Goal: Information Seeking & Learning: Learn about a topic

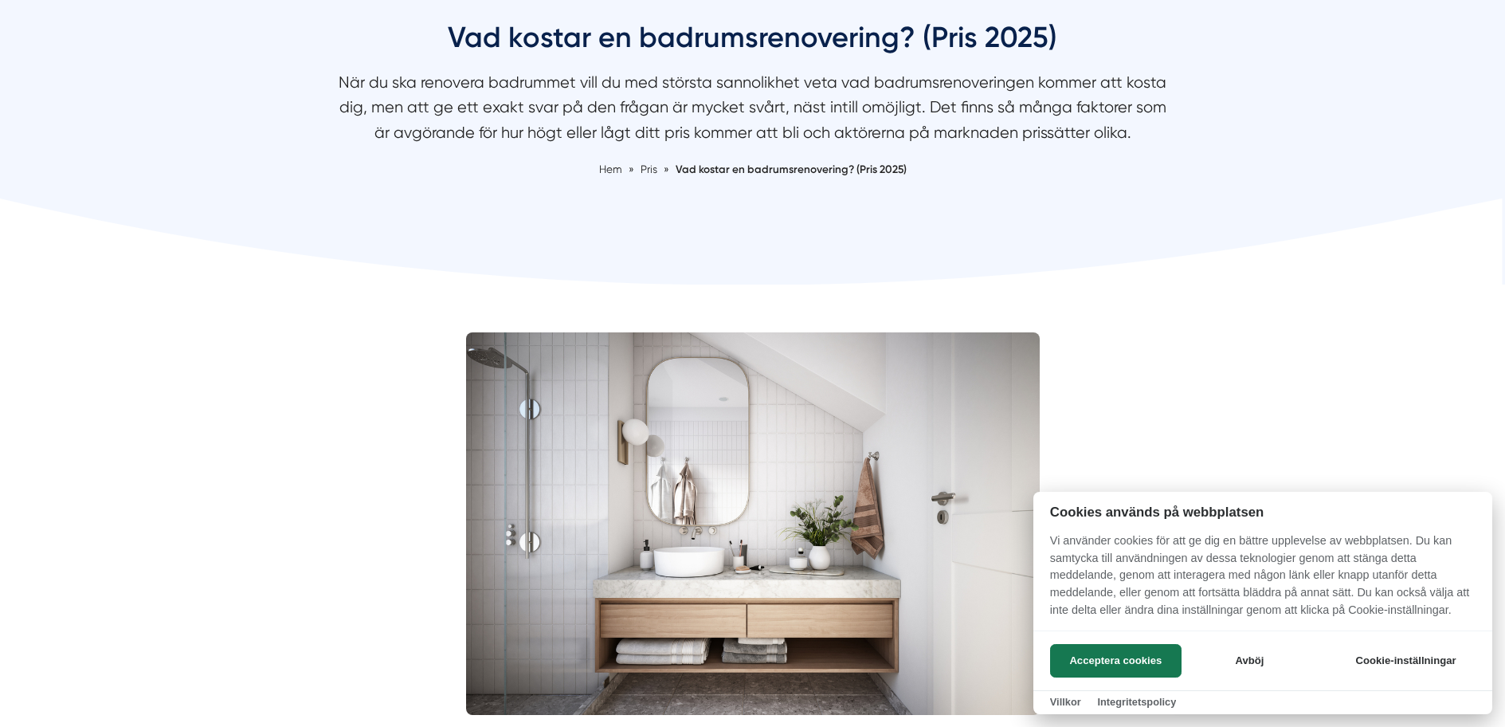
scroll to position [398, 0]
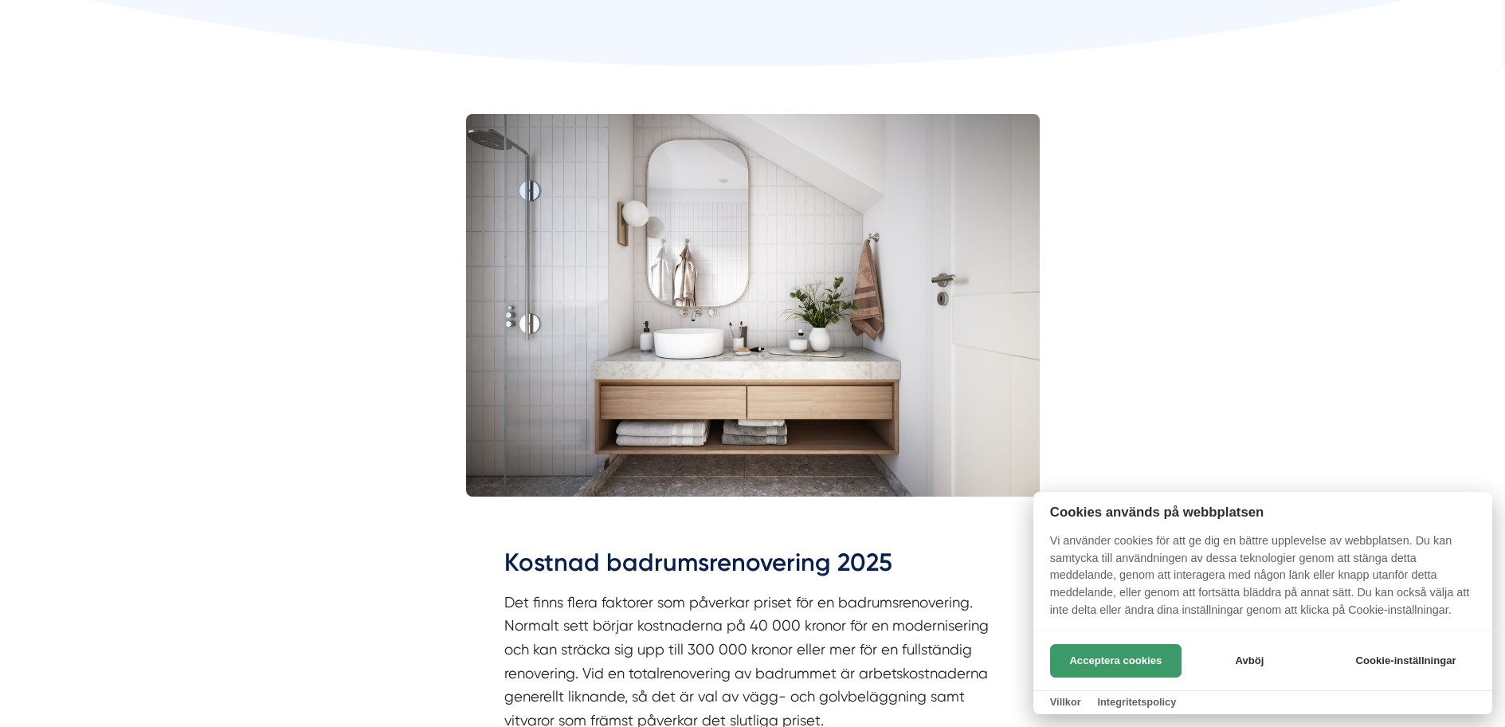
click at [1100, 673] on button "Acceptera cookies" at bounding box center [1115, 660] width 131 height 33
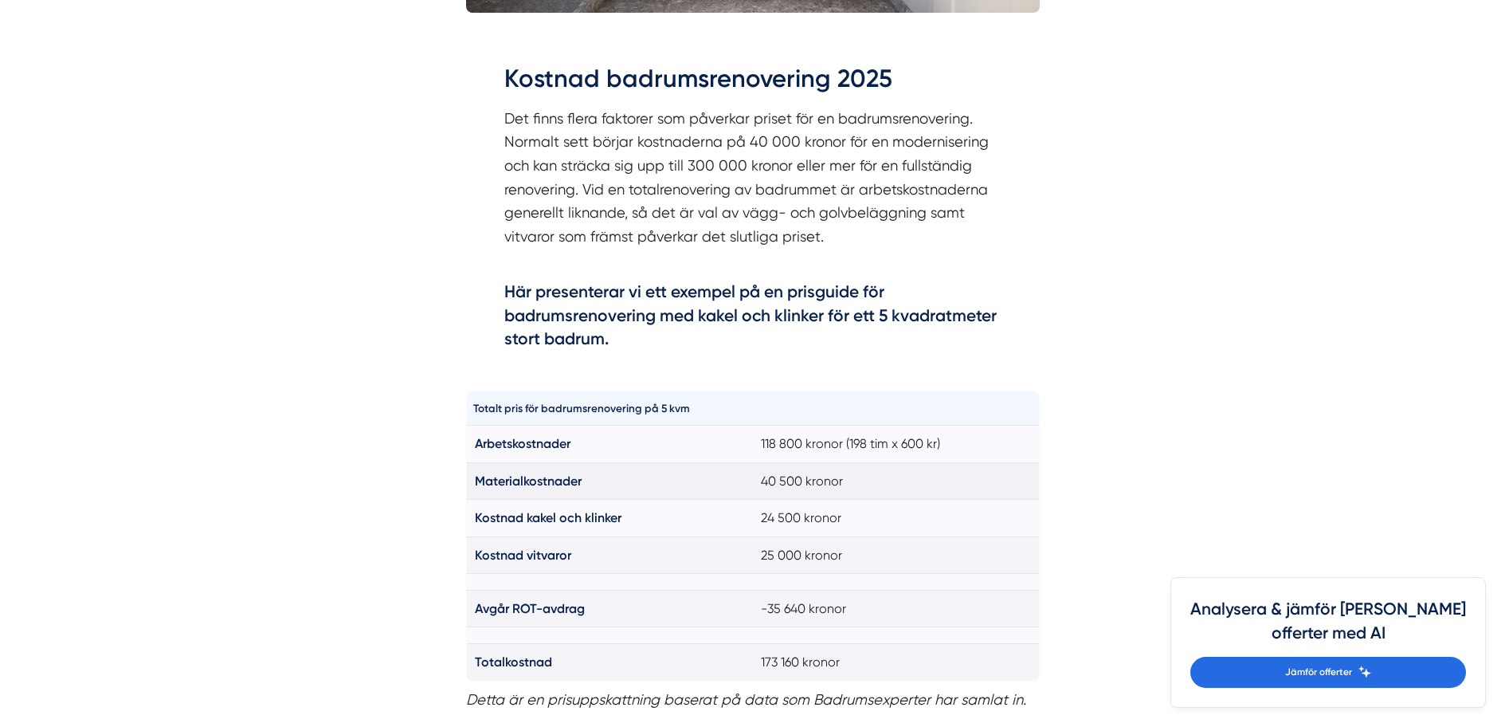
scroll to position [1036, 0]
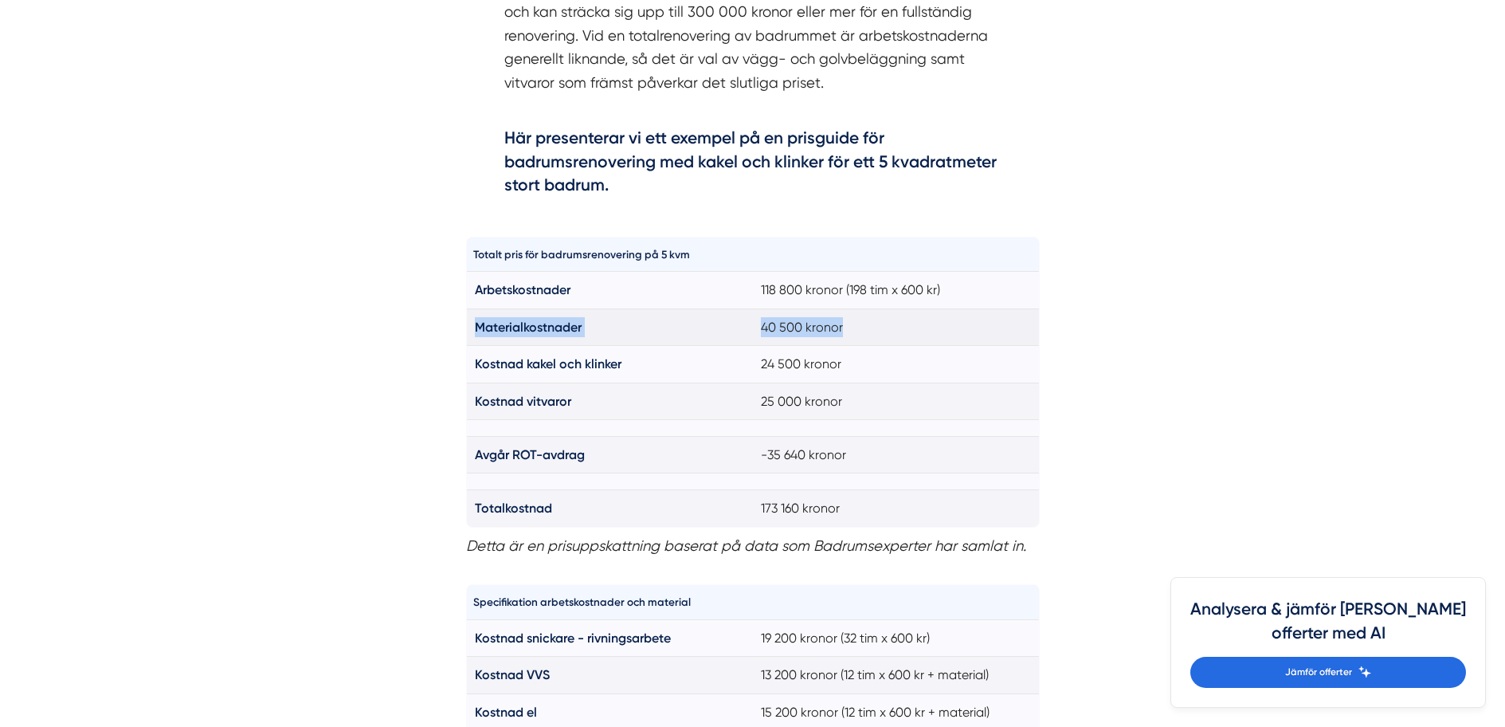
drag, startPoint x: 477, startPoint y: 319, endPoint x: 881, endPoint y: 338, distance: 404.4
click at [881, 338] on tr "Materialkostnader 40 500 kronor" at bounding box center [752, 326] width 573 height 37
click at [881, 338] on td "40 500 kronor" at bounding box center [896, 326] width 287 height 37
drag, startPoint x: 754, startPoint y: 329, endPoint x: 880, endPoint y: 334, distance: 126.0
click at [876, 327] on td "40 500 kronor" at bounding box center [896, 326] width 287 height 37
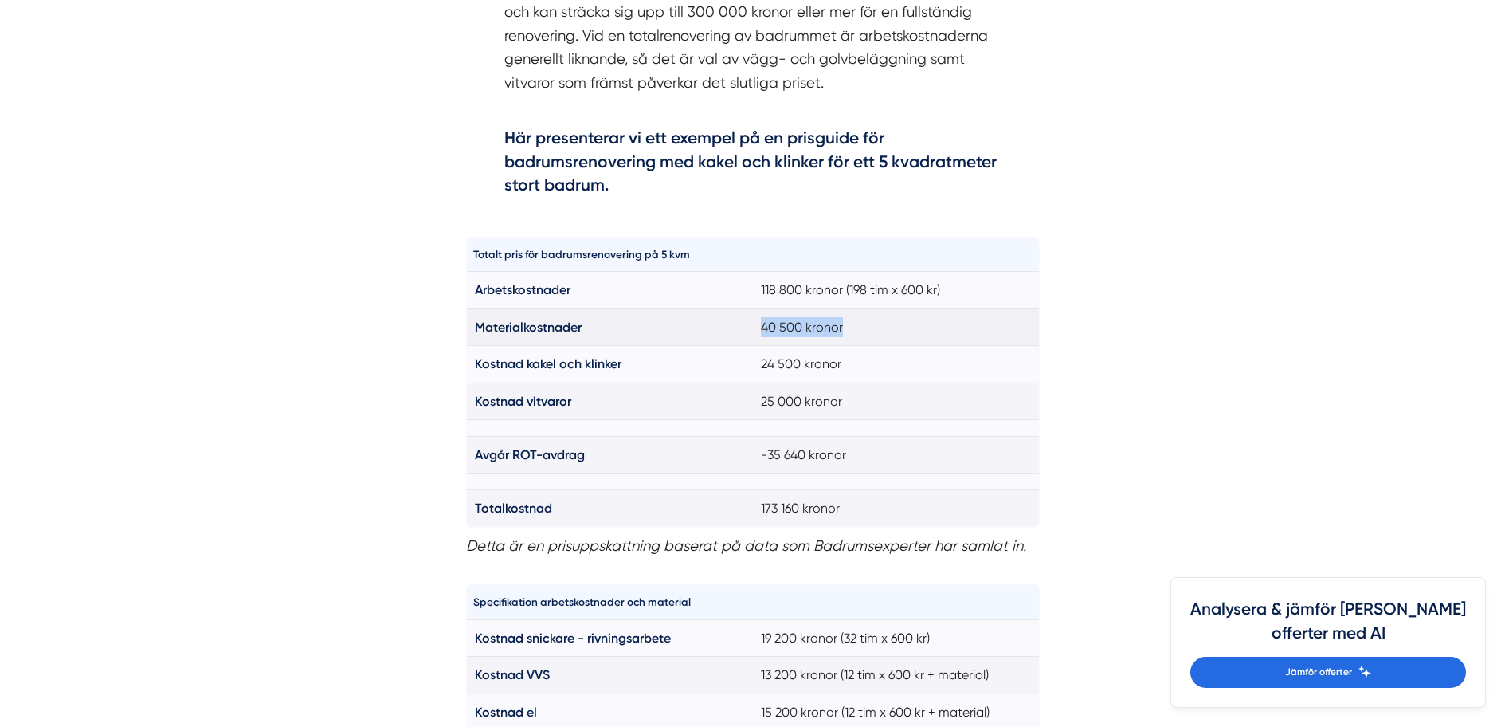
click at [880, 334] on td "40 500 kronor" at bounding box center [896, 326] width 287 height 37
drag, startPoint x: 471, startPoint y: 357, endPoint x: 854, endPoint y: 365, distance: 383.3
click at [853, 365] on tr "Kostnad kakel och klinker 24 500 kronor" at bounding box center [752, 364] width 573 height 37
click at [856, 365] on td "24 500 kronor" at bounding box center [896, 364] width 287 height 37
drag, startPoint x: 745, startPoint y: 363, endPoint x: 868, endPoint y: 369, distance: 123.6
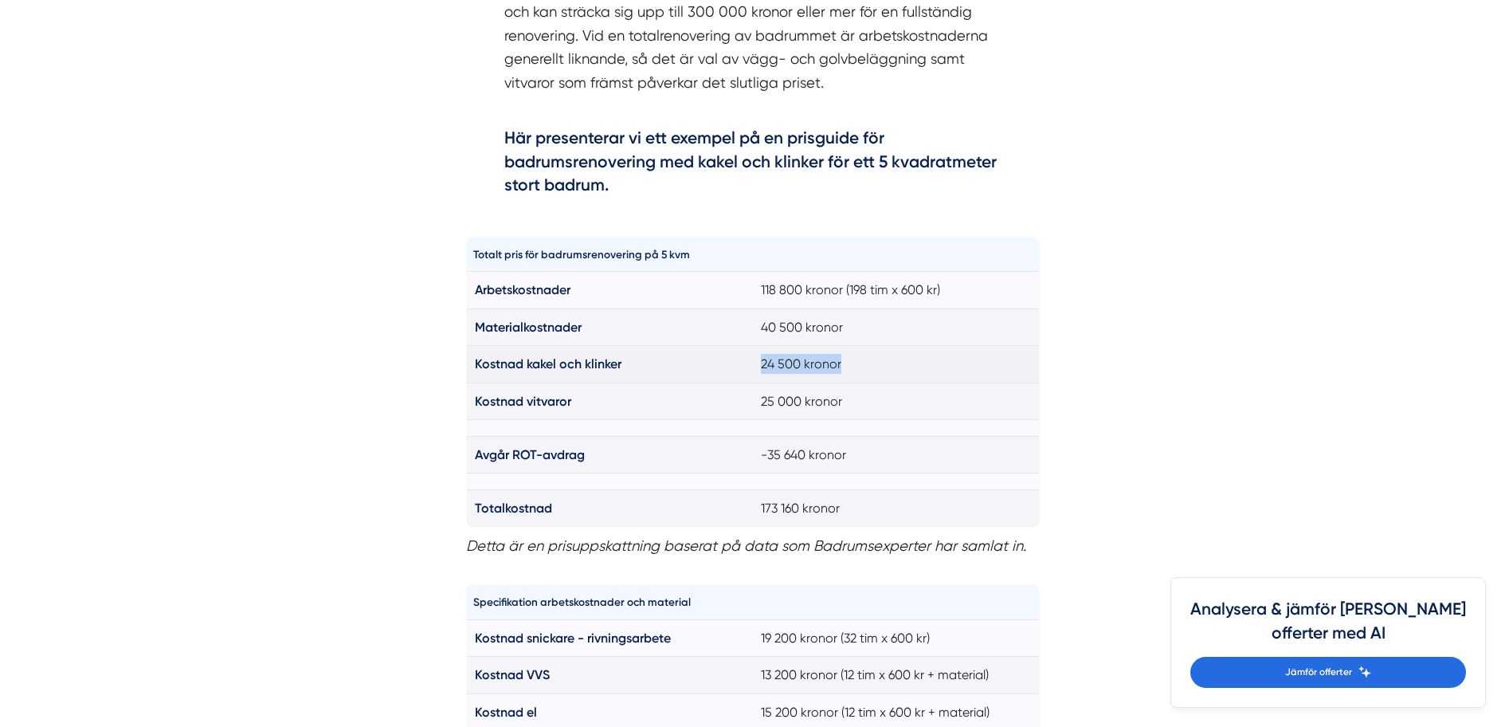
click at [865, 369] on tr "Kostnad kakel och klinker 24 500 kronor" at bounding box center [752, 364] width 573 height 37
click at [868, 369] on td "24 500 kronor" at bounding box center [896, 364] width 287 height 37
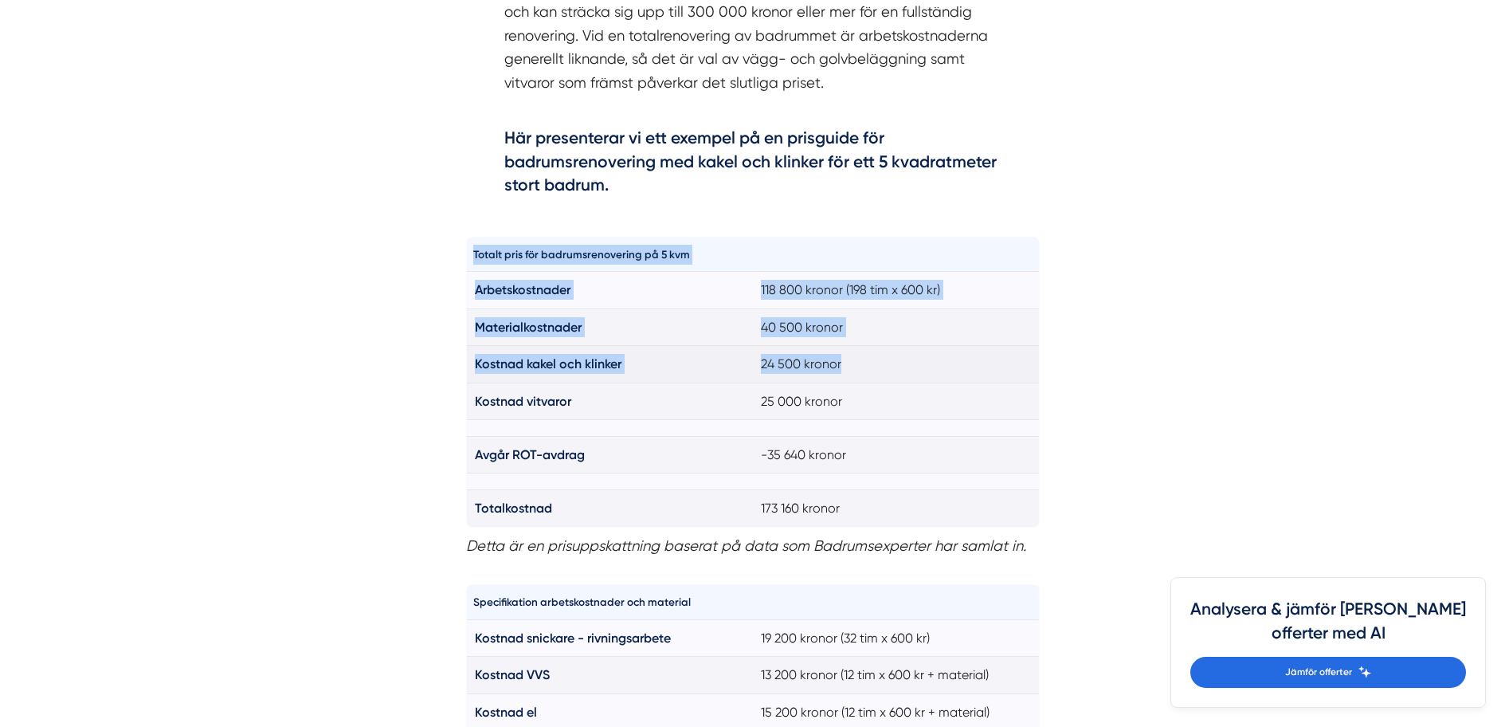
drag, startPoint x: 456, startPoint y: 367, endPoint x: 891, endPoint y: 364, distance: 435.8
click at [891, 364] on td "24 500 kronor" at bounding box center [896, 364] width 287 height 37
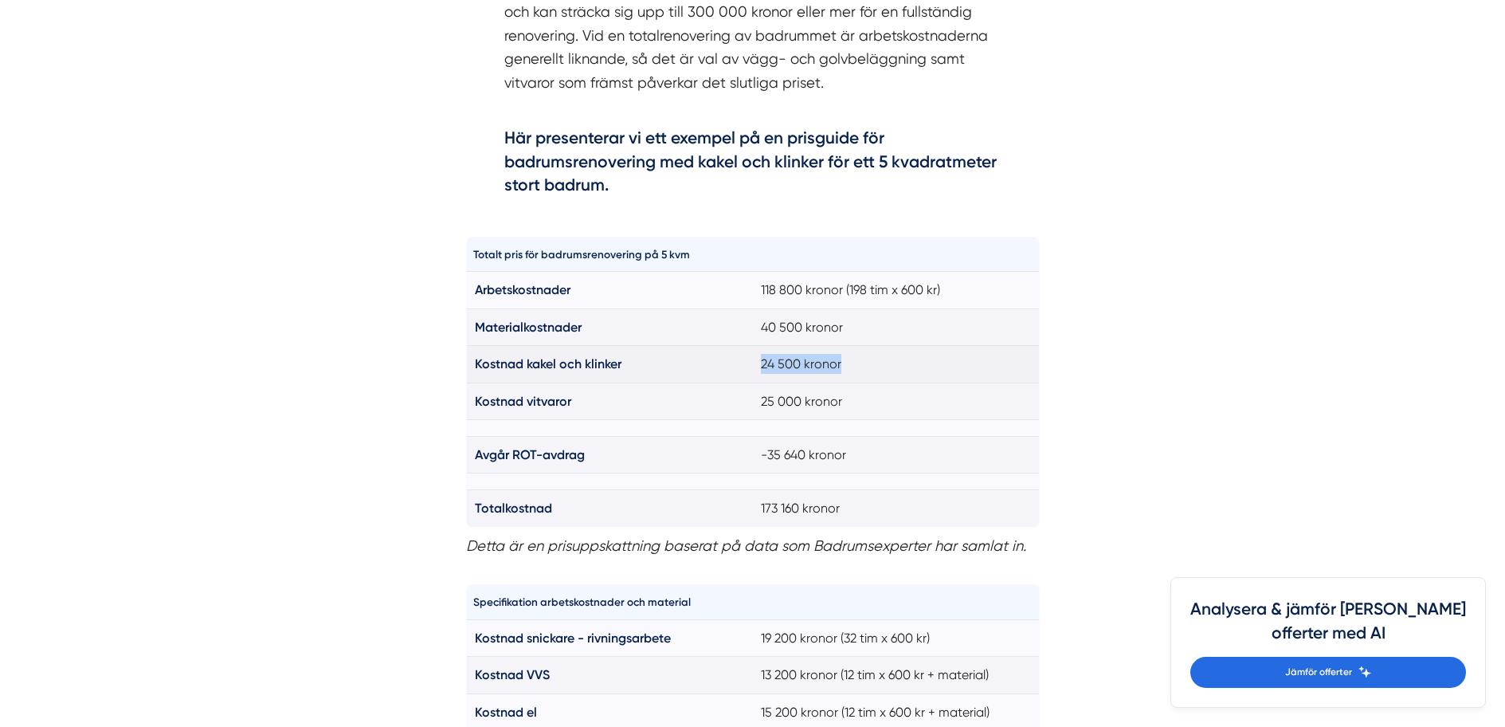
drag, startPoint x: 744, startPoint y: 359, endPoint x: 897, endPoint y: 369, distance: 153.3
click at [896, 369] on tr "Kostnad kakel och klinker 24 500 kronor" at bounding box center [752, 364] width 573 height 37
click at [897, 369] on td "24 500 kronor" at bounding box center [896, 364] width 287 height 37
drag, startPoint x: 754, startPoint y: 365, endPoint x: 904, endPoint y: 370, distance: 149.9
click at [904, 370] on td "24 500 kronor" at bounding box center [896, 364] width 287 height 37
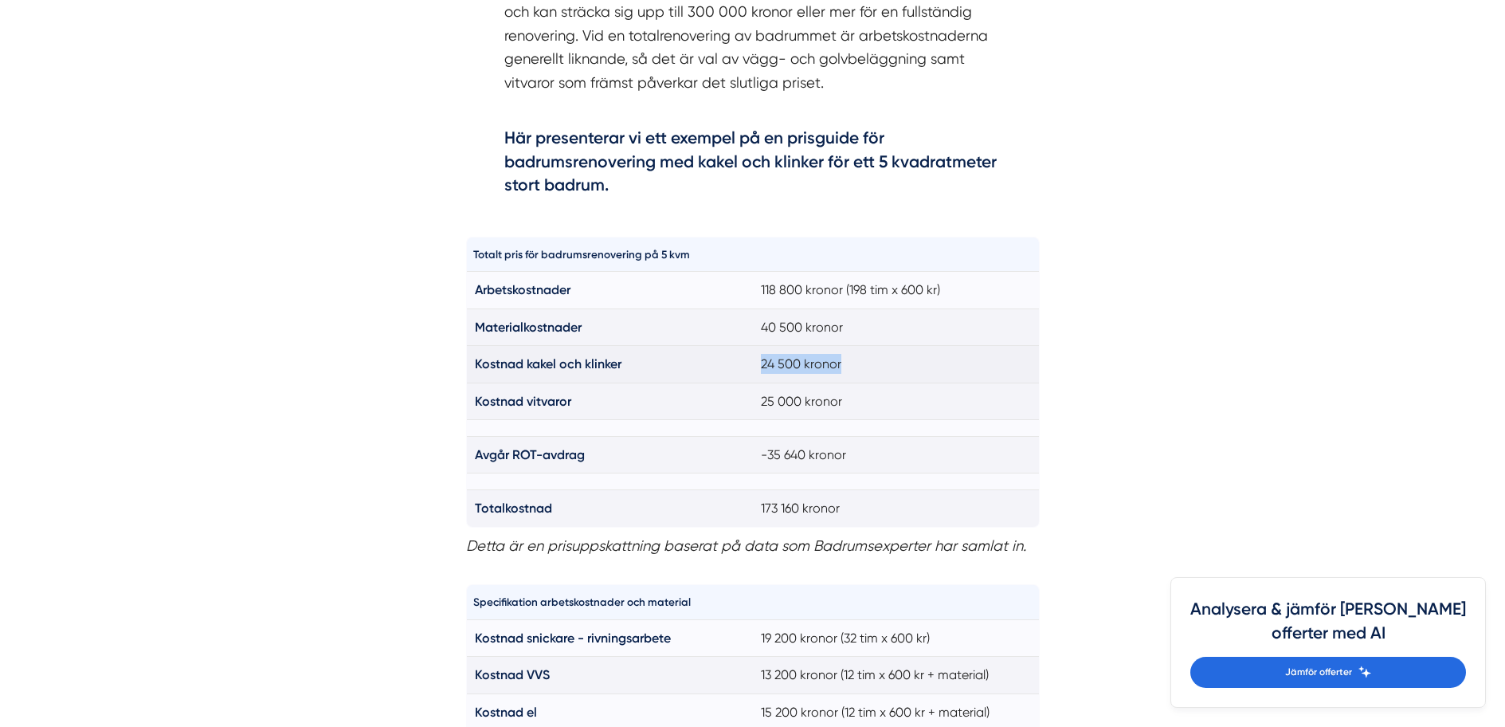
click at [904, 370] on td "24 500 kronor" at bounding box center [896, 364] width 287 height 37
drag, startPoint x: 468, startPoint y: 401, endPoint x: 882, endPoint y: 399, distance: 414.3
click at [877, 398] on tr "Kostnad vitvaror 25 000 kronor" at bounding box center [752, 400] width 573 height 37
click at [882, 399] on td "25 000 kronor" at bounding box center [896, 400] width 287 height 37
drag, startPoint x: 766, startPoint y: 405, endPoint x: 852, endPoint y: 402, distance: 86.9
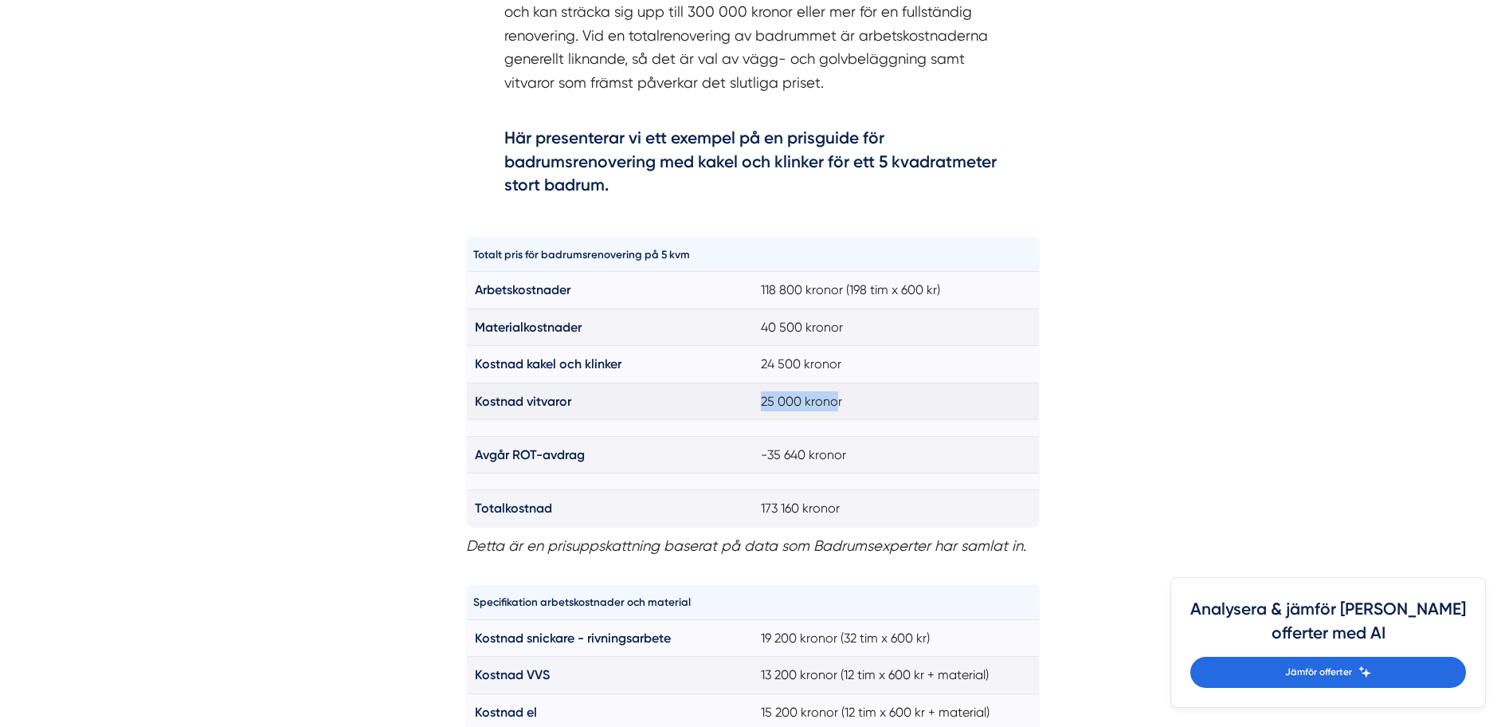
click at [850, 402] on tr "Kostnad vitvaror 25 000 kronor" at bounding box center [752, 400] width 573 height 37
click at [865, 402] on td "25 000 kronor" at bounding box center [896, 400] width 287 height 37
drag, startPoint x: 745, startPoint y: 394, endPoint x: 883, endPoint y: 399, distance: 137.9
click at [876, 399] on tr "Kostnad vitvaror 25 000 kronor" at bounding box center [752, 400] width 573 height 37
click at [883, 399] on td "25 000 kronor" at bounding box center [896, 400] width 287 height 37
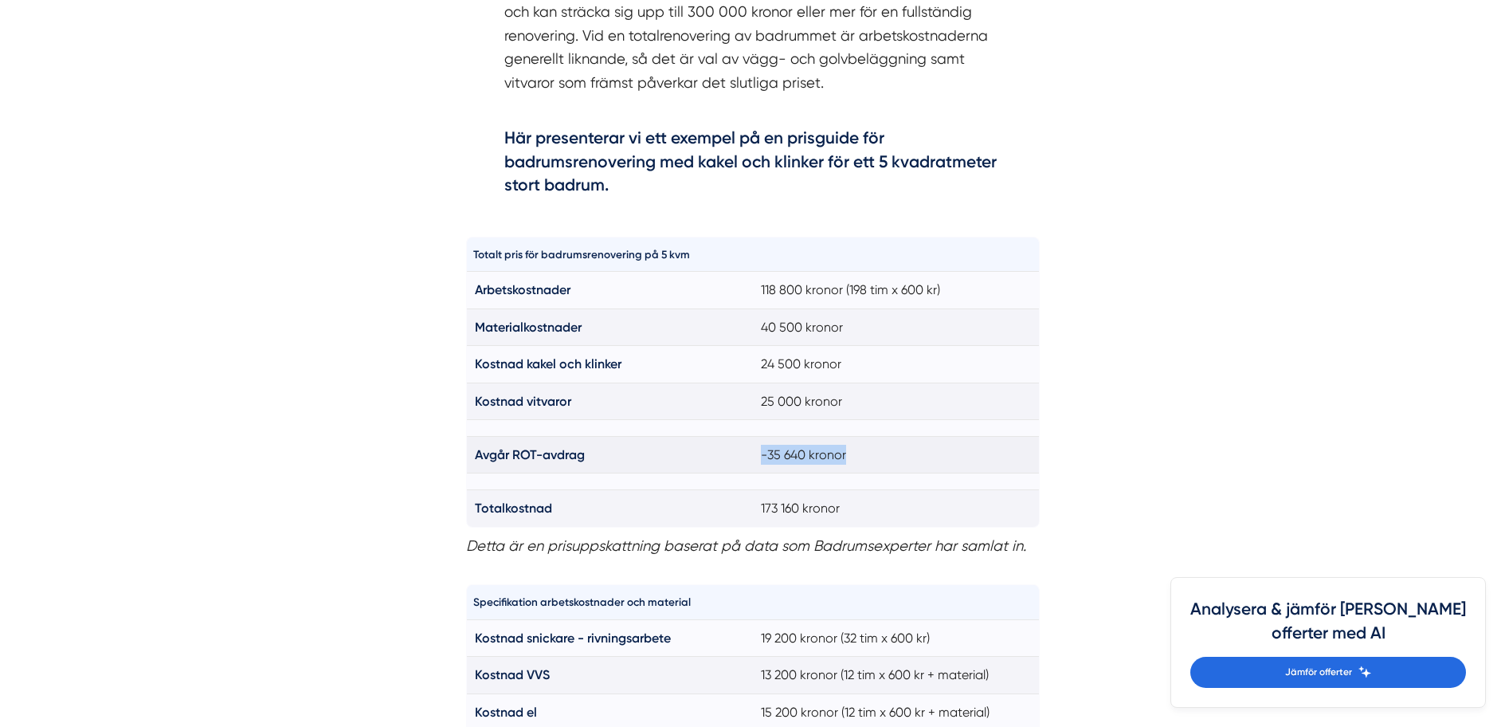
drag, startPoint x: 763, startPoint y: 456, endPoint x: 872, endPoint y: 459, distance: 108.4
click at [847, 461] on td "-35 640 kronor" at bounding box center [896, 455] width 287 height 37
click at [876, 458] on td "-35 640 kronor" at bounding box center [896, 455] width 287 height 37
drag, startPoint x: 737, startPoint y: 503, endPoint x: 899, endPoint y: 509, distance: 161.9
click at [899, 509] on tr "Totalkostnad 173 160 kronor" at bounding box center [752, 508] width 573 height 37
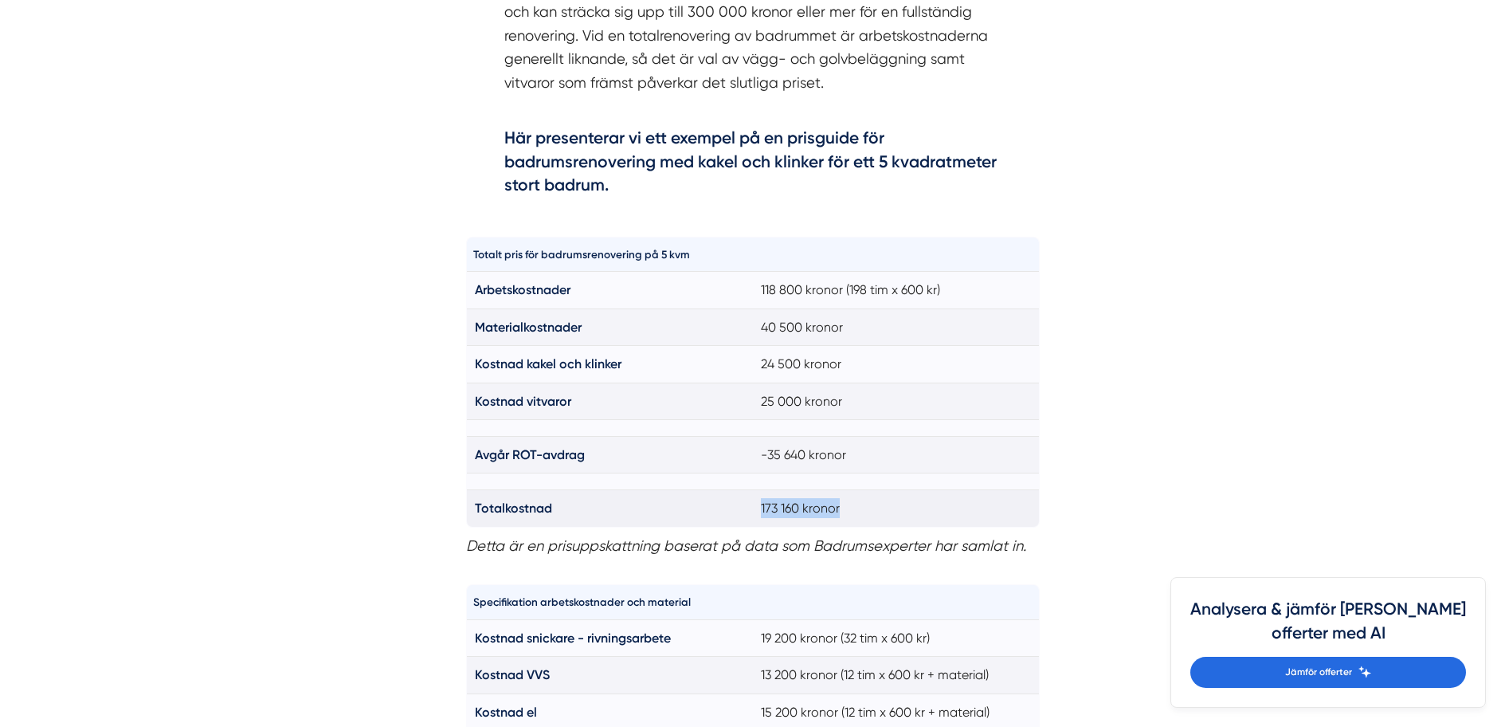
click at [899, 509] on td "173 160 kronor" at bounding box center [896, 508] width 287 height 37
drag, startPoint x: 770, startPoint y: 283, endPoint x: 977, endPoint y: 303, distance: 207.3
click at [977, 303] on td "118 800 kronor (198 tim x 600 kr)" at bounding box center [896, 290] width 287 height 37
drag, startPoint x: 856, startPoint y: 323, endPoint x: 940, endPoint y: 330, distance: 84.7
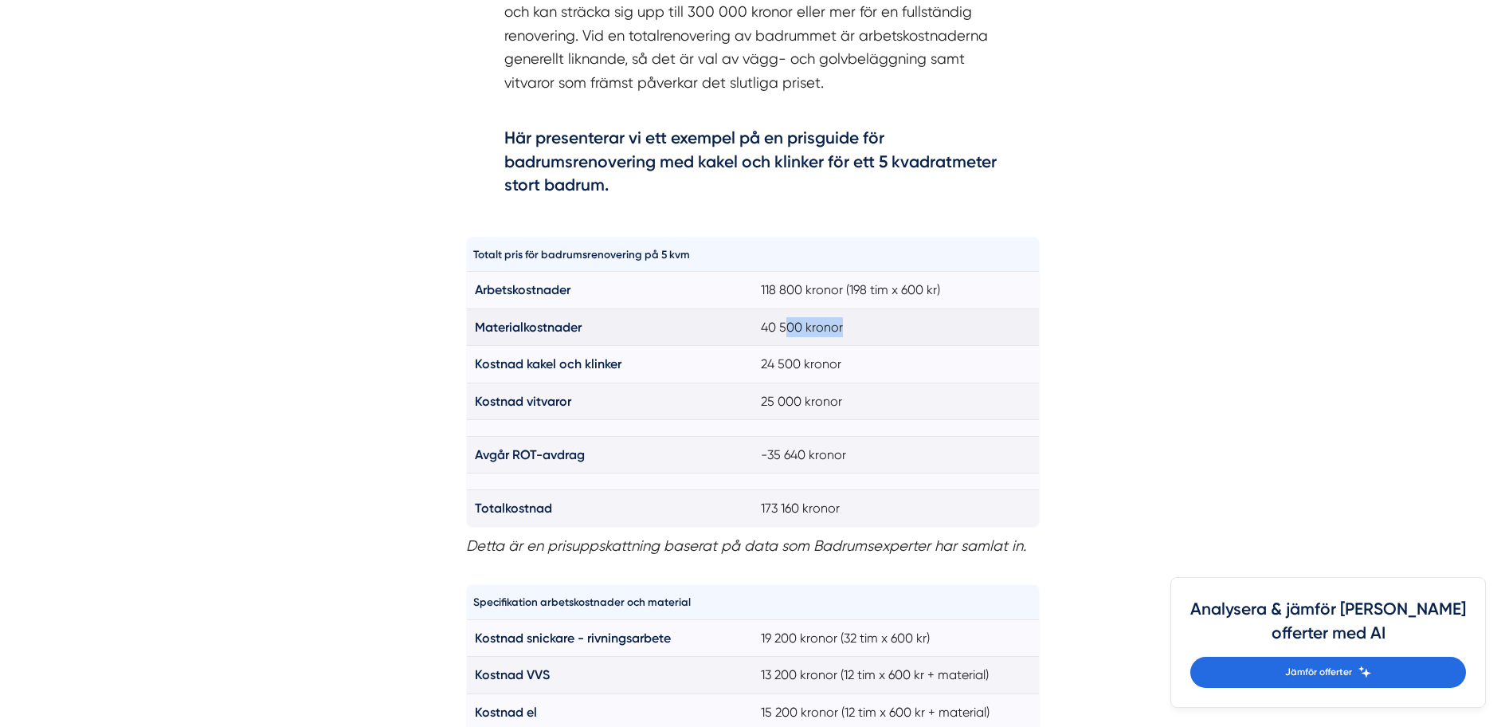
click at [938, 328] on td "40 500 kronor" at bounding box center [896, 326] width 287 height 37
click at [939, 331] on td "40 500 kronor" at bounding box center [896, 326] width 287 height 37
drag, startPoint x: 759, startPoint y: 325, endPoint x: 919, endPoint y: 343, distance: 161.2
click at [919, 343] on td "40 500 kronor" at bounding box center [896, 326] width 287 height 37
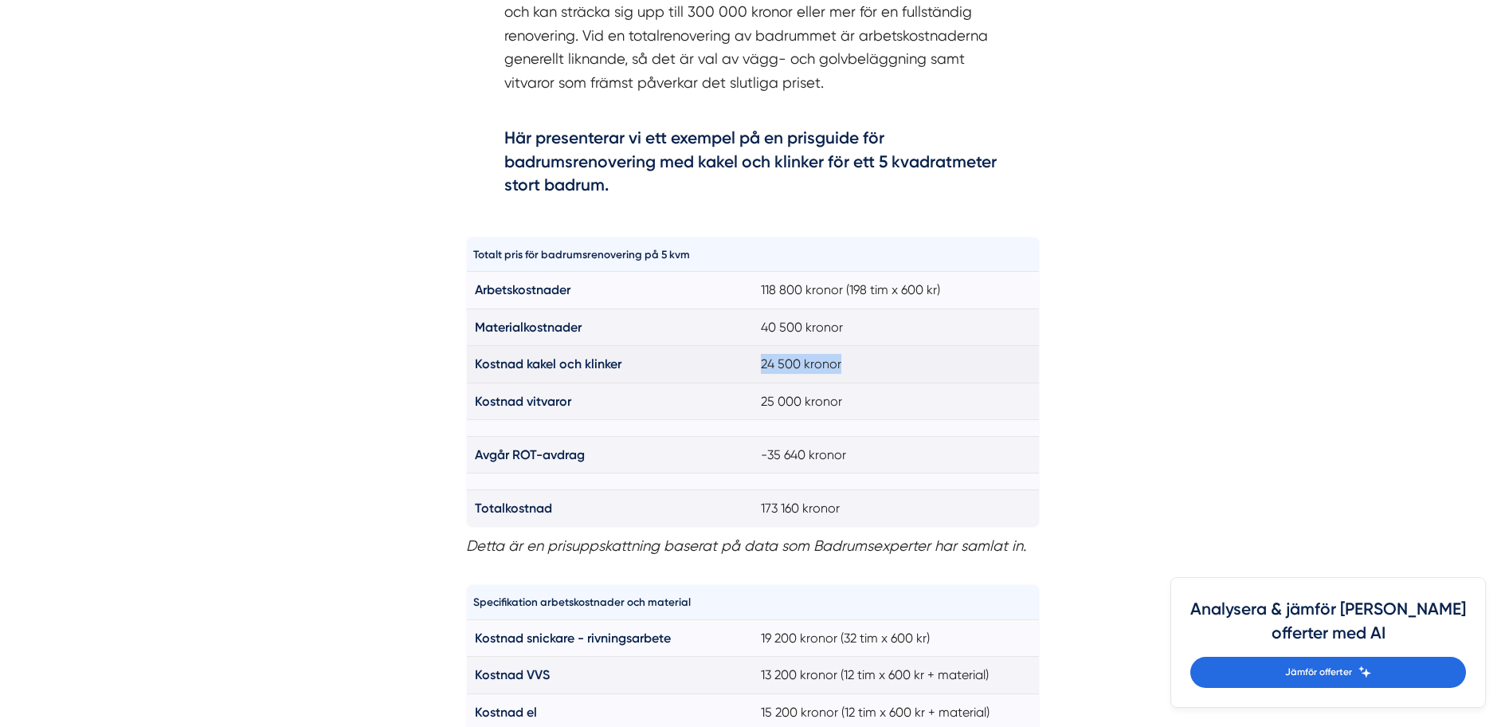
drag, startPoint x: 727, startPoint y: 348, endPoint x: 884, endPoint y: 370, distance: 158.5
click at [880, 370] on tr "Kostnad kakel och klinker 24 500 kronor" at bounding box center [752, 364] width 573 height 37
drag, startPoint x: 884, startPoint y: 370, endPoint x: 742, endPoint y: 386, distance: 143.5
click at [884, 371] on td "24 500 kronor" at bounding box center [896, 364] width 287 height 37
drag, startPoint x: 795, startPoint y: 394, endPoint x: 863, endPoint y: 400, distance: 67.9
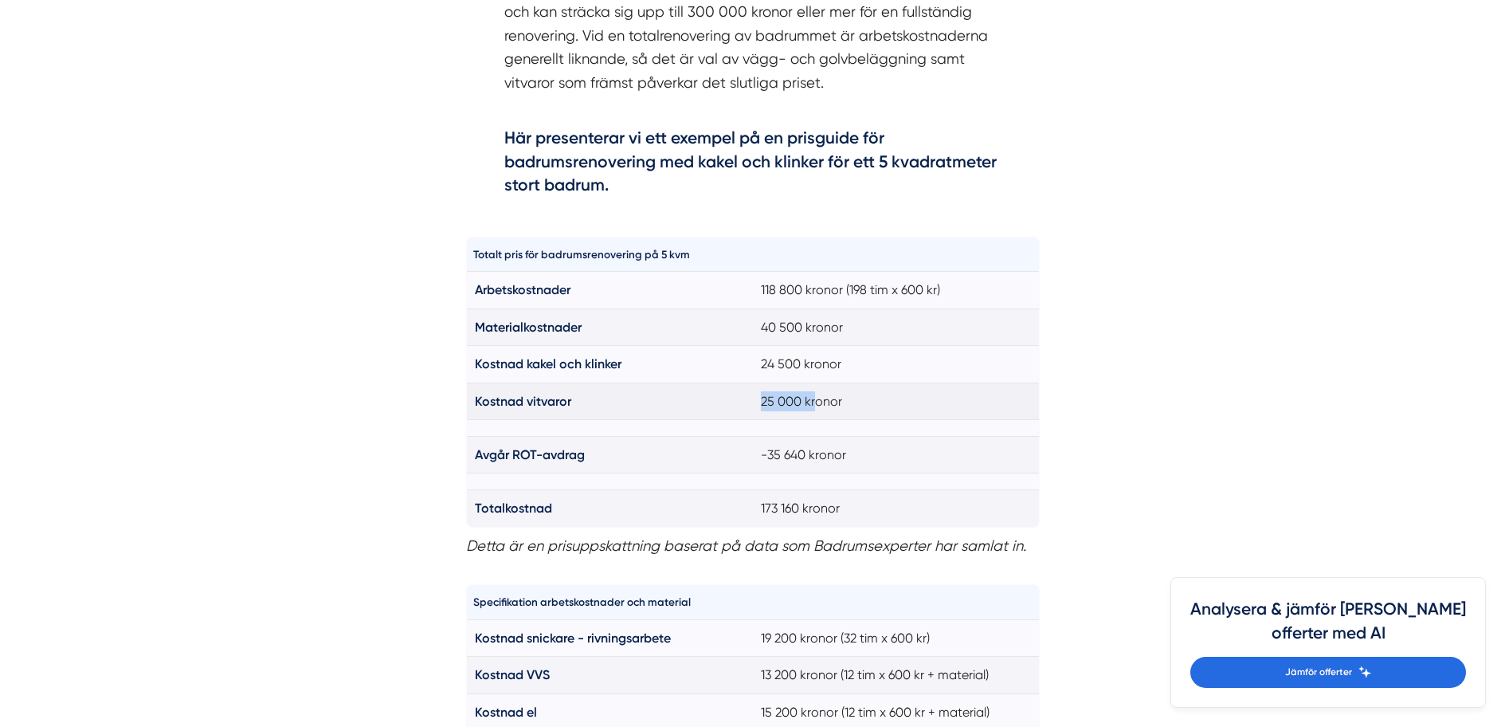
click at [831, 398] on tr "Kostnad vitvaror 25 000 kronor" at bounding box center [752, 400] width 573 height 37
click at [865, 400] on td "25 000 kronor" at bounding box center [896, 400] width 287 height 37
click at [875, 456] on td "-35 640 kronor" at bounding box center [896, 455] width 287 height 37
click at [876, 456] on td "-35 640 kronor" at bounding box center [896, 455] width 287 height 37
click at [846, 511] on td "173 160 kronor" at bounding box center [896, 508] width 287 height 37
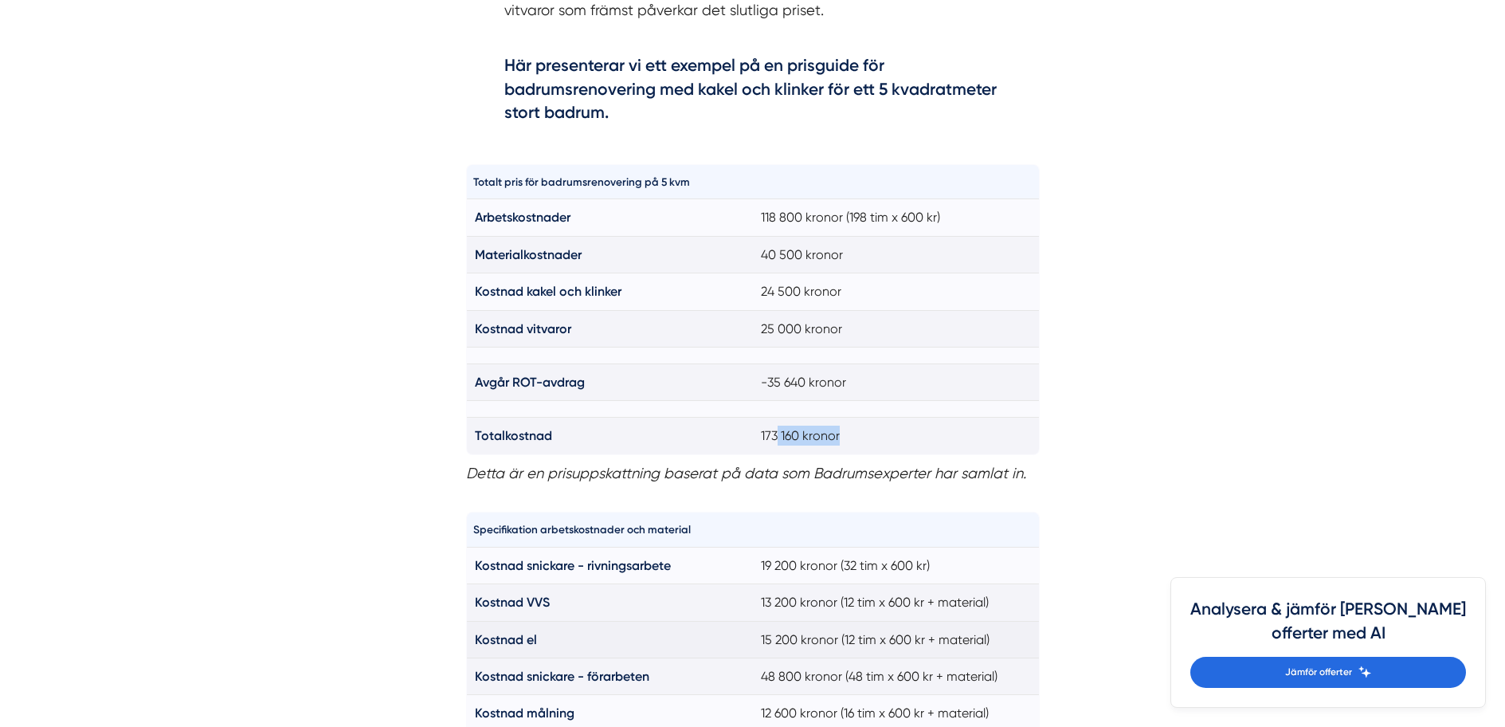
scroll to position [1275, 0]
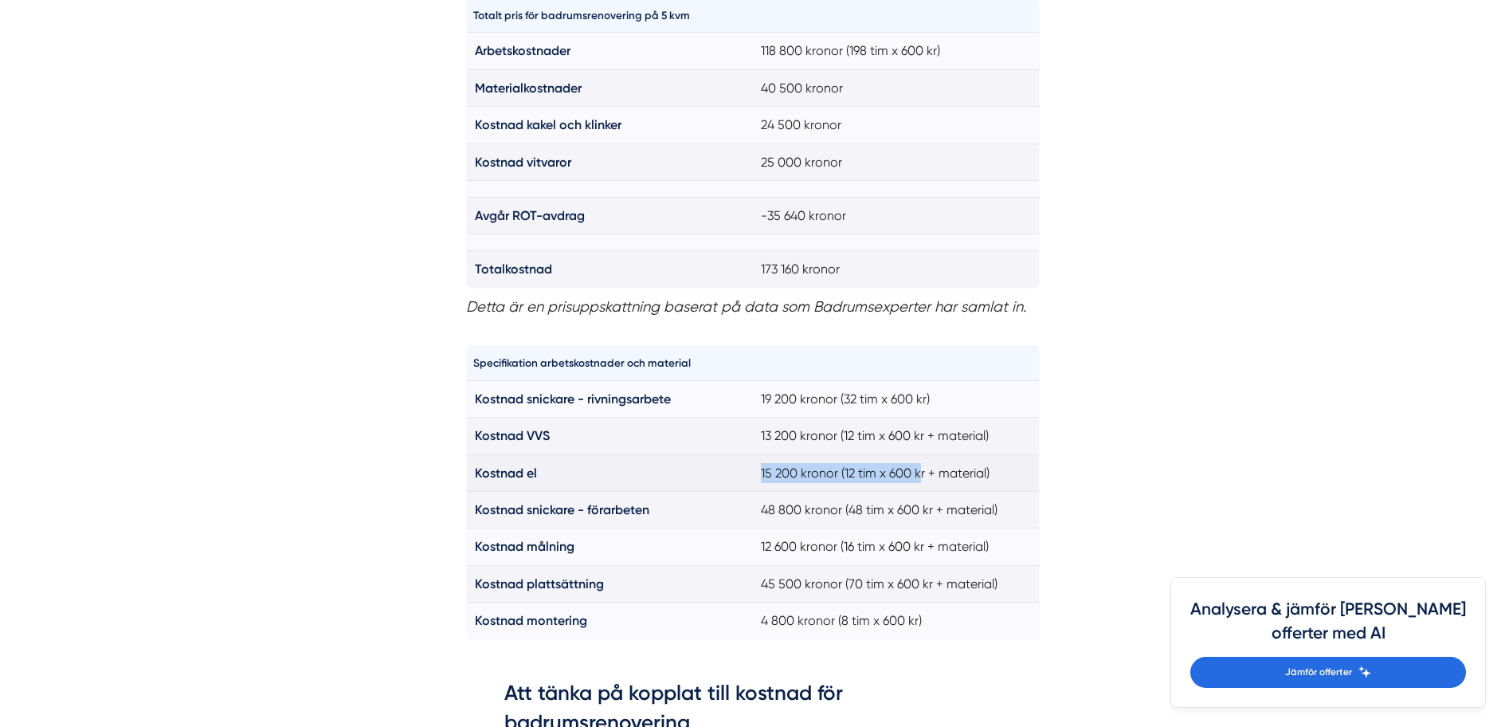
drag, startPoint x: 754, startPoint y: 474, endPoint x: 919, endPoint y: 477, distance: 164.9
click at [919, 477] on td "15 200 kronor (12 tim x 600 kr + material)" at bounding box center [896, 472] width 287 height 37
click at [919, 479] on td "15 200 kronor (12 tim x 600 kr + material)" at bounding box center [896, 472] width 287 height 37
drag, startPoint x: 761, startPoint y: 504, endPoint x: 1024, endPoint y: 513, distance: 263.0
click at [1022, 512] on td "48 800 kronor (48 tim x 600 kr + material)" at bounding box center [896, 510] width 287 height 37
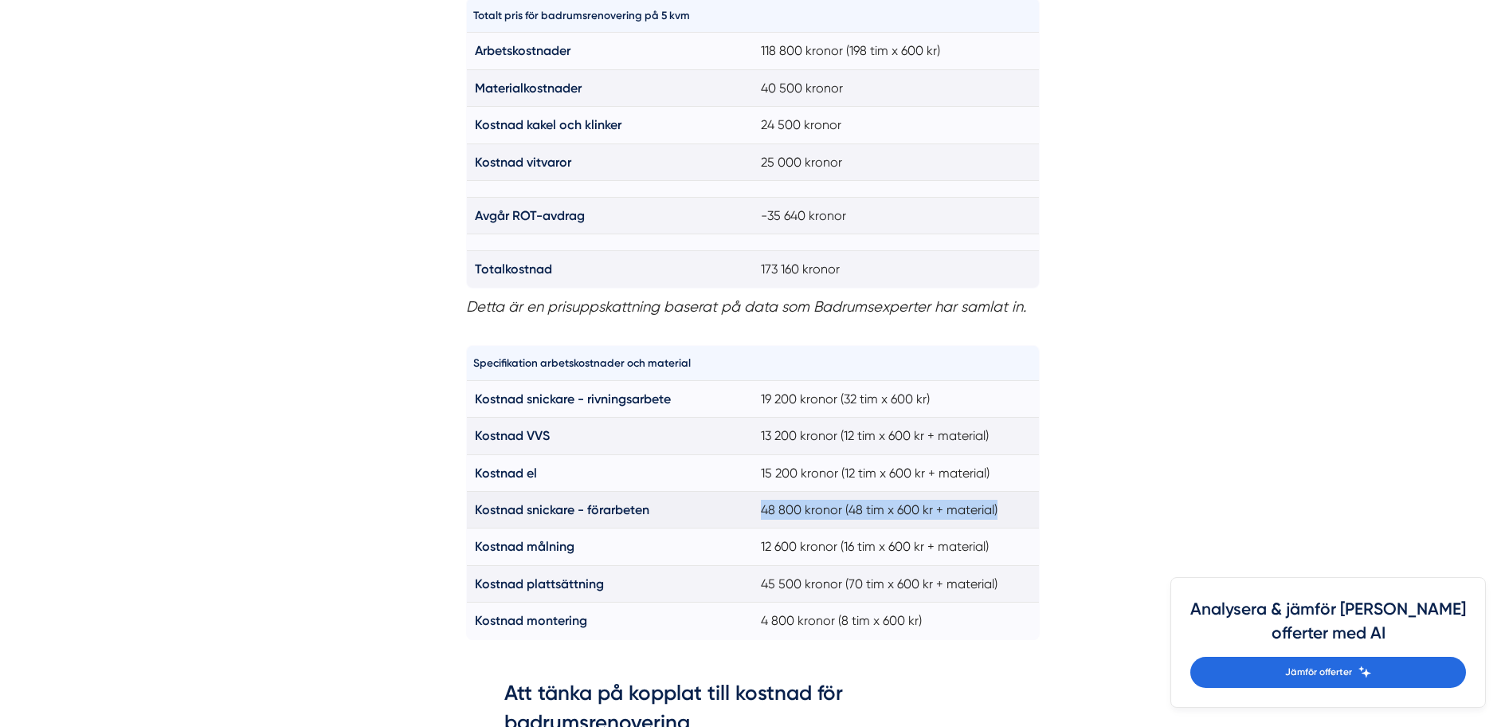
click at [1024, 513] on td "48 800 kronor (48 tim x 600 kr + material)" at bounding box center [896, 510] width 287 height 37
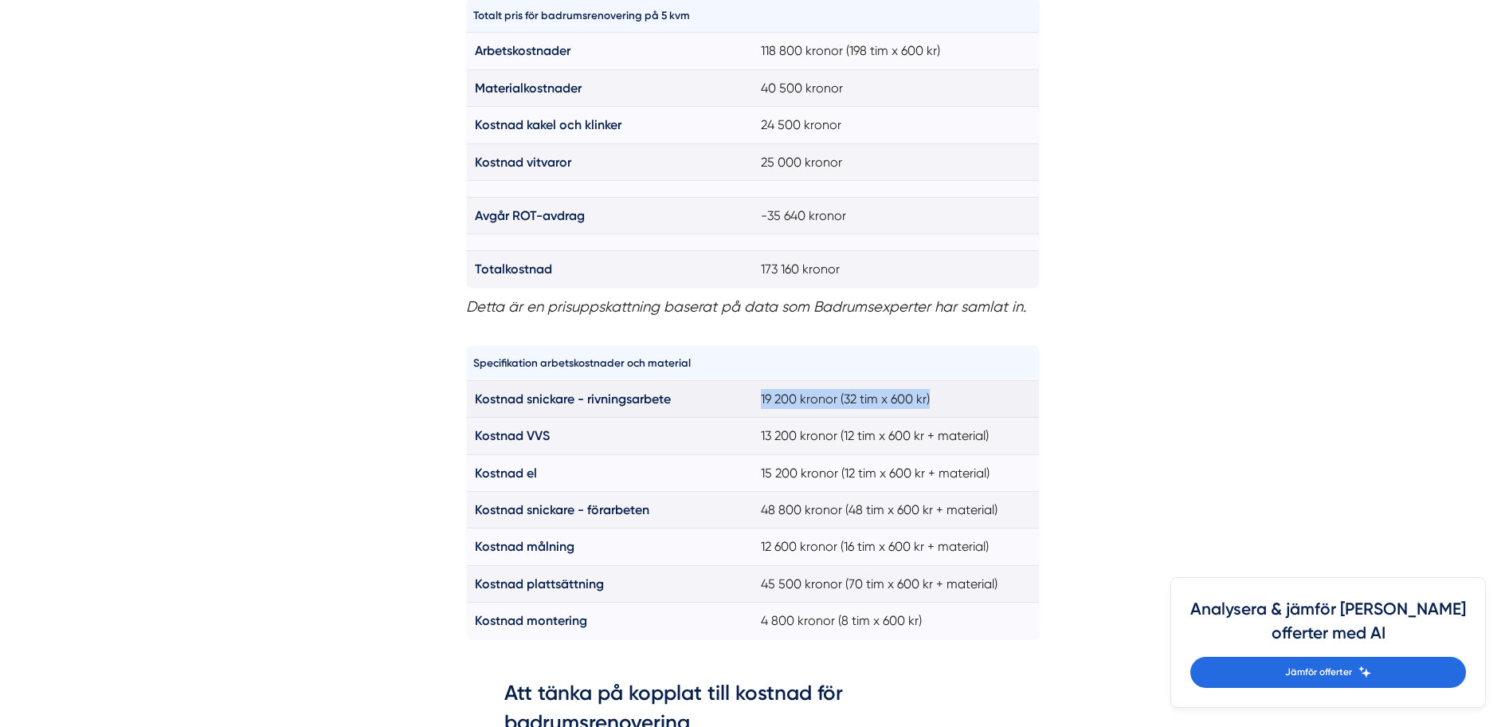
drag, startPoint x: 742, startPoint y: 395, endPoint x: 966, endPoint y: 394, distance: 223.9
click at [966, 394] on tr "Kostnad snickare - rivningsarbete 19 200 kronor (32 tim x 600 kr)" at bounding box center [752, 398] width 573 height 37
click at [966, 394] on td "19 200 kronor (32 tim x 600 kr)" at bounding box center [896, 398] width 287 height 37
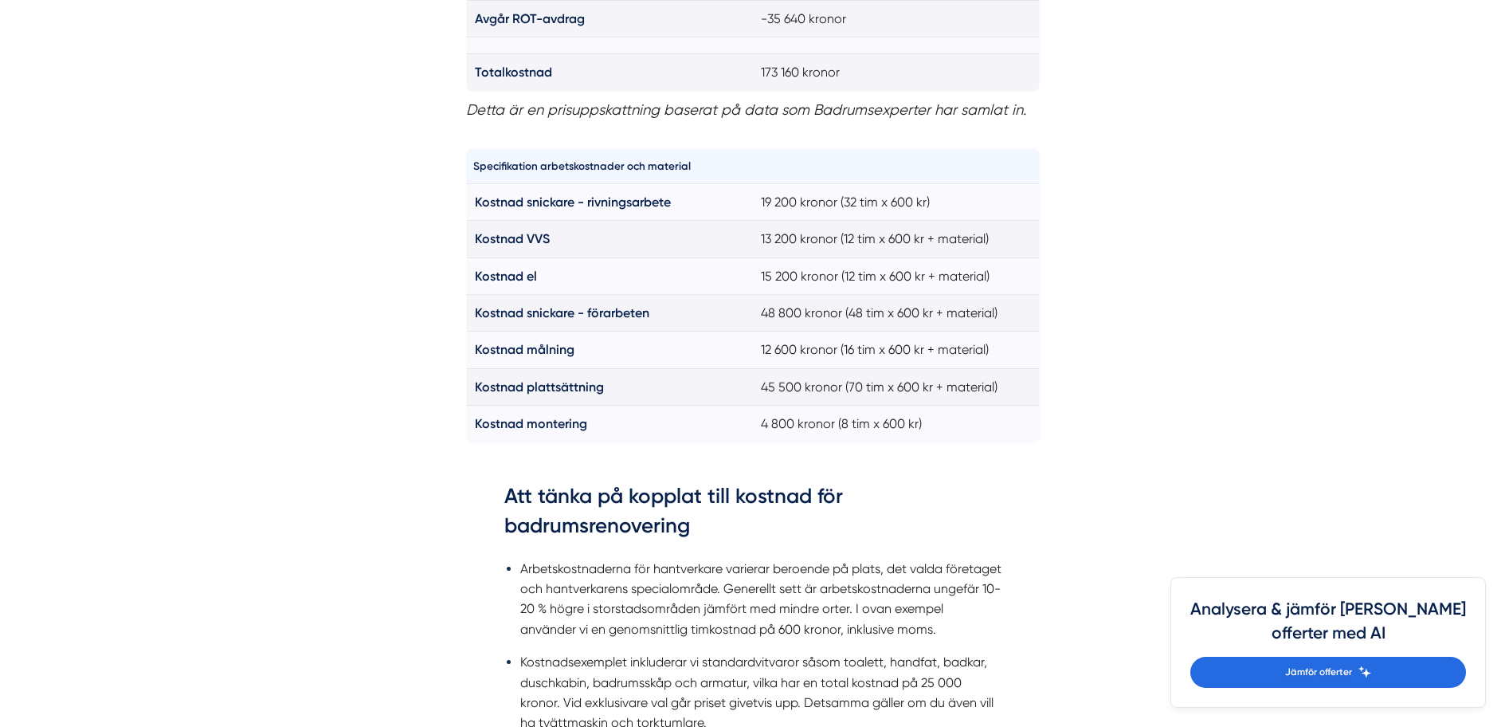
scroll to position [1753, 0]
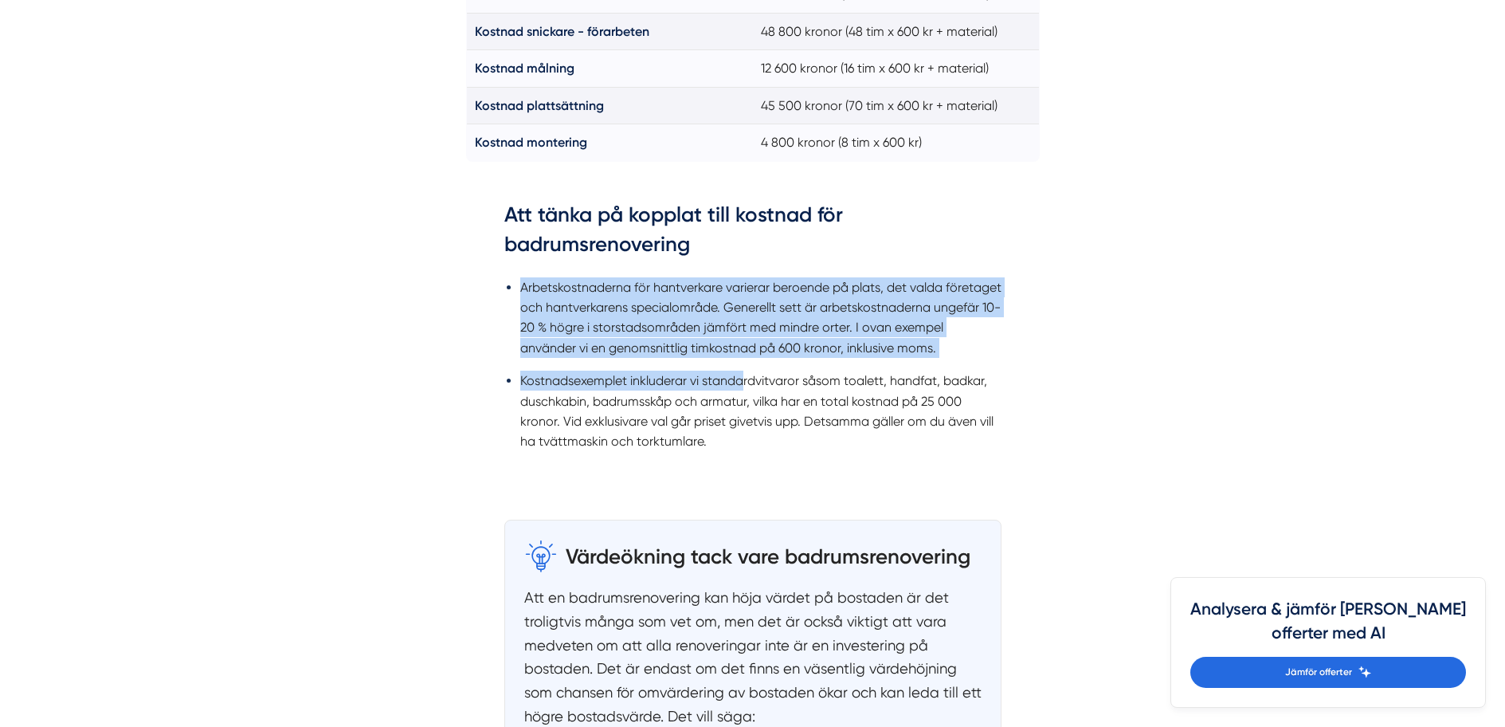
drag, startPoint x: 509, startPoint y: 289, endPoint x: 742, endPoint y: 370, distance: 246.4
click at [745, 366] on ul "Arbetskostnaderna för hantverkare varierar beroende på plats, det valda företag…" at bounding box center [752, 369] width 497 height 204
click at [742, 370] on li "Kostnadsexemplet inkluderar vi standardvitvaror såsom toalett, handfat, badkar,…" at bounding box center [760, 410] width 481 height 81
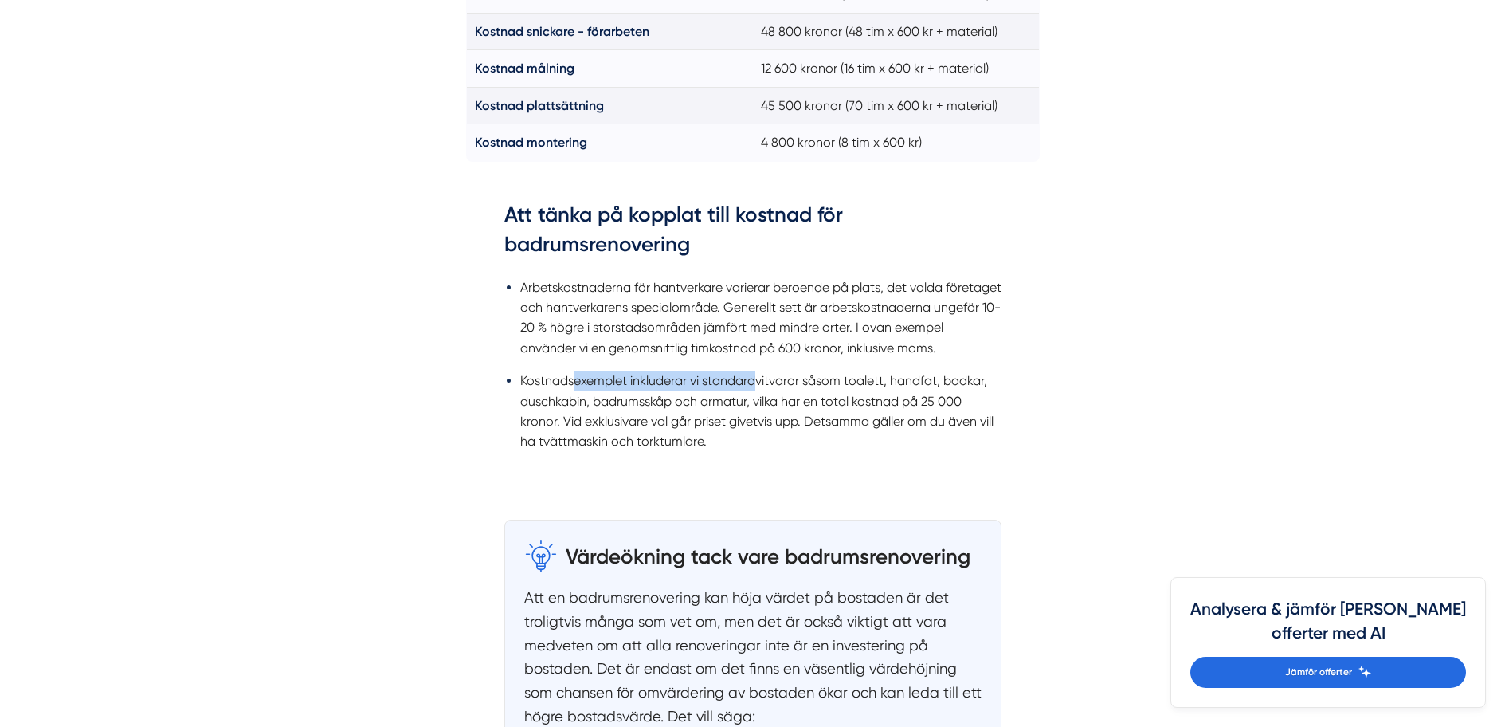
drag, startPoint x: 755, startPoint y: 388, endPoint x: 795, endPoint y: 390, distance: 39.9
click at [774, 390] on li "Kostnadsexemplet inkluderar vi standardvitvaror såsom toalett, handfat, badkar,…" at bounding box center [760, 410] width 481 height 81
click at [796, 390] on li "Kostnadsexemplet inkluderar vi standardvitvaror såsom toalett, handfat, badkar,…" at bounding box center [760, 410] width 481 height 81
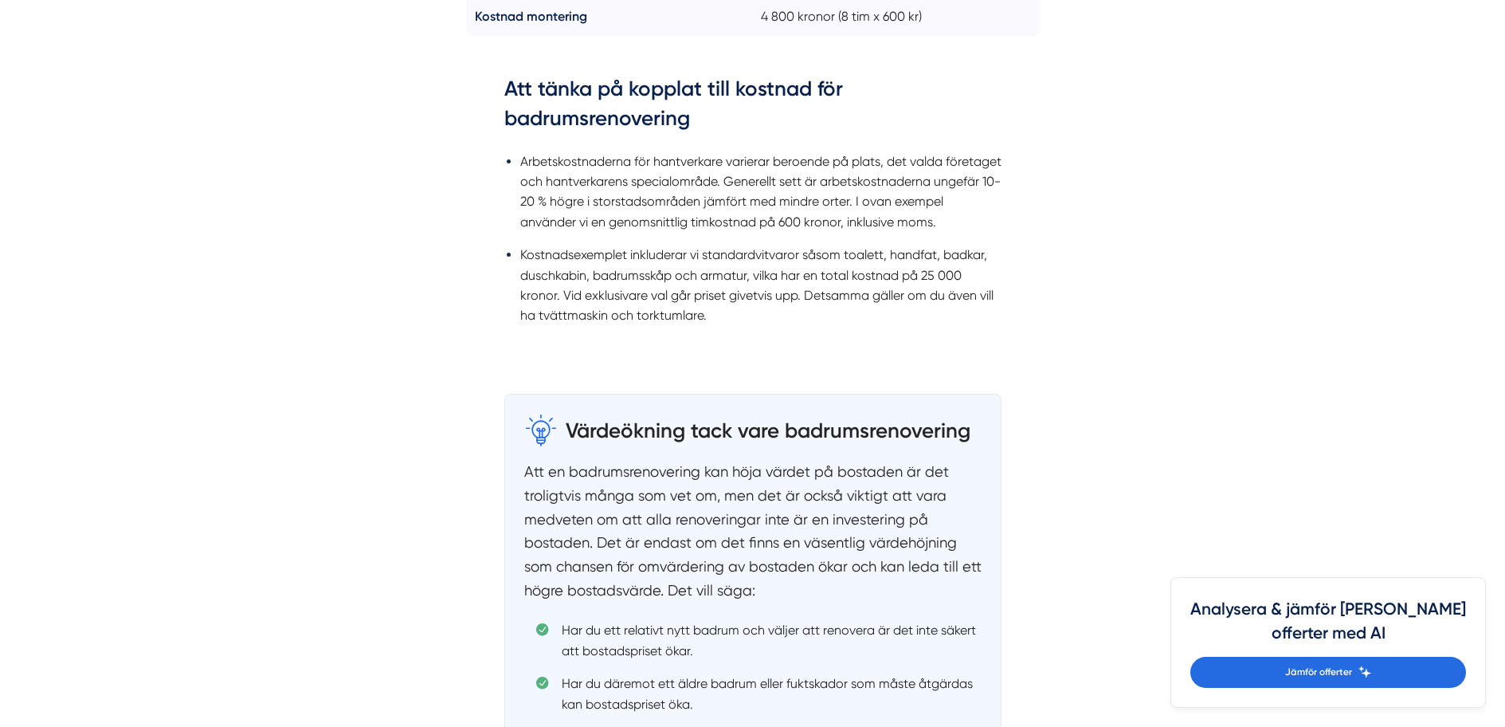
scroll to position [2071, 0]
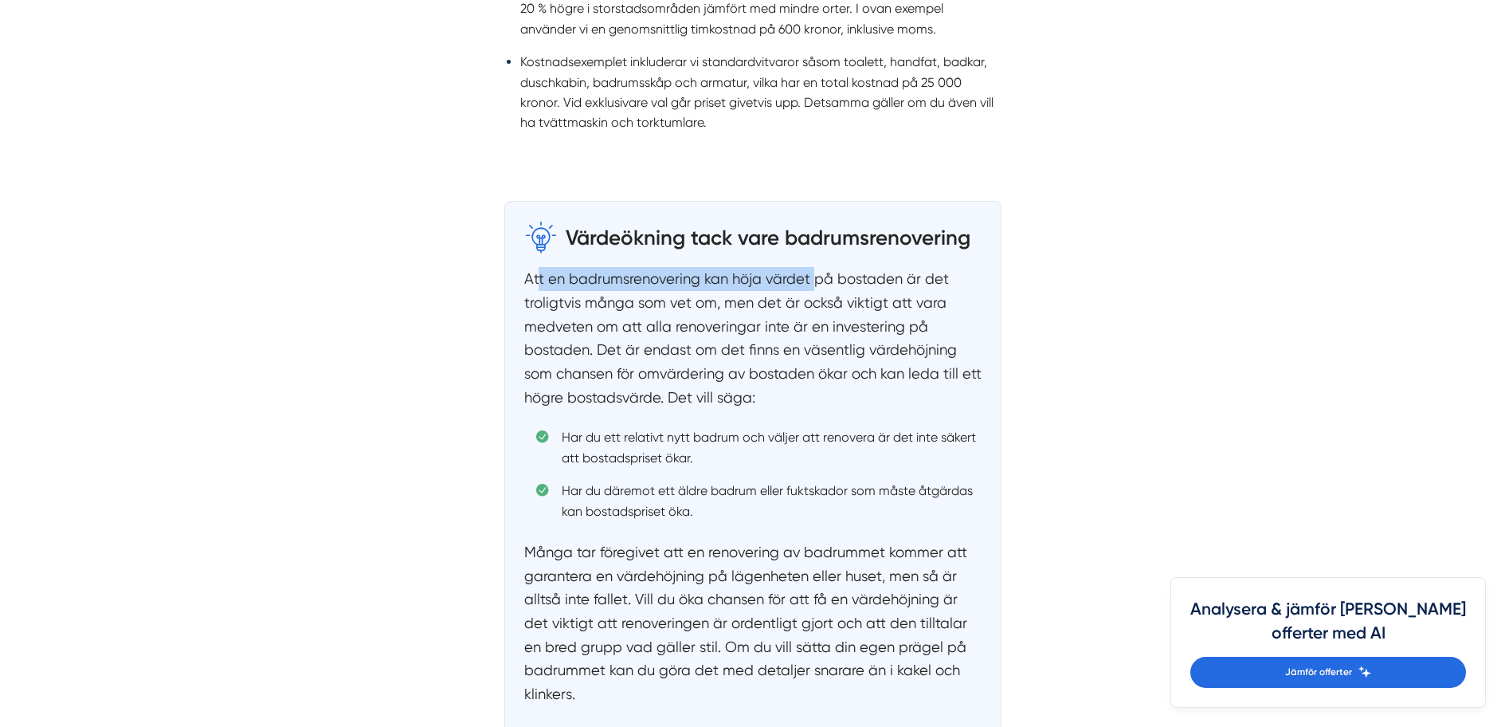
drag, startPoint x: 622, startPoint y: 276, endPoint x: 816, endPoint y: 289, distance: 194.0
click at [815, 289] on p "Att en badrumsrenovering kan höja värdet på bostaden är det troligtvis många so…" at bounding box center [752, 338] width 457 height 142
click at [828, 291] on p "Att en badrumsrenovering kan höja värdet på bostaden är det troligtvis många so…" at bounding box center [752, 338] width 457 height 142
drag, startPoint x: 907, startPoint y: 284, endPoint x: 930, endPoint y: 289, distance: 22.8
click at [922, 287] on p "Att en badrumsrenovering kan höja värdet på bostaden är det troligtvis många so…" at bounding box center [752, 338] width 457 height 142
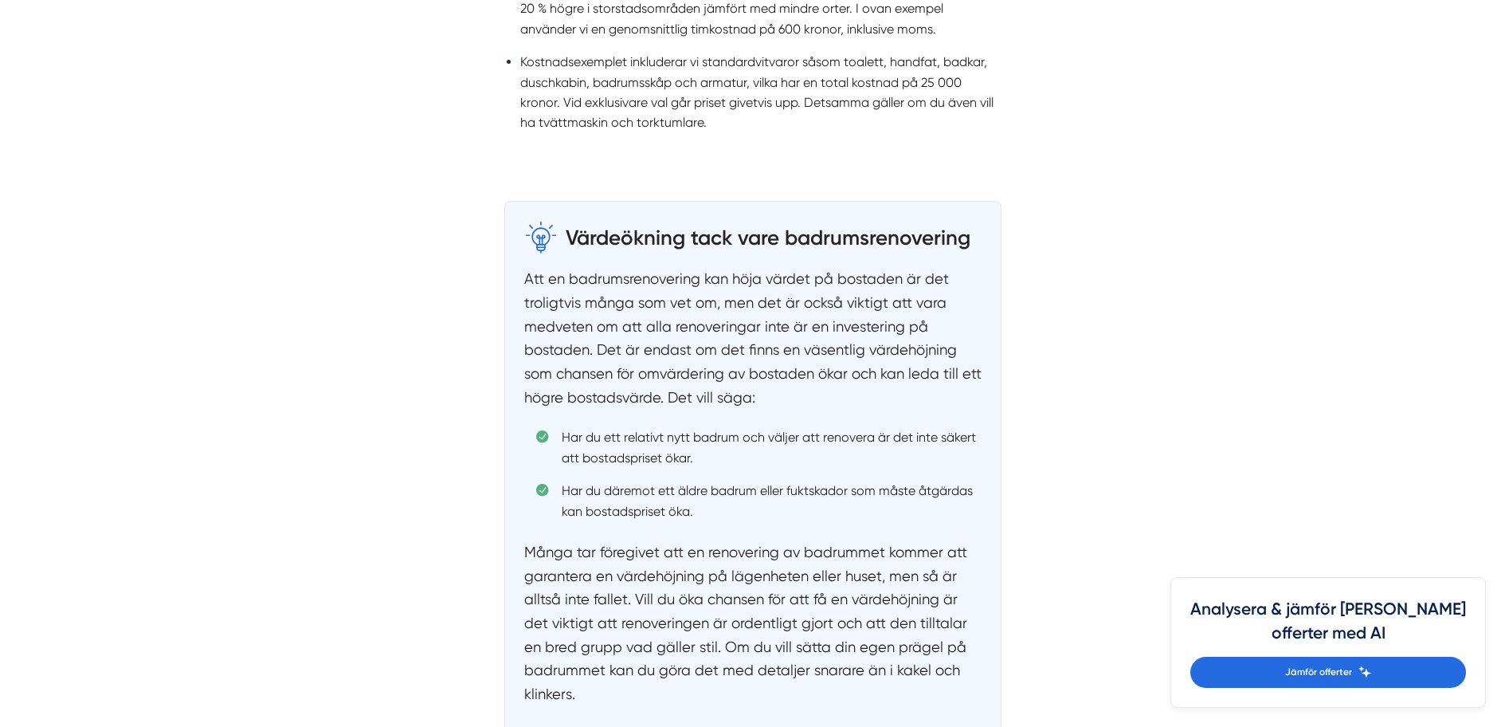
click at [932, 290] on p "Att en badrumsrenovering kan höja värdet på bostaden är det troligtvis många so…" at bounding box center [752, 338] width 457 height 142
drag, startPoint x: 630, startPoint y: 300, endPoint x: 811, endPoint y: 311, distance: 181.1
click at [801, 310] on p "Att en badrumsrenovering kan höja värdet på bostaden är det troligtvis många so…" at bounding box center [752, 338] width 457 height 142
click at [814, 312] on p "Att en badrumsrenovering kan höja värdet på bostaden är det troligtvis många so…" at bounding box center [752, 338] width 457 height 142
drag, startPoint x: 793, startPoint y: 297, endPoint x: 820, endPoint y: 302, distance: 27.5
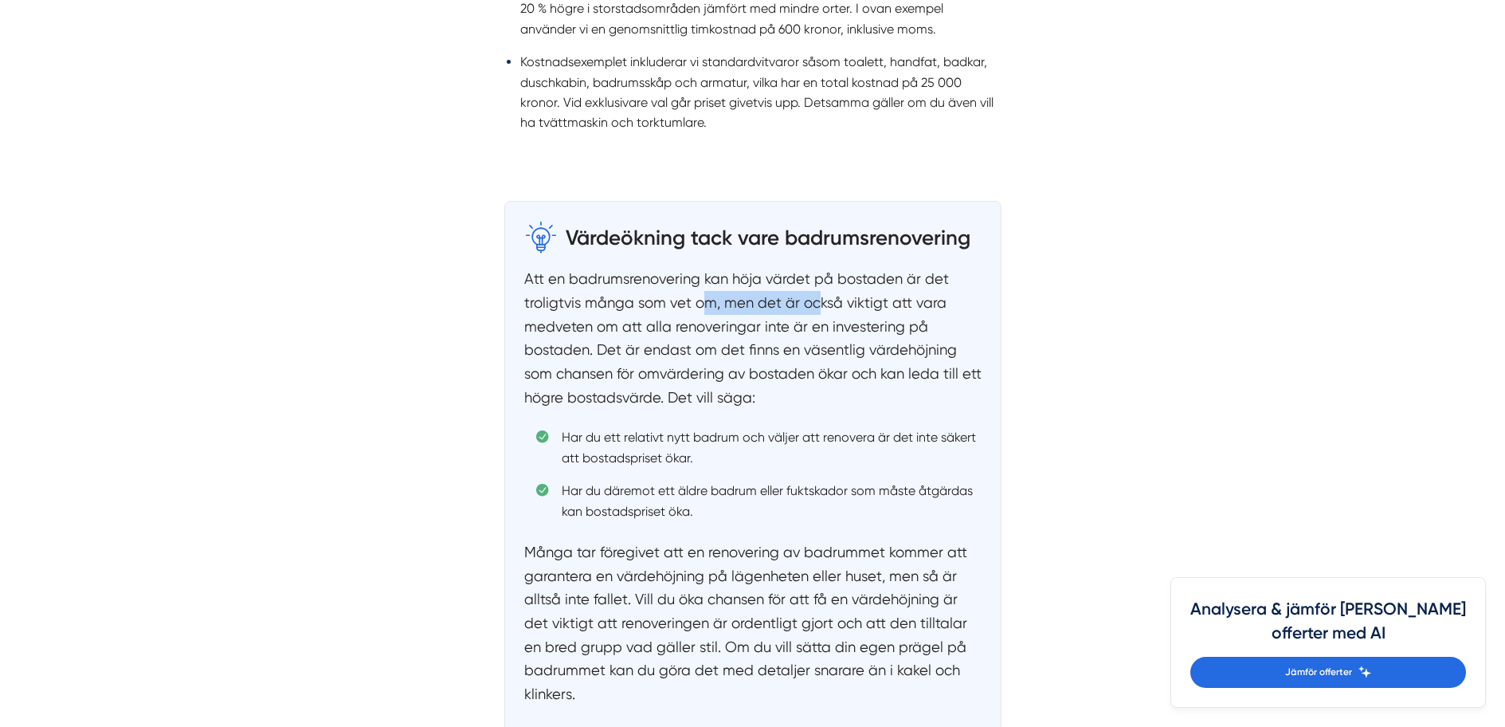
click at [819, 302] on p "Att en badrumsrenovering kan höja värdet på bostaden är det troligtvis många so…" at bounding box center [752, 338] width 457 height 142
click at [838, 309] on p "Att en badrumsrenovering kan höja värdet på bostaden är det troligtvis många so…" at bounding box center [752, 338] width 457 height 142
drag, startPoint x: 874, startPoint y: 311, endPoint x: 891, endPoint y: 314, distance: 17.0
click at [878, 312] on p "Att en badrumsrenovering kan höja värdet på bostaden är det troligtvis många so…" at bounding box center [752, 338] width 457 height 142
drag, startPoint x: 903, startPoint y: 318, endPoint x: 772, endPoint y: 331, distance: 132.1
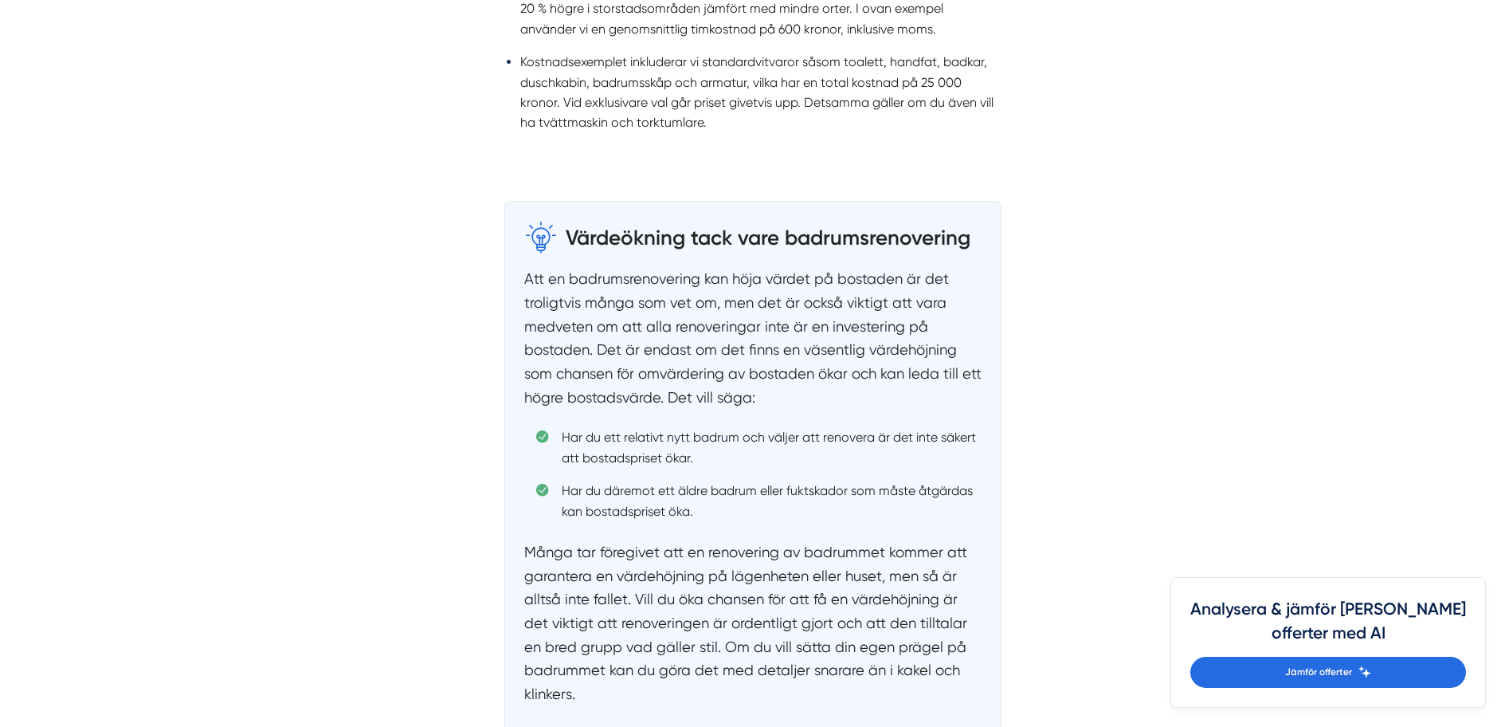
click at [900, 319] on p "Att en badrumsrenovering kan höja värdet på bostaden är det troligtvis många so…" at bounding box center [752, 338] width 457 height 142
drag, startPoint x: 723, startPoint y: 331, endPoint x: 868, endPoint y: 332, distance: 145.8
click at [862, 332] on p "Att en badrumsrenovering kan höja värdet på bostaden är det troligtvis många so…" at bounding box center [752, 338] width 457 height 142
click at [883, 338] on p "Att en badrumsrenovering kan höja värdet på bostaden är det troligtvis många so…" at bounding box center [752, 338] width 457 height 142
drag
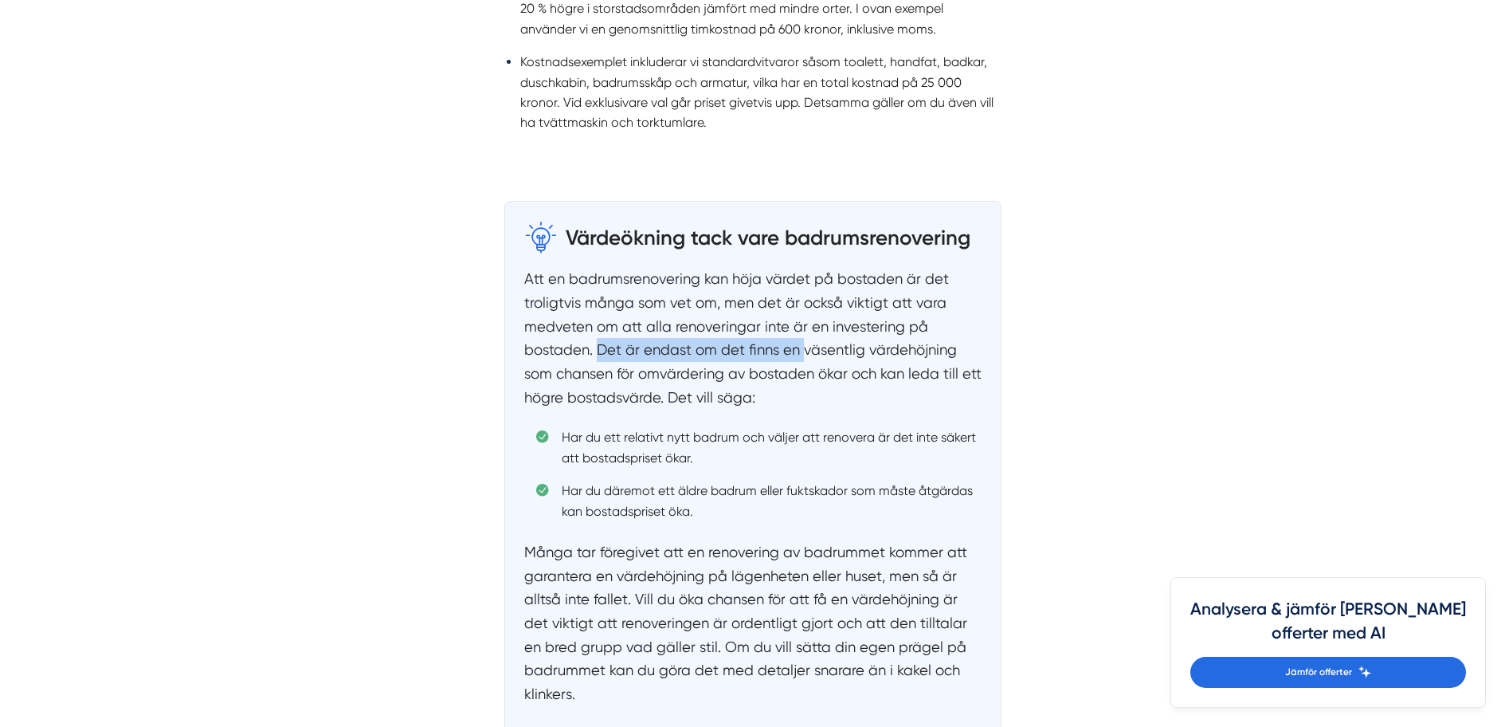
click at [816, 357] on p "Att en badrumsrenovering kan höja värdet på bostaden är det troligtvis många so…" at bounding box center [752, 338] width 457 height 142
click at [835, 358] on p "Att en badrumsrenovering kan höja värdet på bostaden är det troligtvis många so…" at bounding box center [752, 338] width 457 height 142
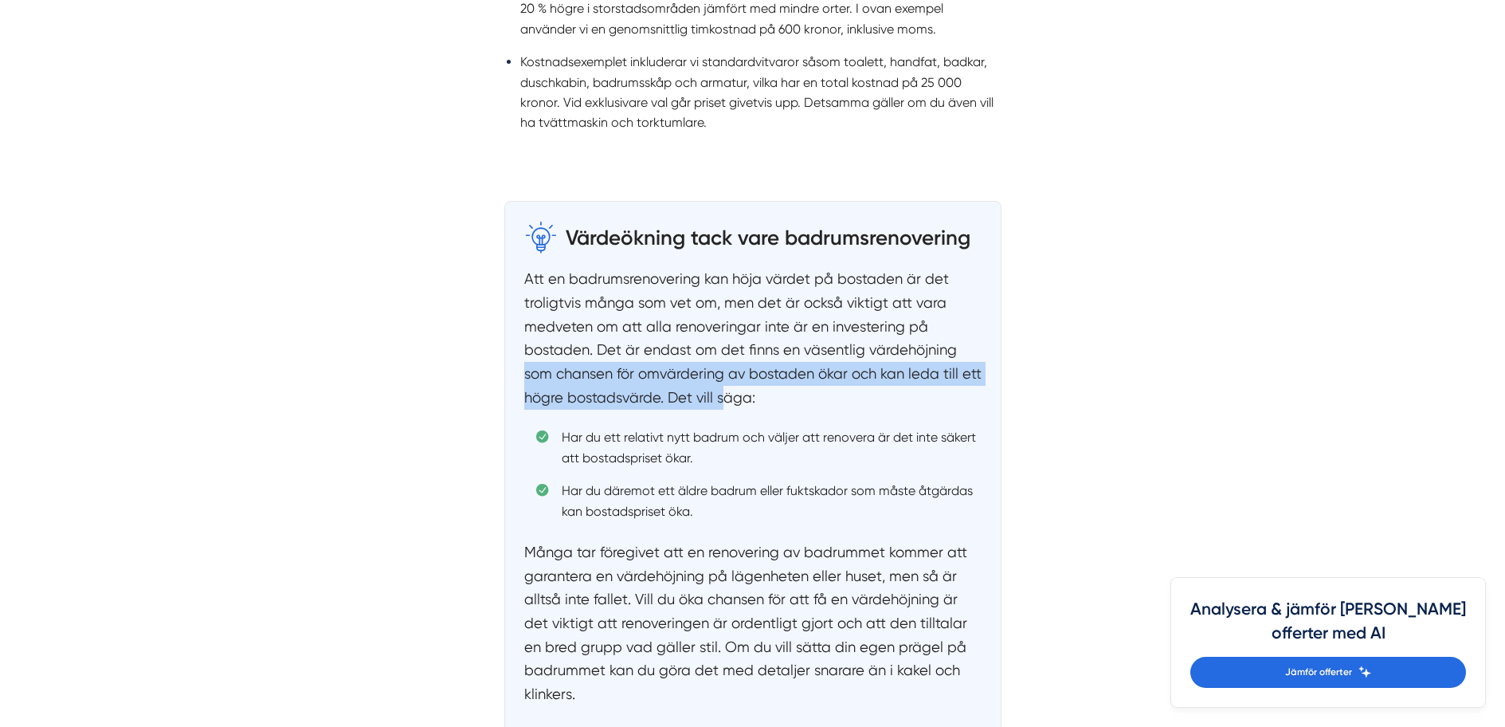
click at [749, 390] on div "Värdeökning tack vare badrumsrenovering Att en badrumsrenovering kan höja värde…" at bounding box center [753, 469] width 574 height 582
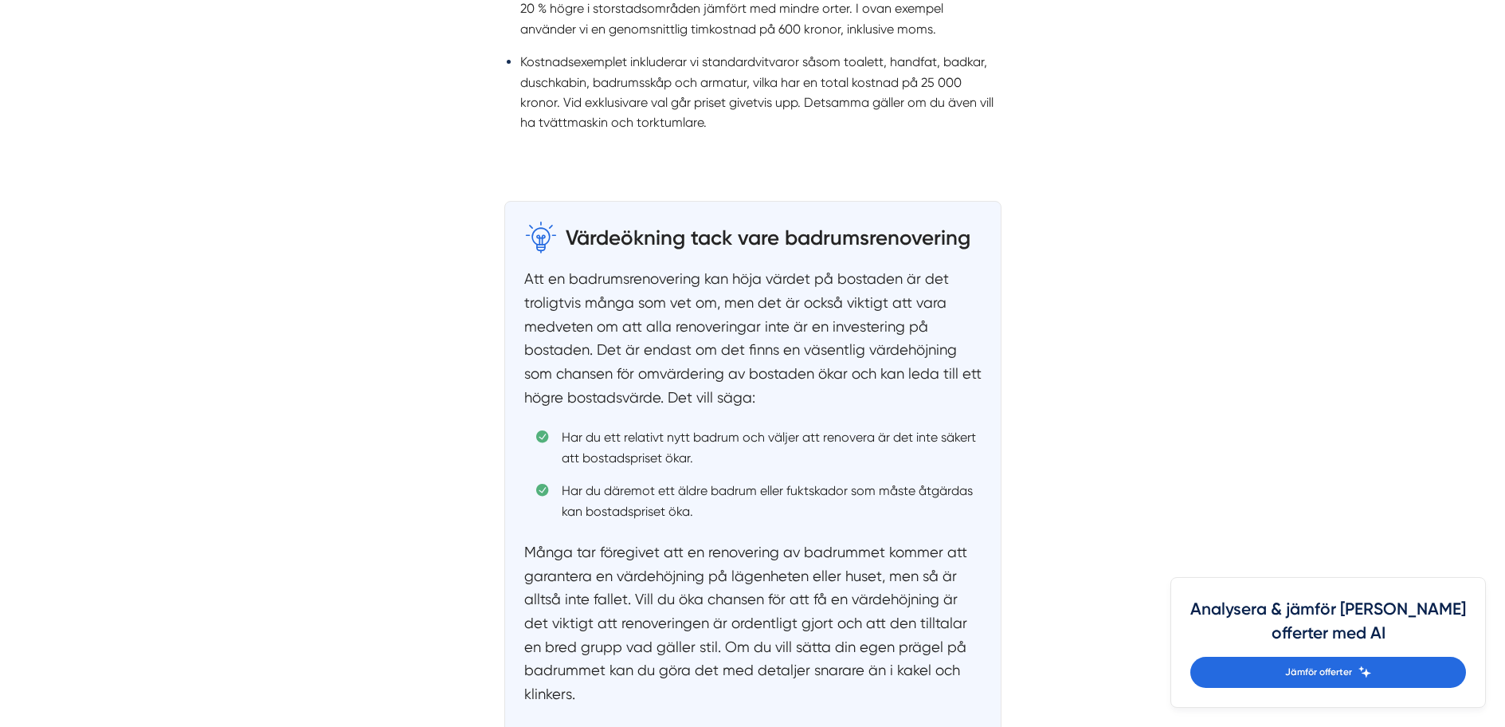
click at [777, 390] on p "Att en badrumsrenovering kan höja värdet på bostaden är det troligtvis många so…" at bounding box center [752, 338] width 457 height 142
click at [845, 387] on p "Att en badrumsrenovering kan höja värdet på bostaden är det troligtvis många so…" at bounding box center [752, 338] width 457 height 142
click at [860, 390] on p "Att en badrumsrenovering kan höja värdet på bostaden är det troligtvis många so…" at bounding box center [752, 338] width 457 height 142
click at [696, 372] on p "Att en badrumsrenovering kan höja värdet på bostaden är det troligtvis många so…" at bounding box center [752, 338] width 457 height 142
click at [818, 378] on p "Att en badrumsrenovering kan höja värdet på bostaden är det troligtvis många so…" at bounding box center [752, 338] width 457 height 142
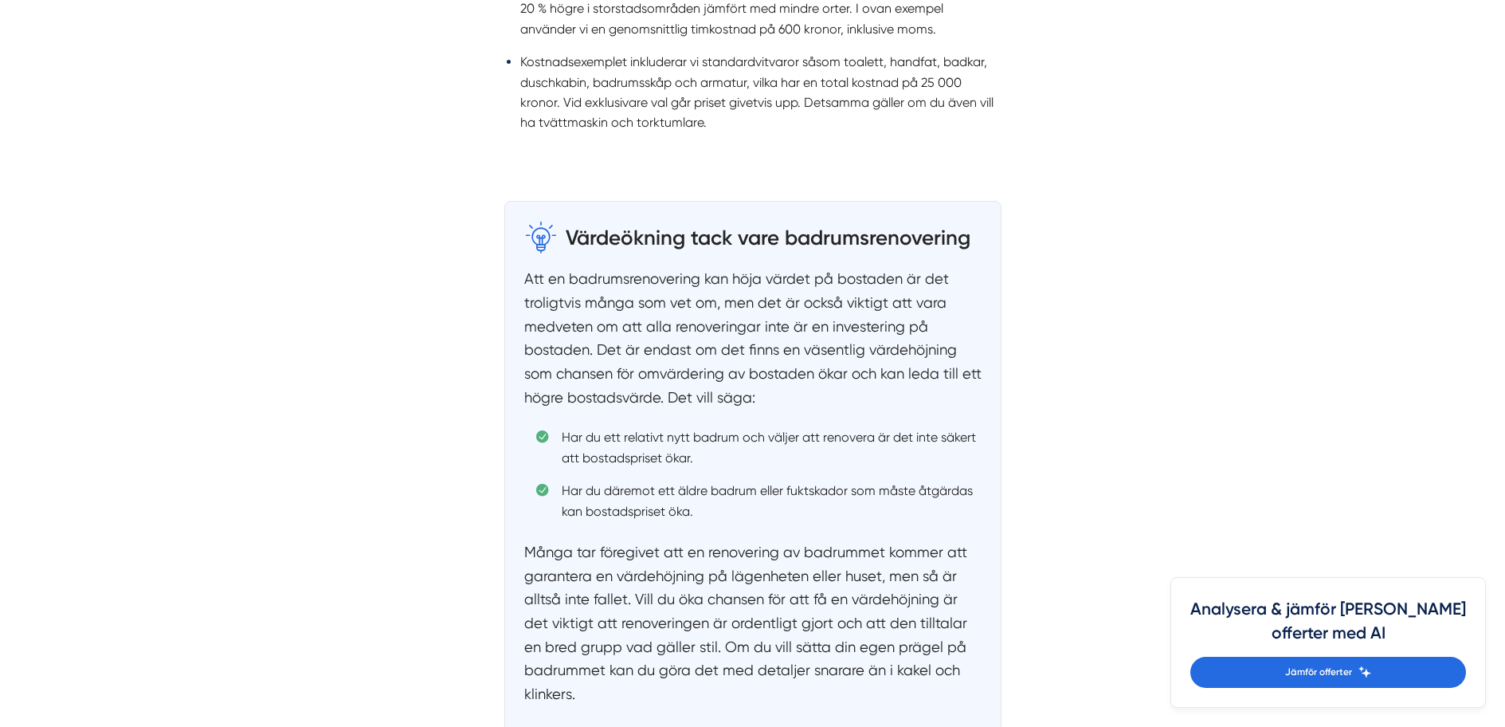
click at [855, 381] on p "Att en badrumsrenovering kan höja värdet på bostaden är det troligtvis många so…" at bounding box center [752, 338] width 457 height 142
click at [876, 388] on p "Att en badrumsrenovering kan höja värdet på bostaden är det troligtvis många so…" at bounding box center [752, 338] width 457 height 142
click at [675, 394] on p "Att en badrumsrenovering kan höja värdet på bostaden är det troligtvis många so…" at bounding box center [752, 338] width 457 height 142
click at [743, 394] on p "Att en badrumsrenovering kan höja värdet på bostaden är det troligtvis många so…" at bounding box center [752, 338] width 457 height 142
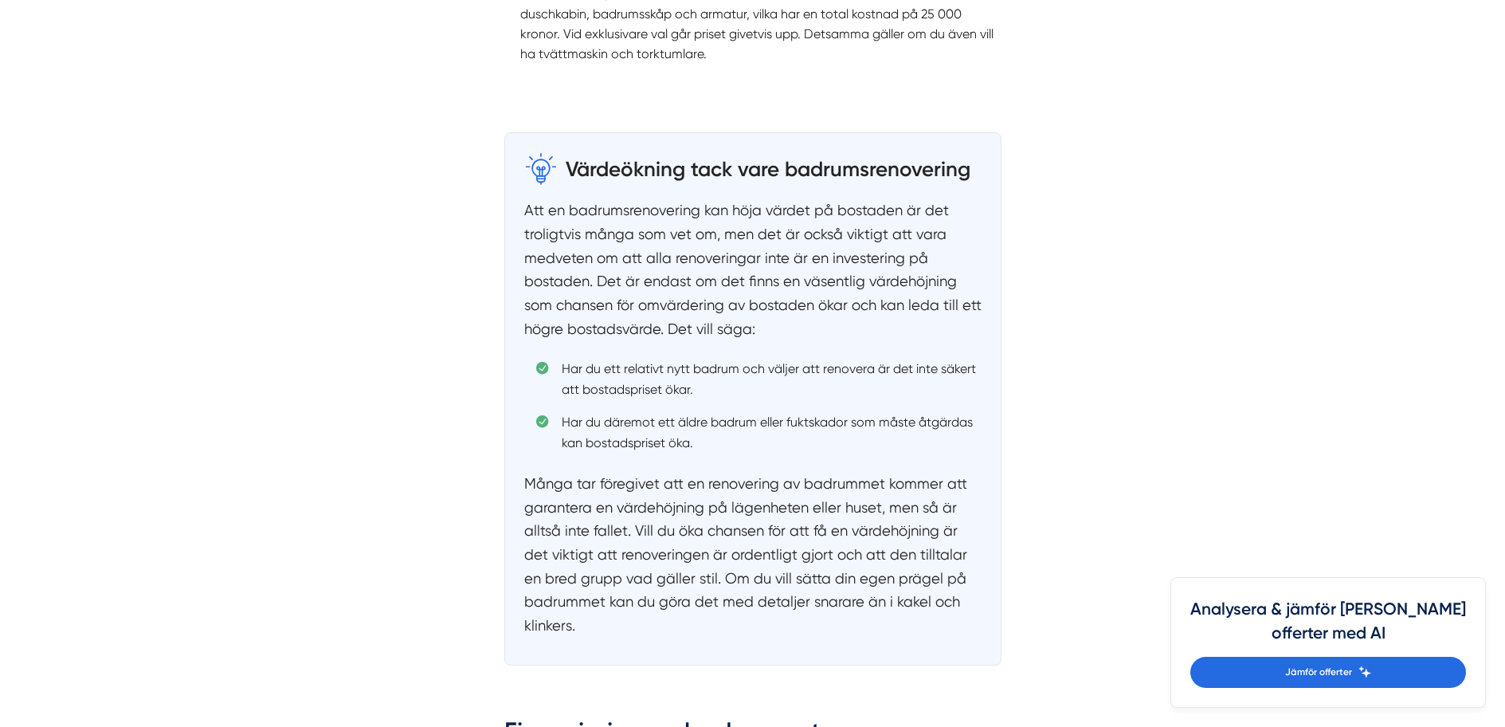
scroll to position [2151, 0]
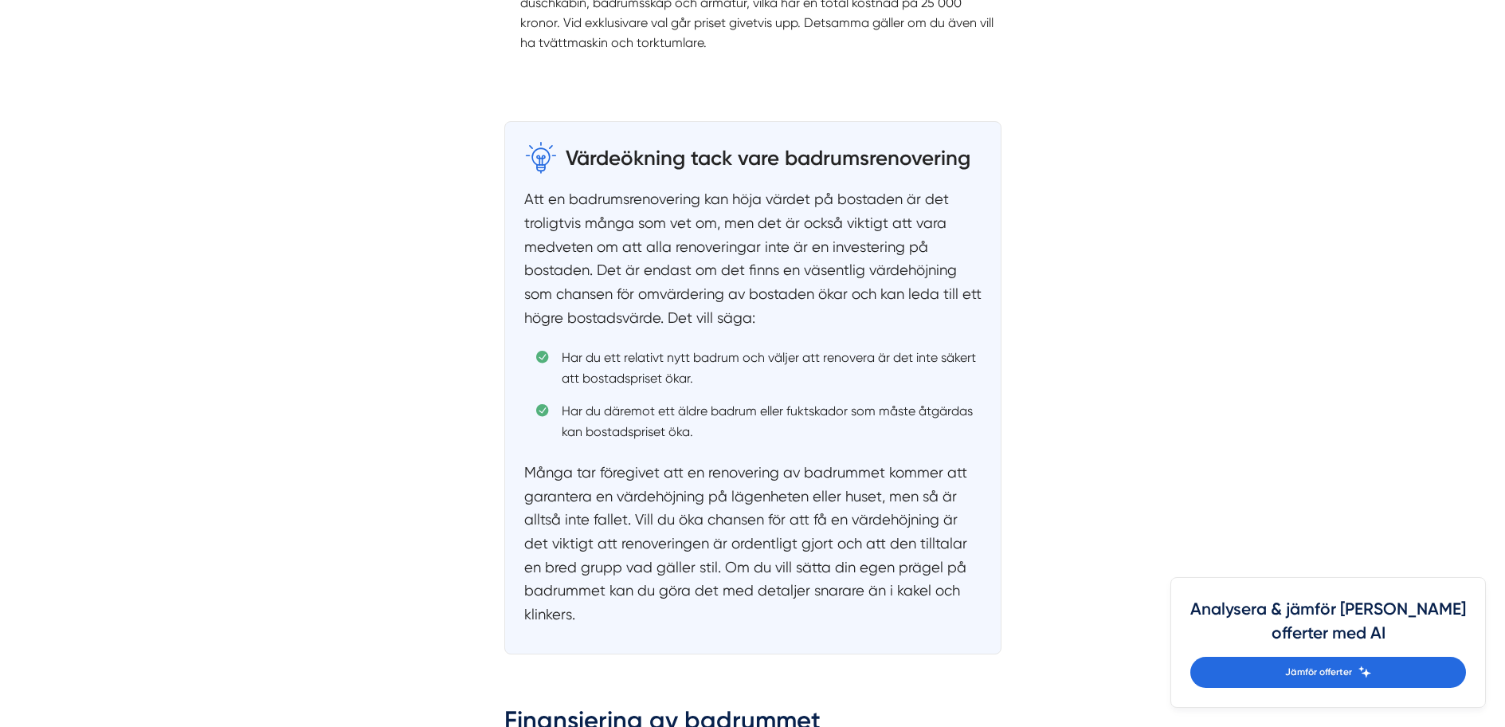
click at [820, 374] on li "Har du ett relativt nytt badrum och väljer att renovera är det inte säkert att …" at bounding box center [758, 367] width 445 height 41
click at [822, 374] on li "Har du ett relativt nytt badrum och väljer att renovera är det inte säkert att …" at bounding box center [758, 367] width 445 height 41
click at [677, 374] on li "Har du ett relativt nytt badrum och väljer att renovera är det inte säkert att …" at bounding box center [758, 367] width 445 height 41
click at [680, 374] on li "Har du ett relativt nytt badrum och väljer att renovera är det inte säkert att …" at bounding box center [758, 367] width 445 height 41
click at [725, 437] on li "Har du däremot ett äldre badrum eller fuktskador som måste åtgärdas kan bostads…" at bounding box center [758, 421] width 445 height 41
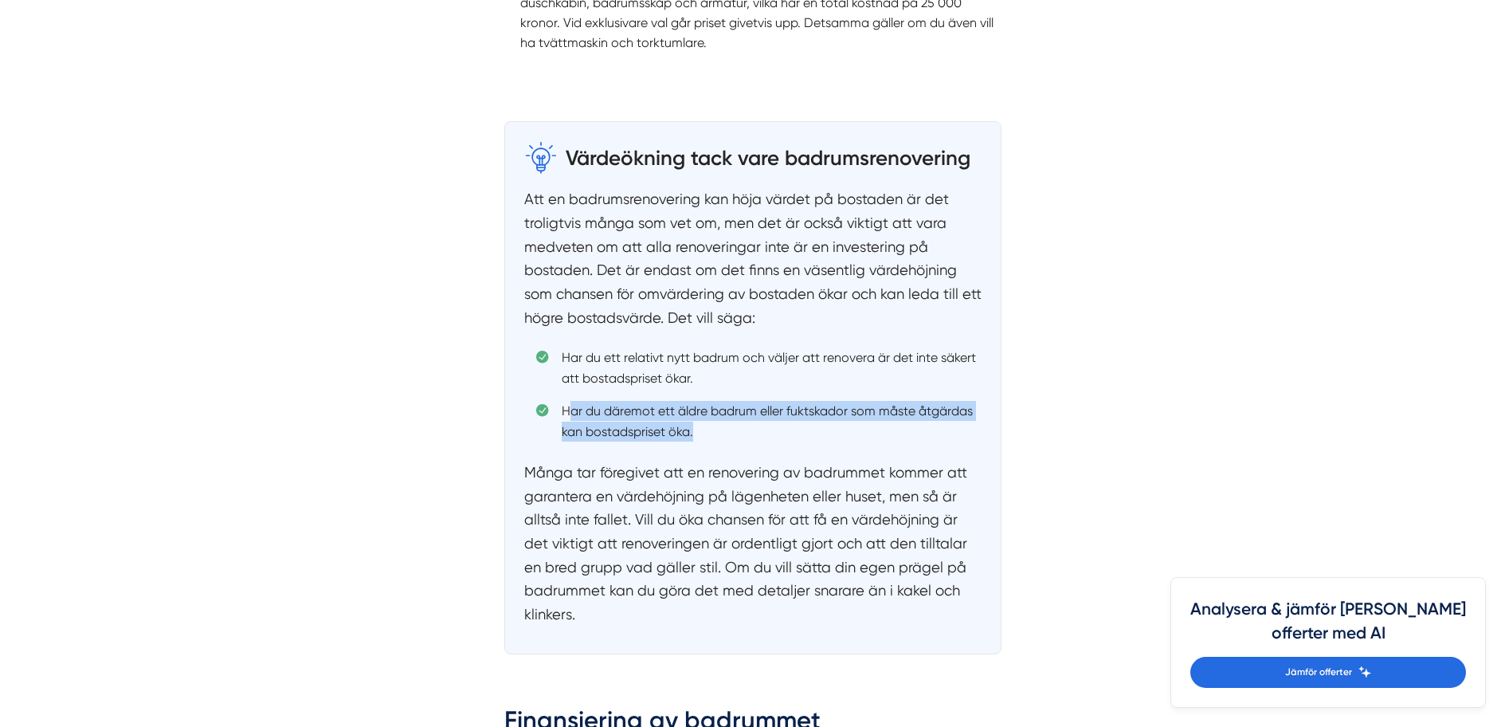
click at [725, 437] on li "Har du däremot ett äldre badrum eller fuktskador som måste åtgärdas kan bostads…" at bounding box center [758, 421] width 445 height 41
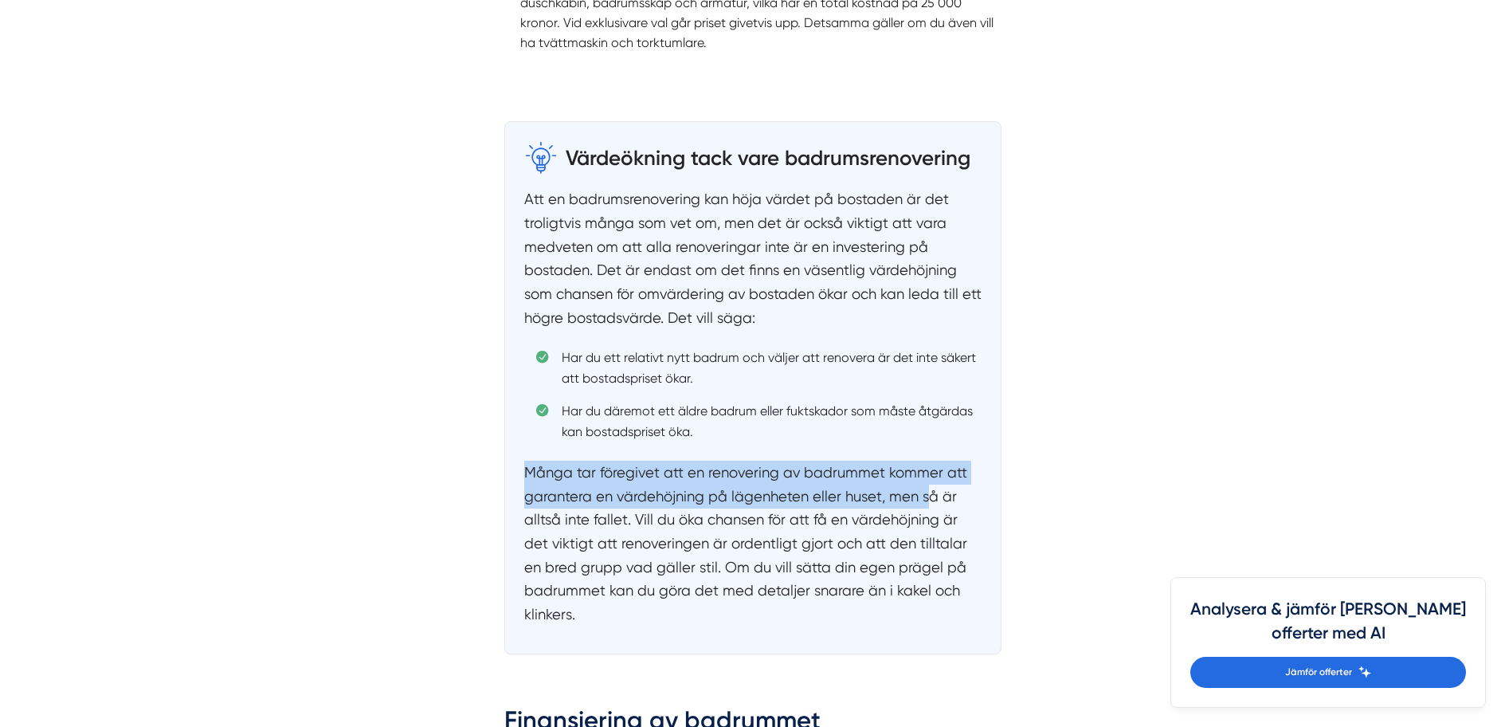
click at [934, 491] on div "Värdeökning tack vare badrumsrenovering Att en badrumsrenovering kan höja värde…" at bounding box center [753, 389] width 574 height 582
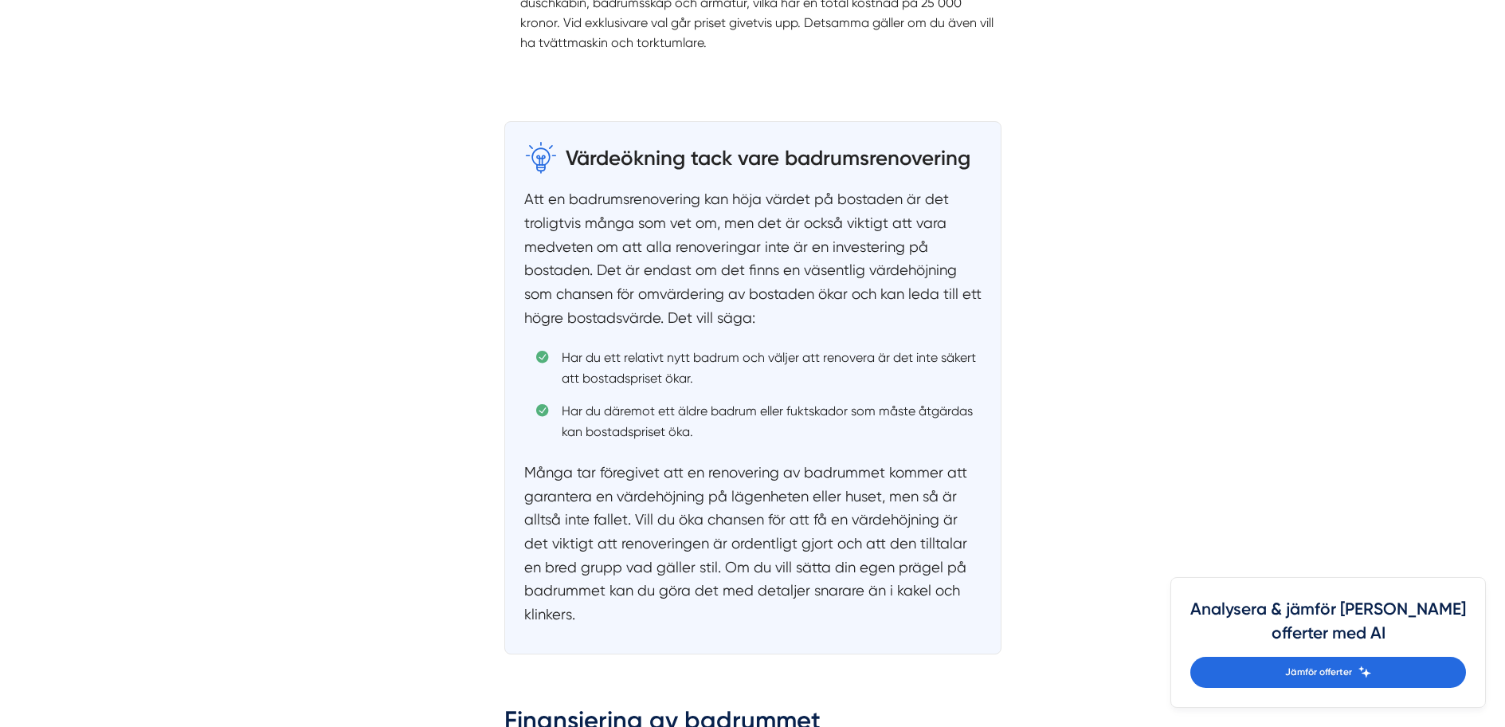
click at [954, 500] on p "Många tar föregivet att en renovering av badrummet kommer att garantera en värd…" at bounding box center [752, 543] width 457 height 166
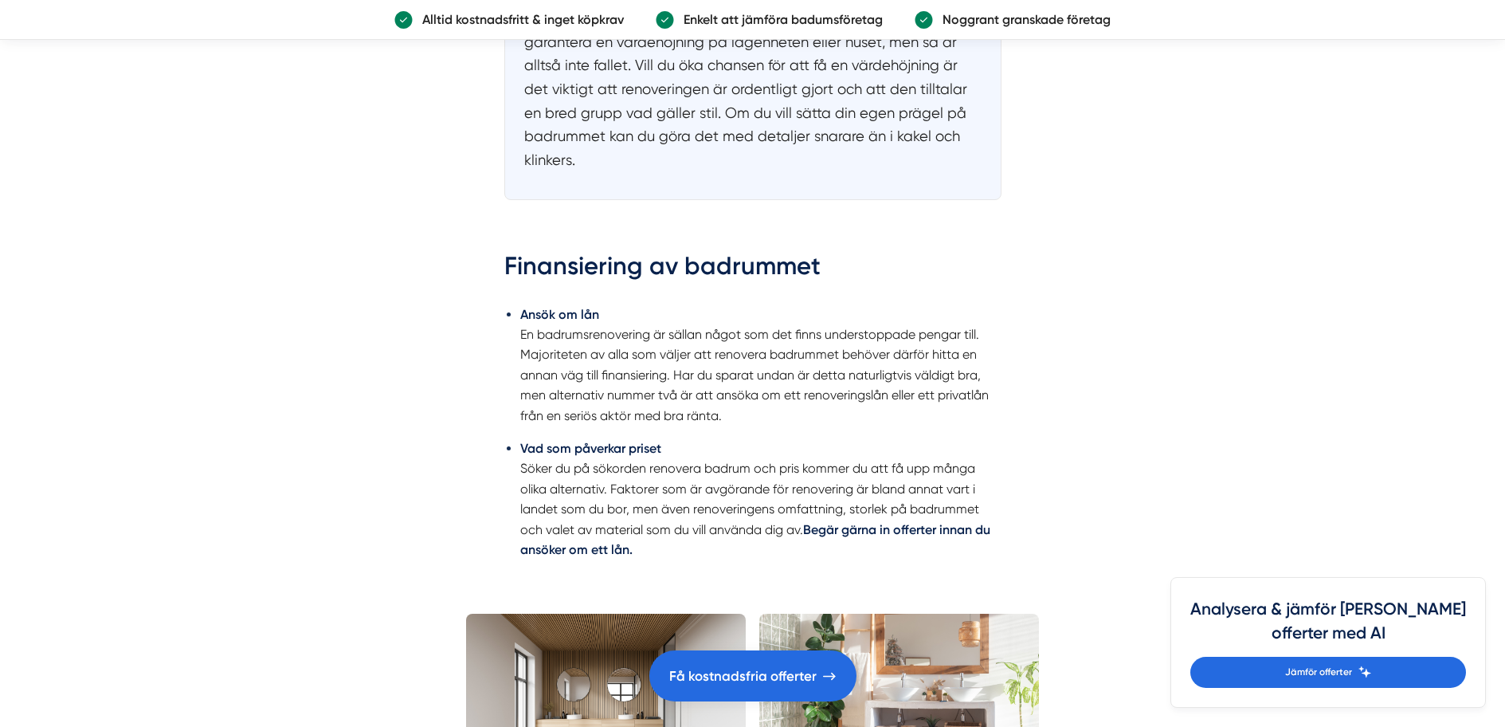
scroll to position [2629, 0]
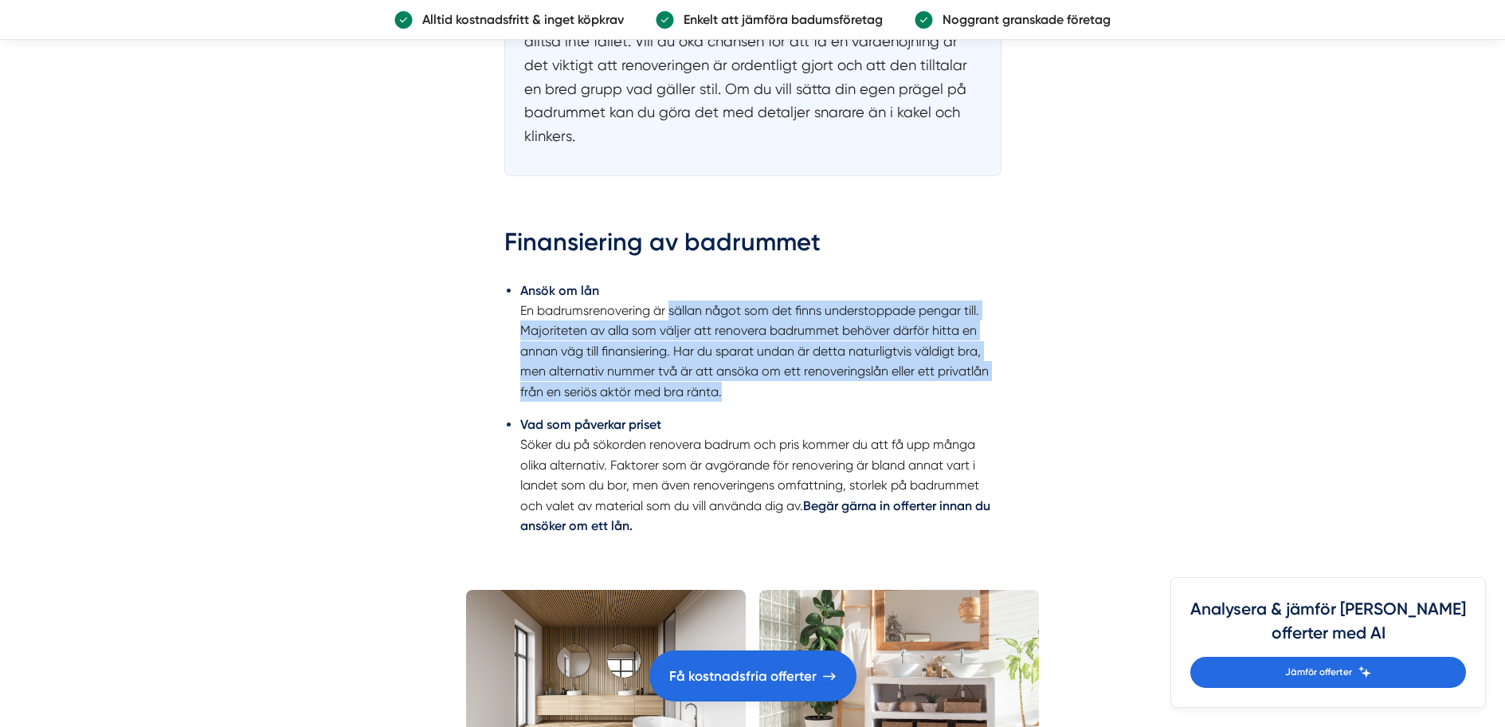
drag, startPoint x: 819, startPoint y: 312, endPoint x: 843, endPoint y: 388, distance: 79.4
click at [846, 387] on li "Ansök om lån En badrumsrenovering är sällan något som det finns understoppade p…" at bounding box center [760, 340] width 481 height 121
click at [843, 388] on li "Ansök om lån En badrumsrenovering är sällan något som det finns understoppade p…" at bounding box center [760, 340] width 481 height 121
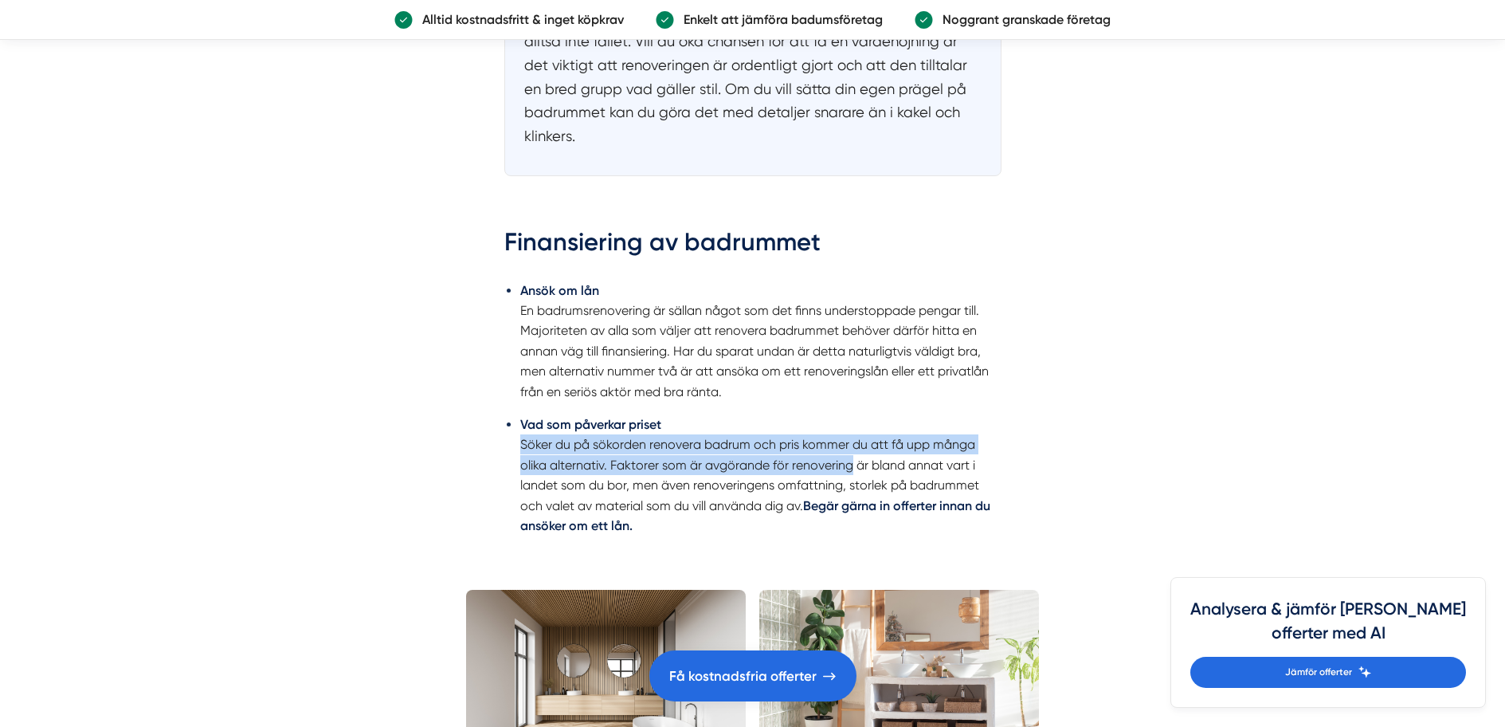
drag, startPoint x: 549, startPoint y: 438, endPoint x: 880, endPoint y: 460, distance: 331.3
click at [863, 460] on ul "Ansök om lån En badrumsrenovering är sällan något som det finns understoppade p…" at bounding box center [752, 412] width 497 height 285
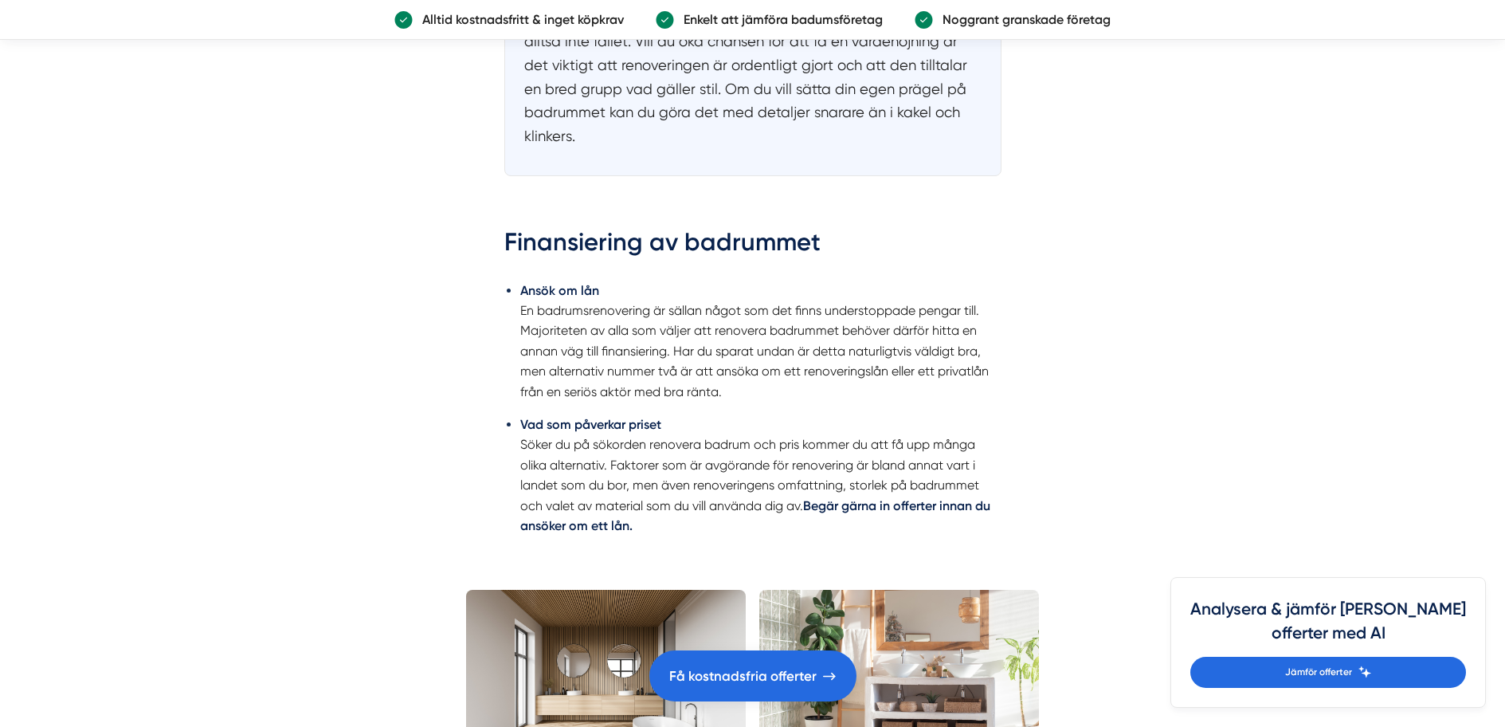
click at [884, 460] on li "Vad som påverkar priset Söker du på sökorden renovera badrum och pris kommer du…" at bounding box center [760, 474] width 481 height 121
drag, startPoint x: 901, startPoint y: 444, endPoint x: 950, endPoint y: 447, distance: 48.7
click at [942, 447] on li "Vad som påverkar priset Söker du på sökorden renovera badrum och pris kommer du…" at bounding box center [760, 474] width 481 height 121
drag, startPoint x: 950, startPoint y: 447, endPoint x: 772, endPoint y: 444, distance: 177.7
click at [938, 447] on li "Vad som påverkar priset Söker du på sökorden renovera badrum och pris kommer du…" at bounding box center [760, 474] width 481 height 121
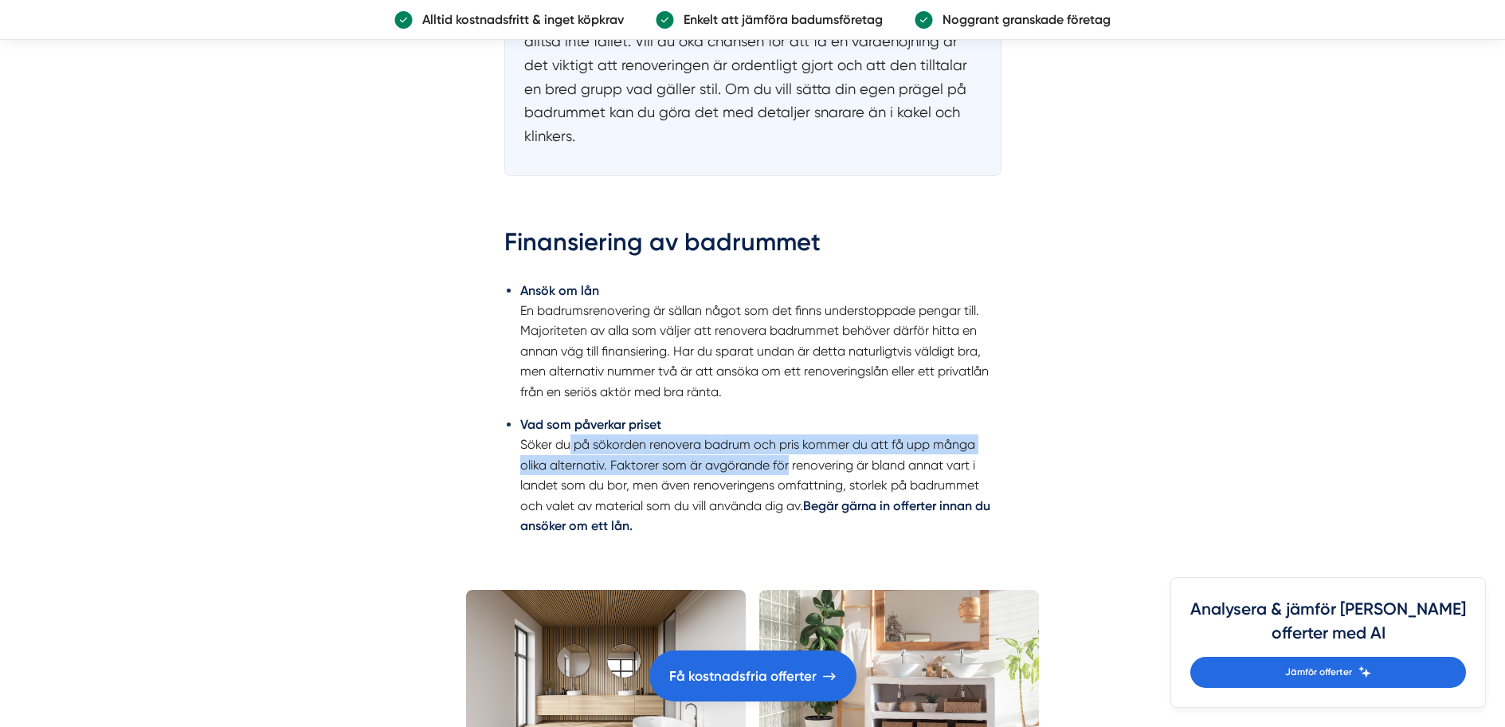
click at [791, 462] on li "Vad som påverkar priset Söker du på sökorden renovera badrum och pris kommer du…" at bounding box center [760, 474] width 481 height 121
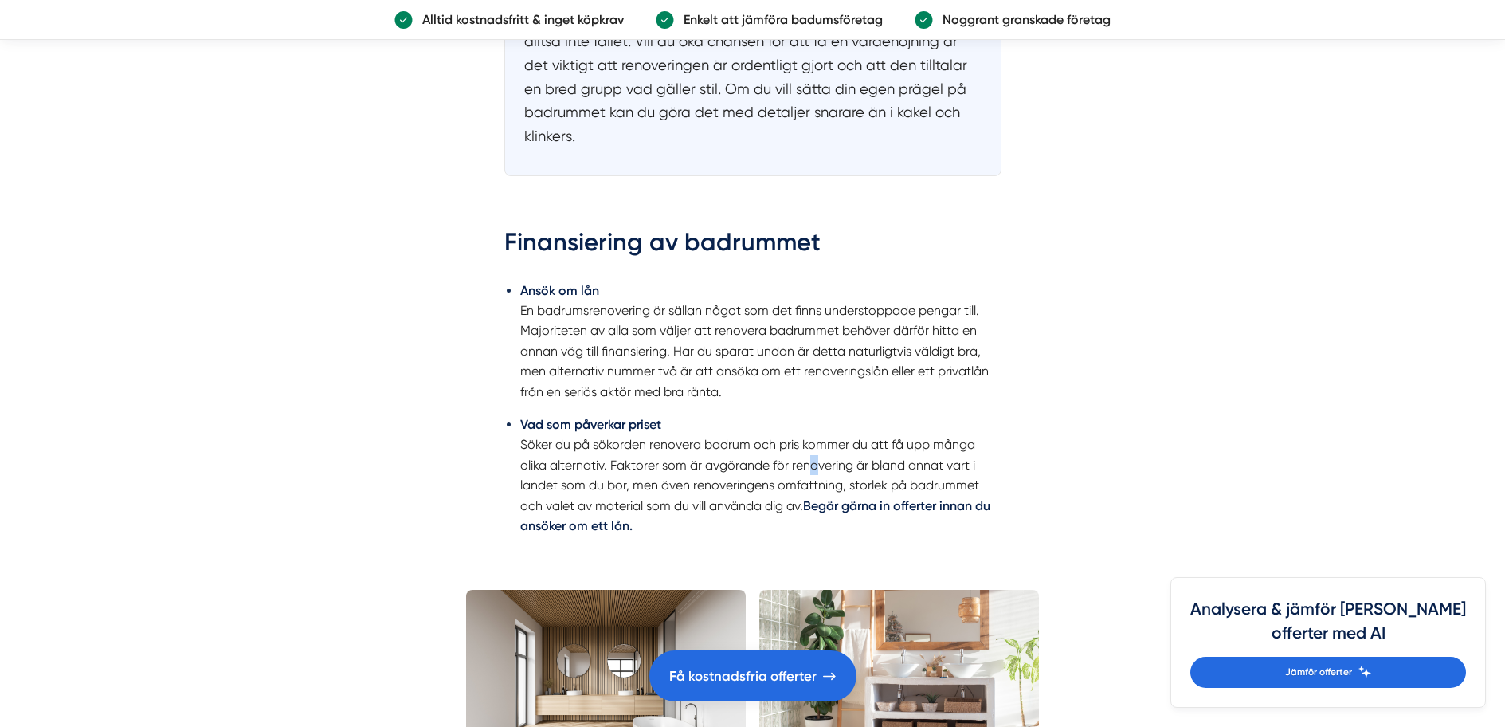
click at [826, 463] on li "Vad som påverkar priset Söker du på sökorden renovera badrum och pris kommer du…" at bounding box center [760, 474] width 481 height 121
click at [866, 464] on li "Vad som påverkar priset Söker du på sökorden renovera badrum och pris kommer du…" at bounding box center [760, 474] width 481 height 121
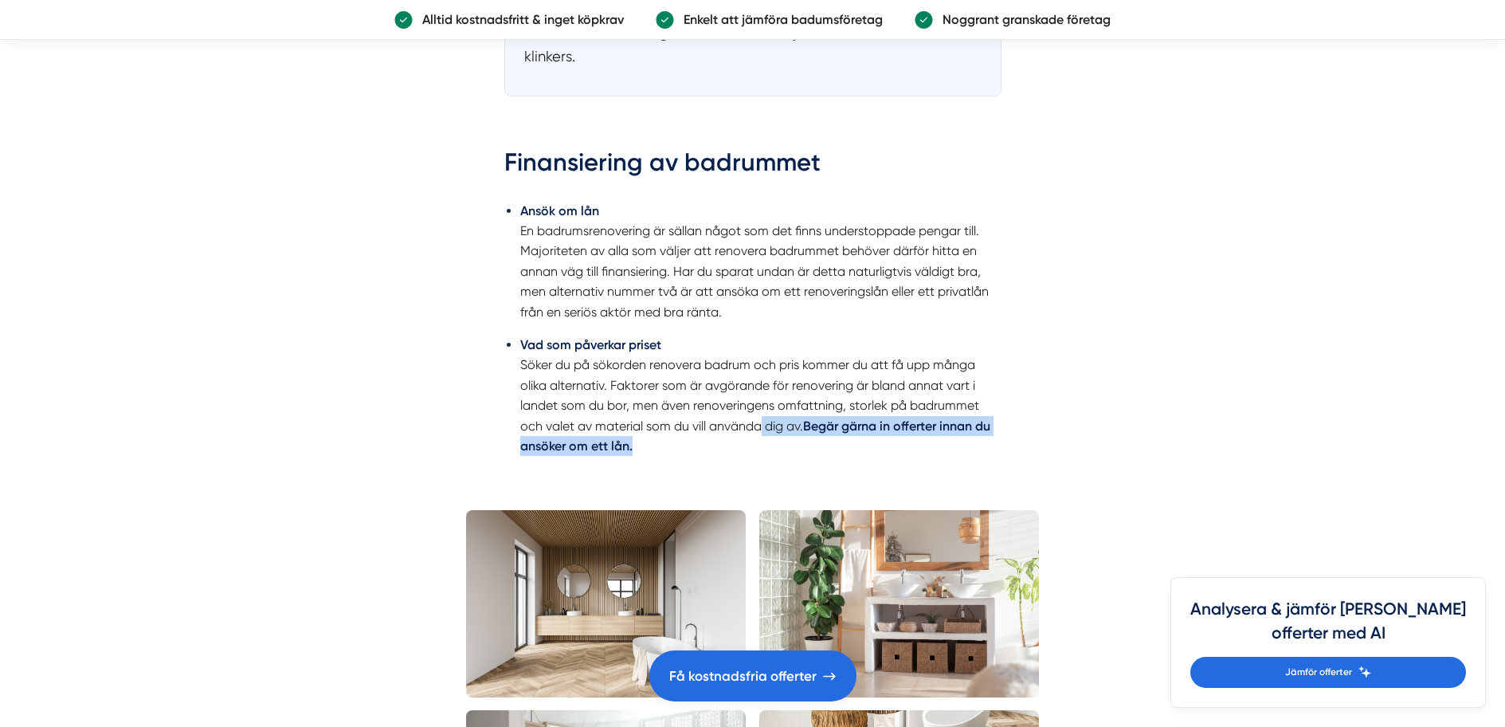
click at [959, 439] on li "Vad som påverkar priset Söker du på sökorden renovera badrum och pris kommer du…" at bounding box center [760, 395] width 481 height 121
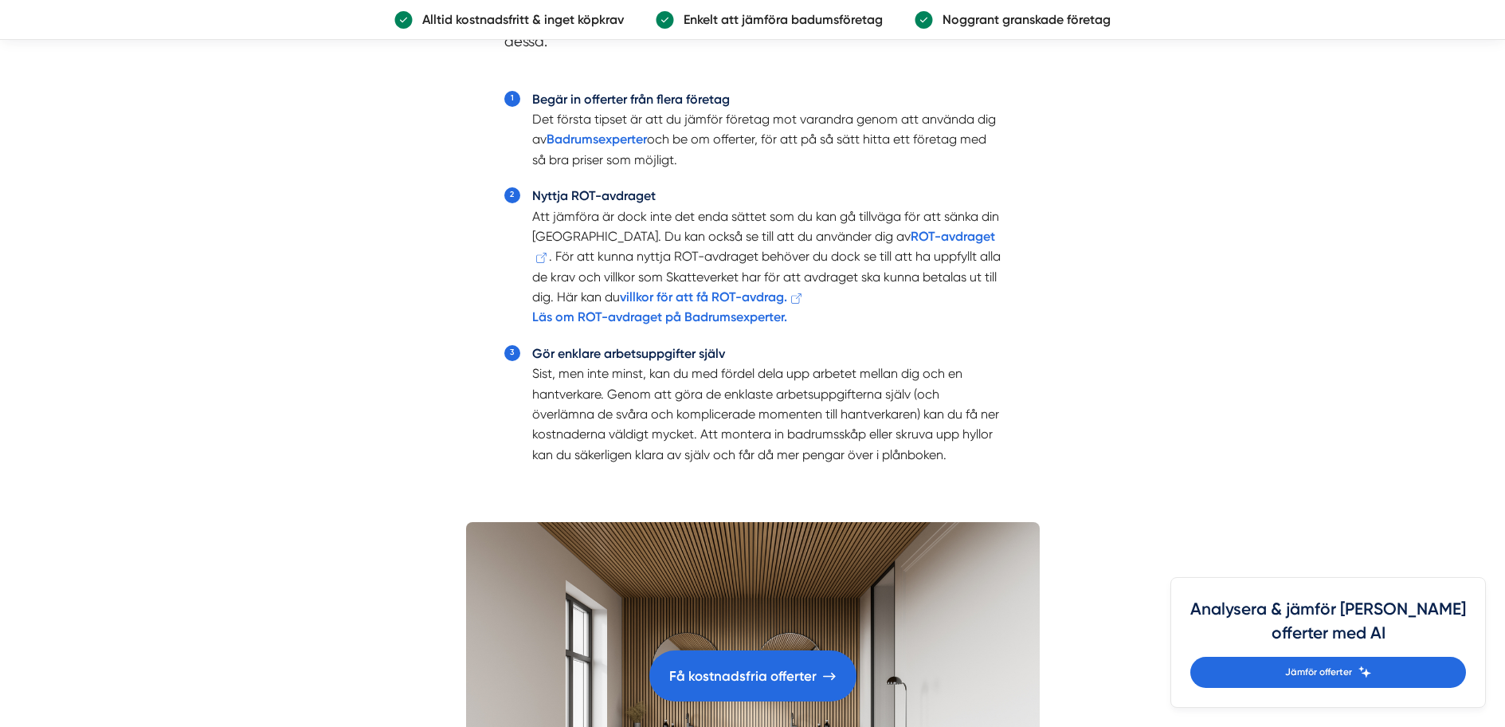
scroll to position [3744, 0]
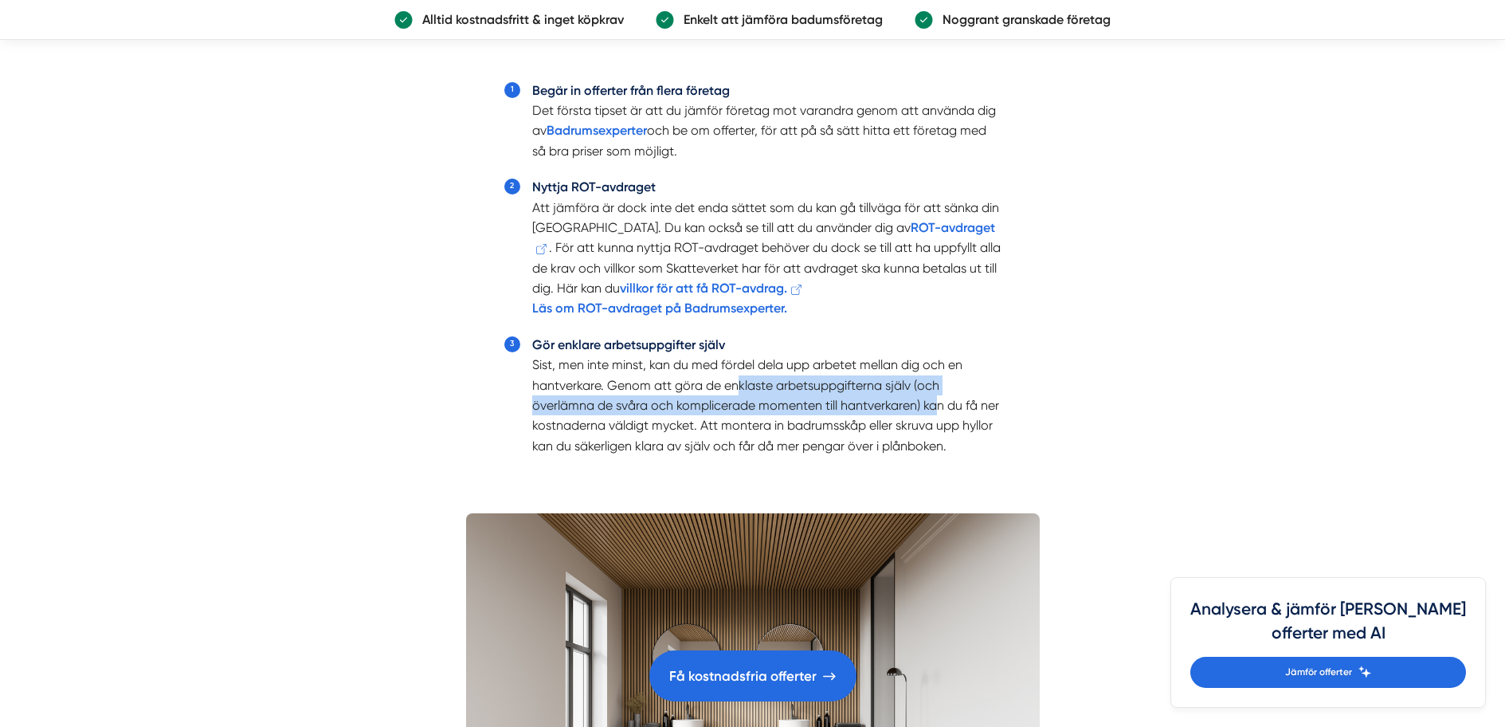
click at [942, 402] on li "Gör enklare arbetsuppgifter själv Sist, men inte minst, kan du med fördel dela …" at bounding box center [766, 395] width 469 height 121
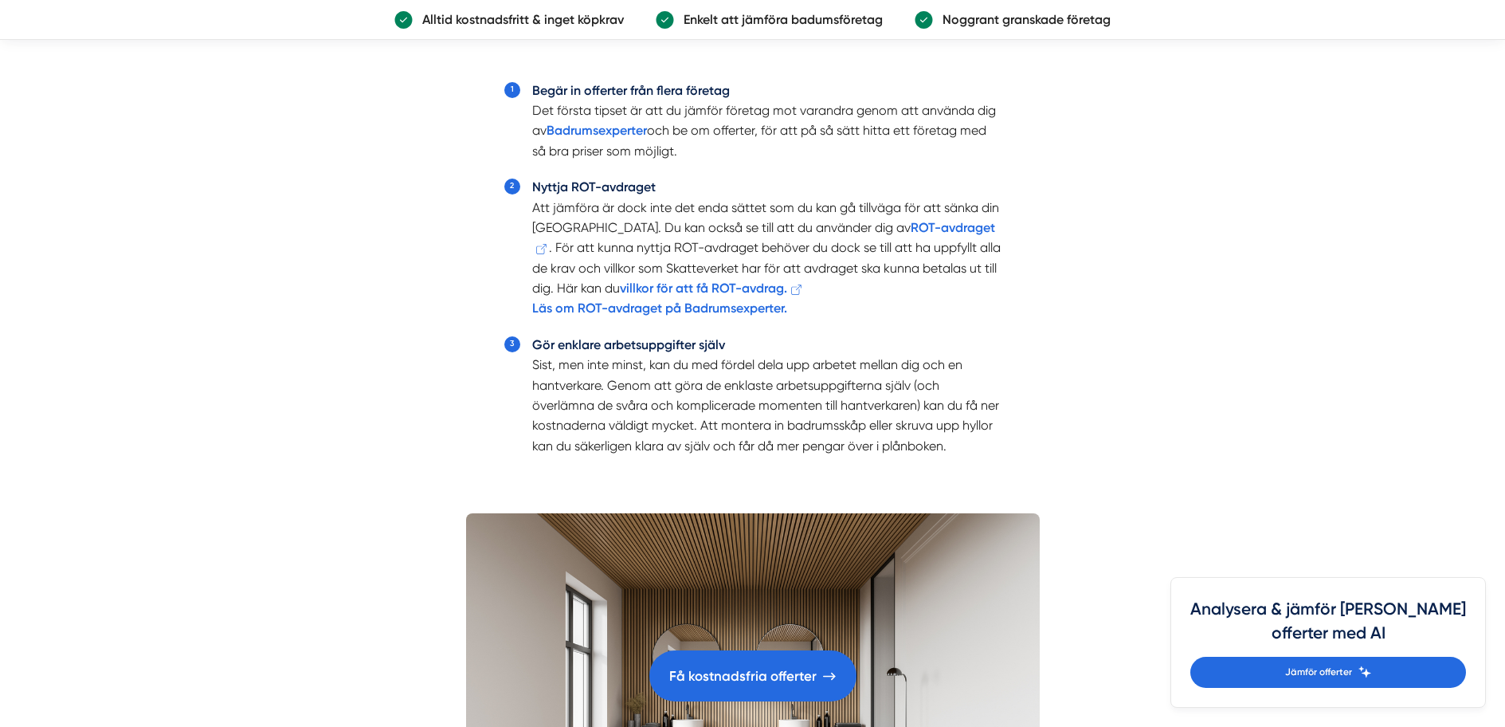
click at [950, 403] on li "Gör enklare arbetsuppgifter själv Sist, men inte minst, kan du med fördel dela …" at bounding box center [766, 395] width 469 height 121
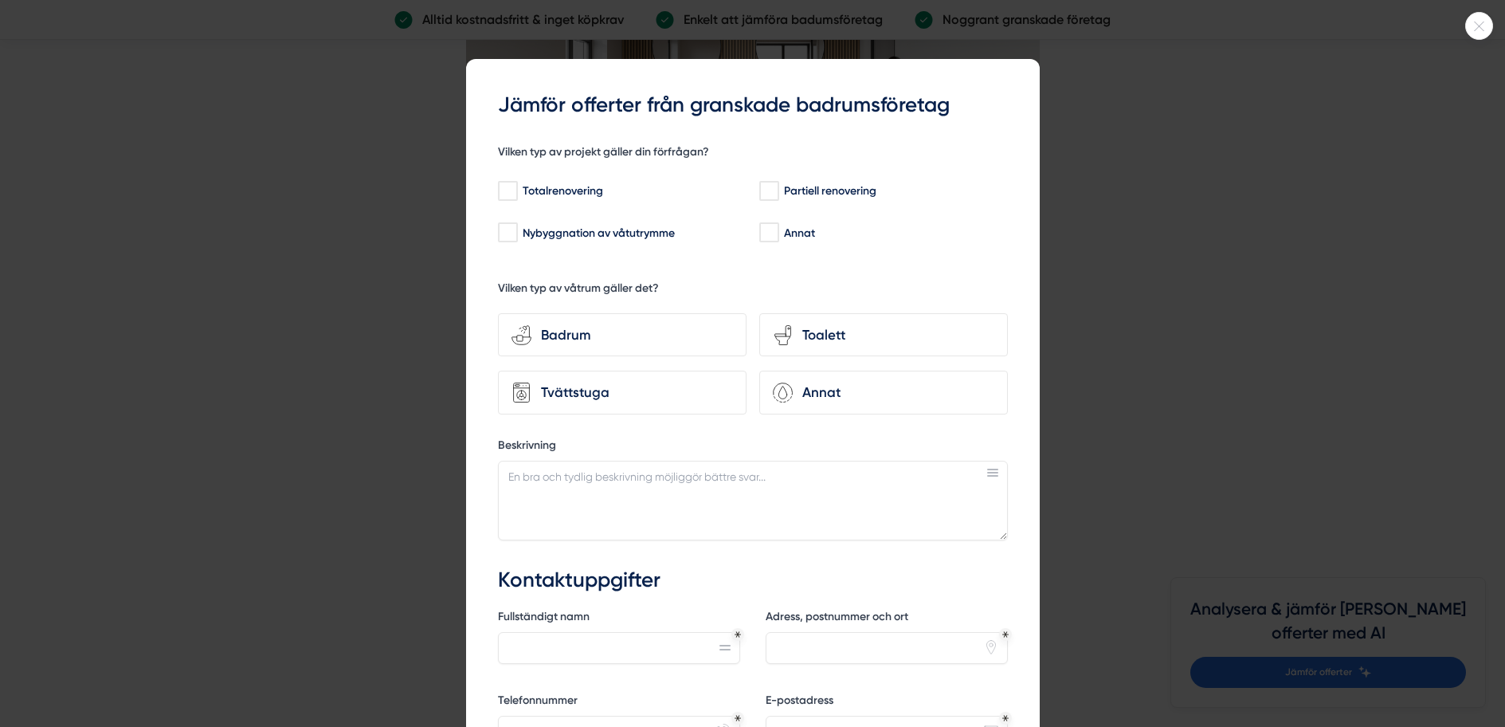
scroll to position [4461, 0]
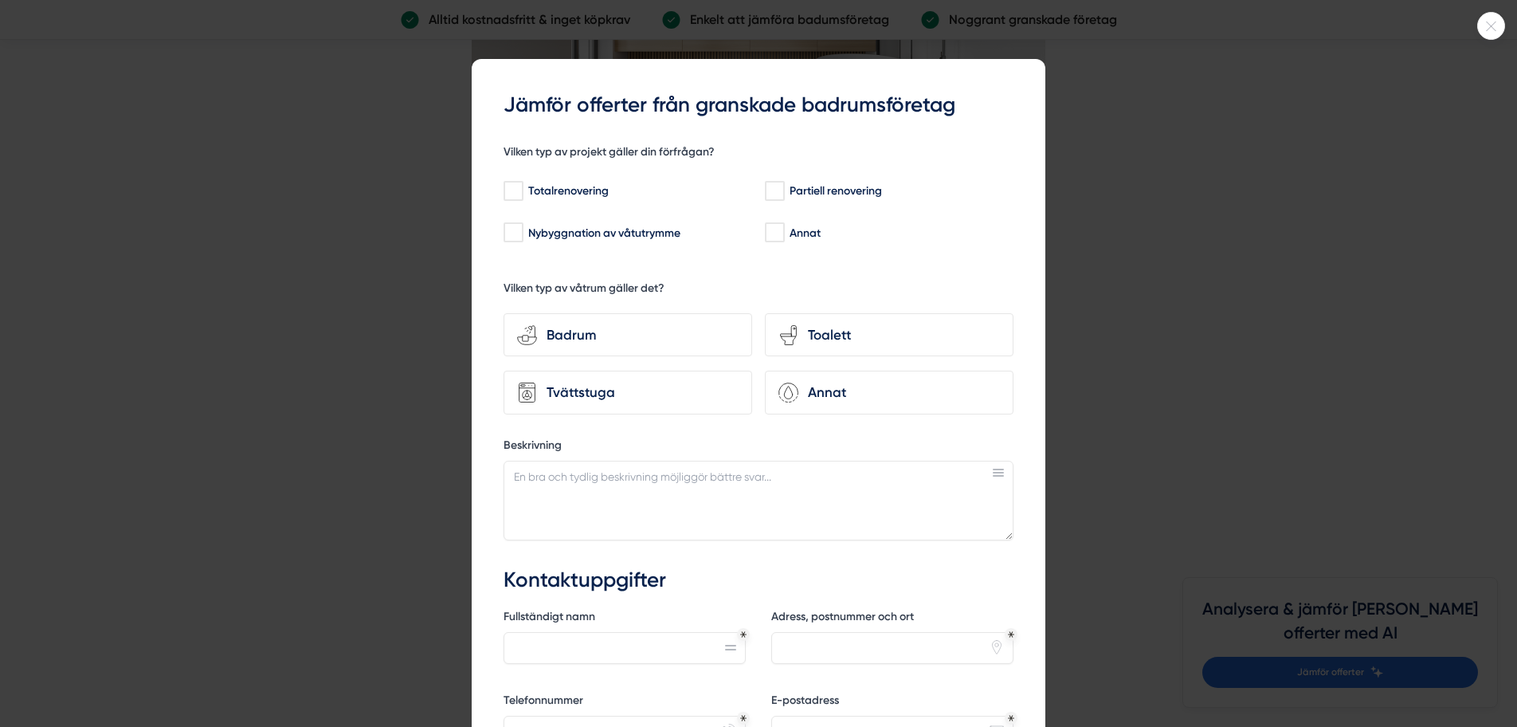
click at [1480, 27] on icon at bounding box center [1491, 27] width 26 height 10
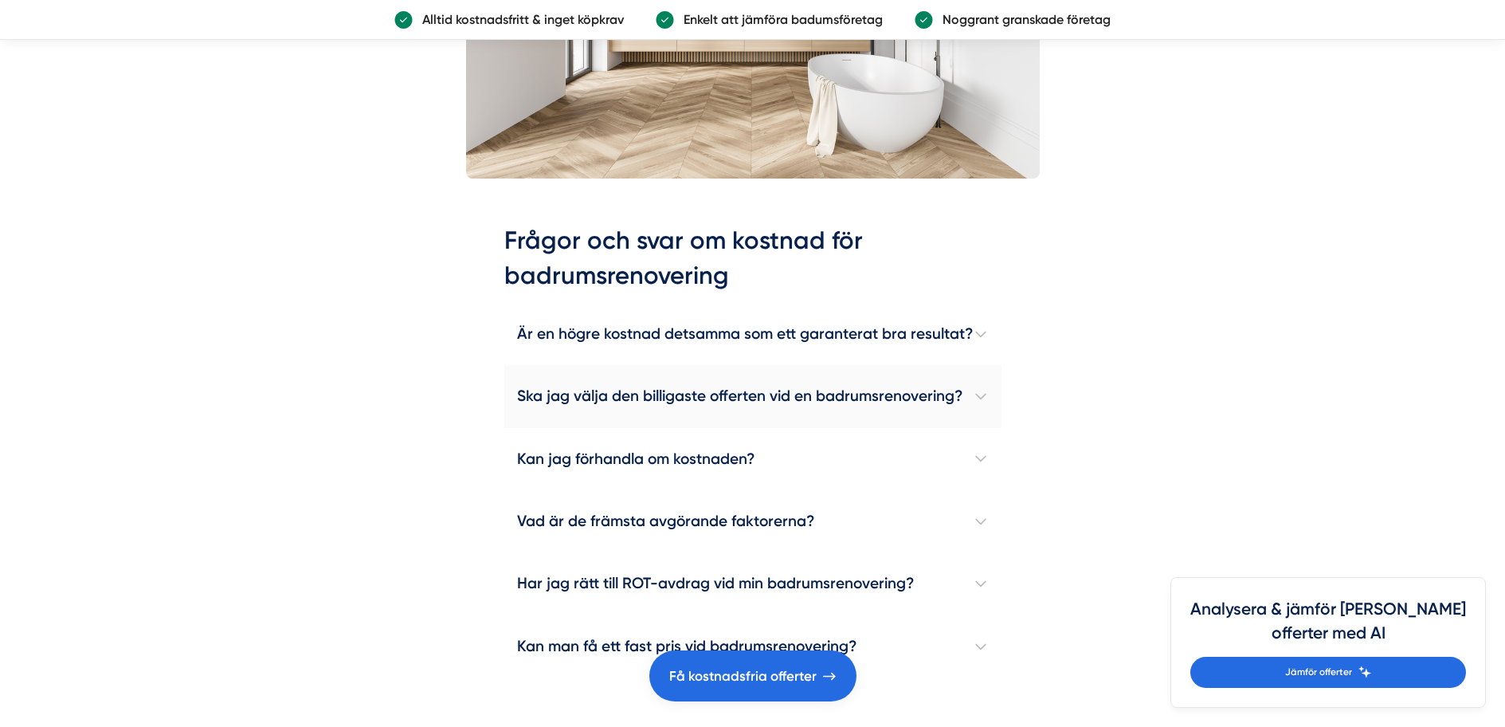
click at [749, 398] on h4 "Ska jag välja den billigaste offerten vid en badrumsrenovering?" at bounding box center [752, 396] width 497 height 62
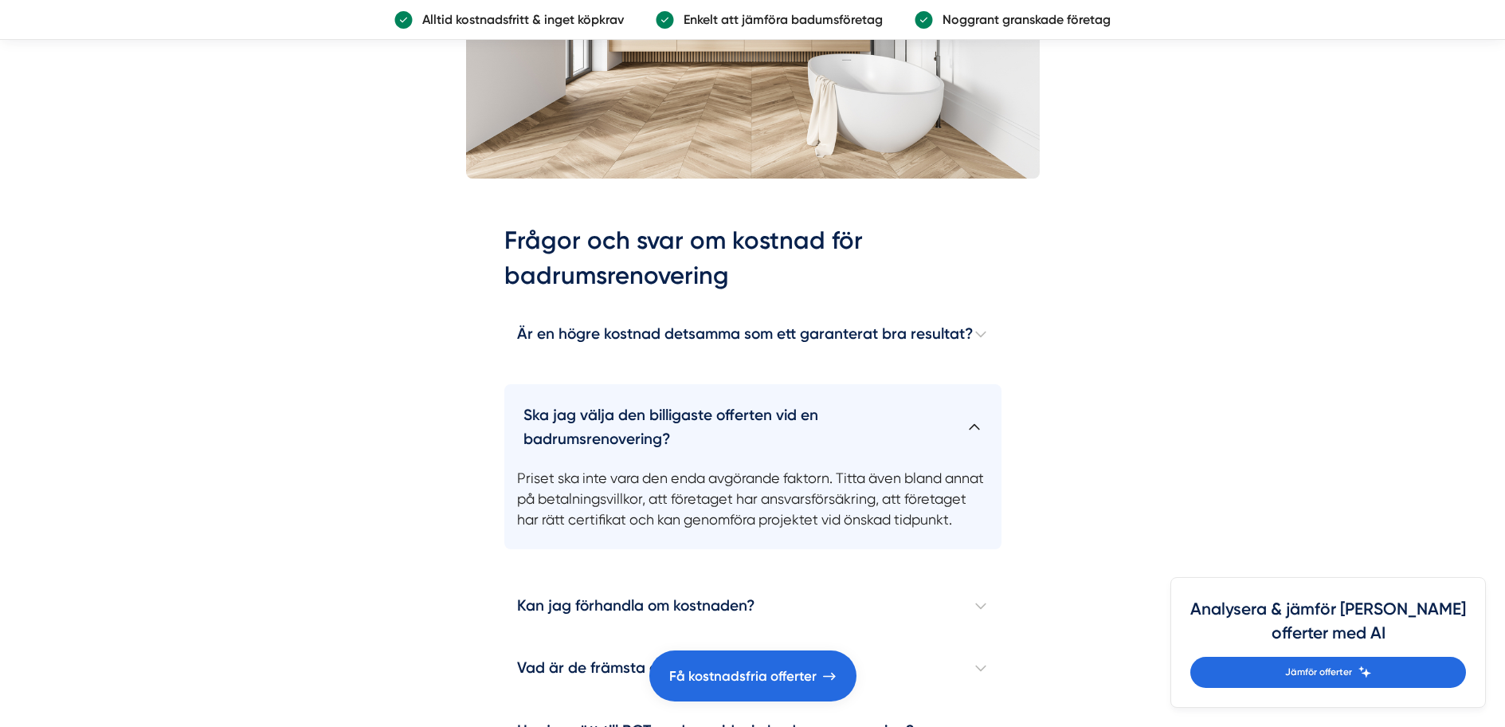
click at [753, 385] on h4 "Ska jag välja den billigaste offerten vid en badrumsrenovering?" at bounding box center [752, 420] width 497 height 72
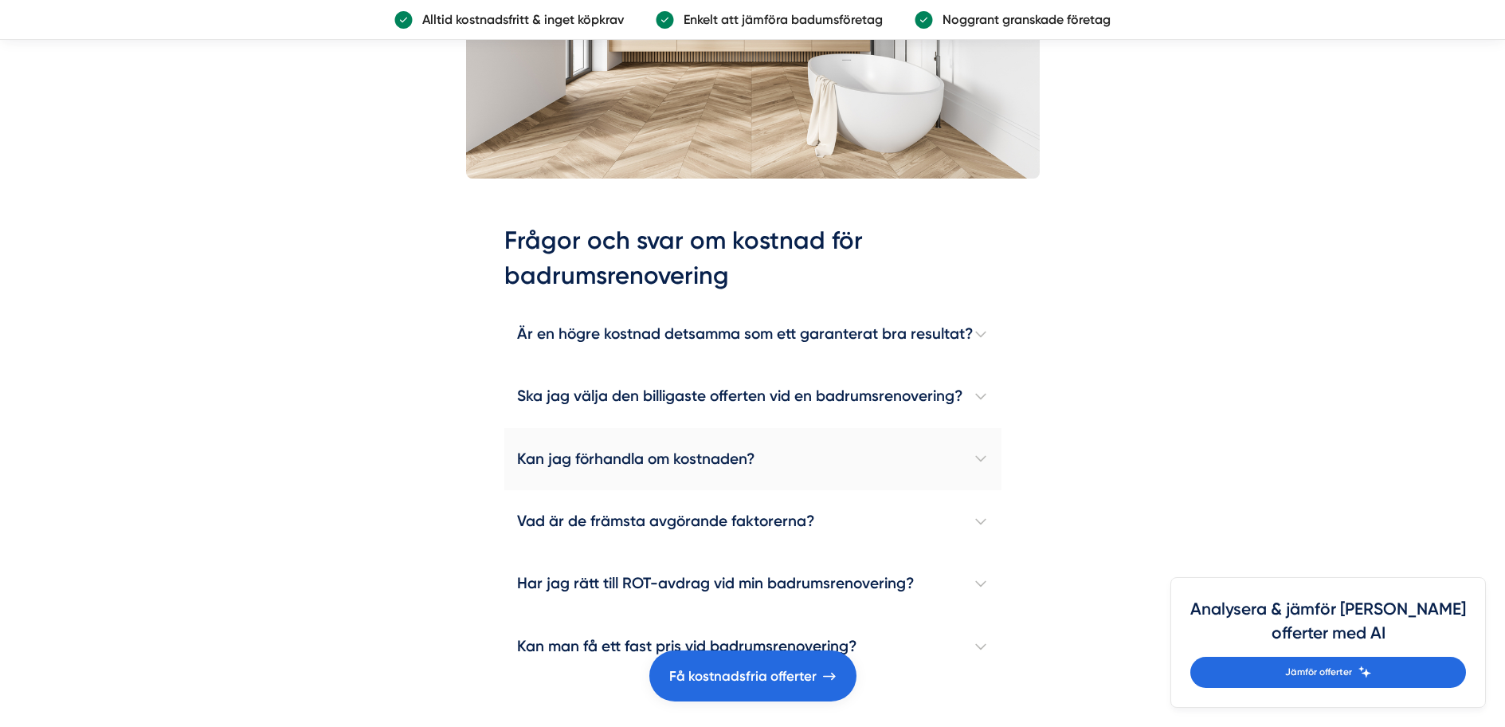
click at [717, 452] on h4 "Kan jag förhandla om kostnaden?" at bounding box center [752, 459] width 497 height 62
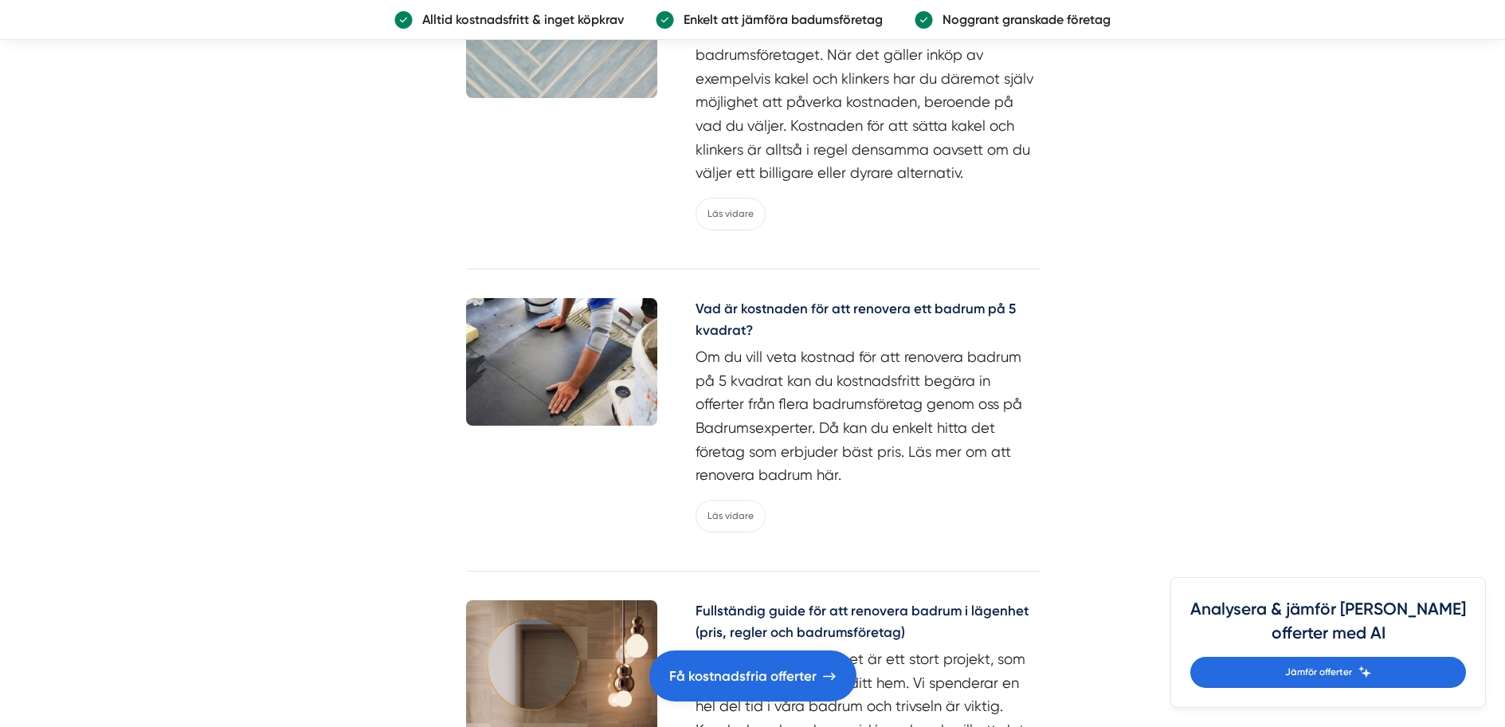
scroll to position [6902, 0]
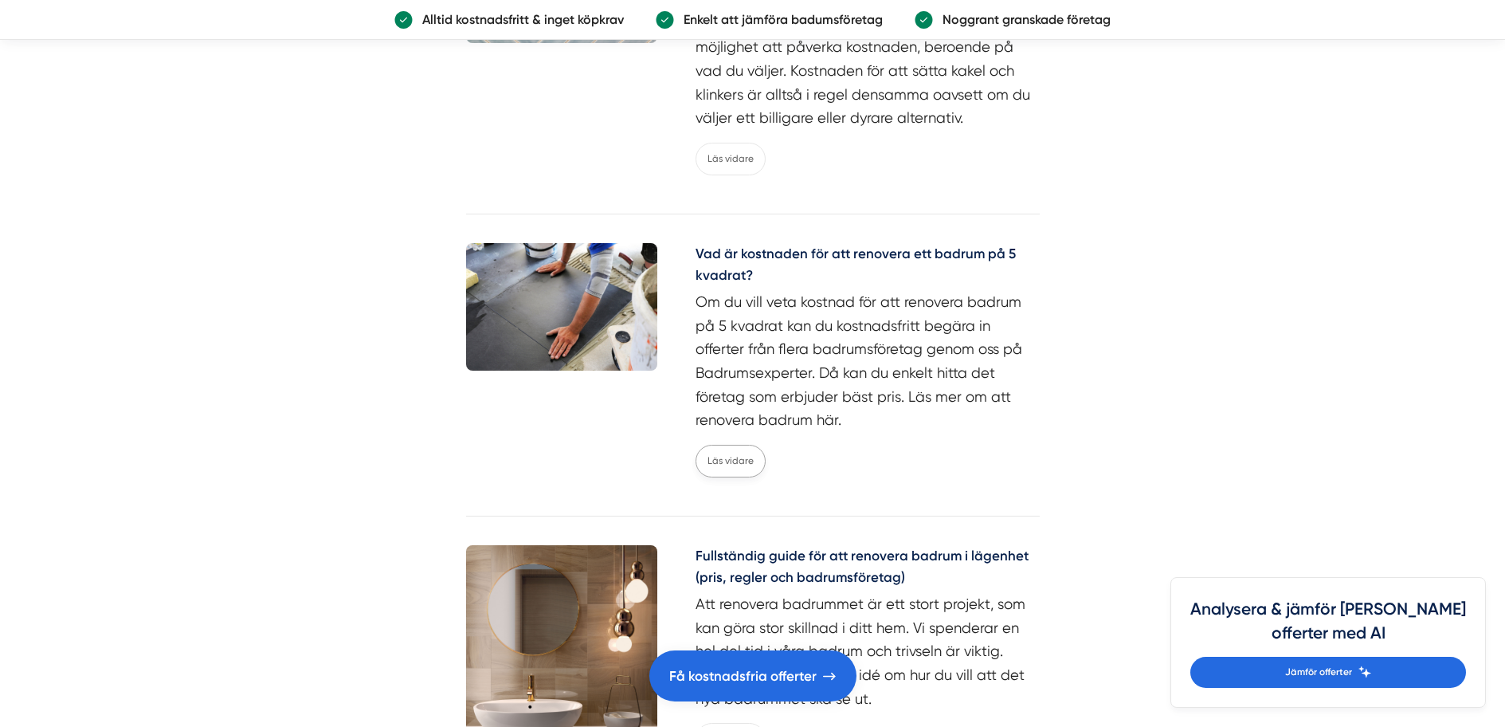
click at [743, 455] on link "Läs vidare" at bounding box center [731, 461] width 70 height 33
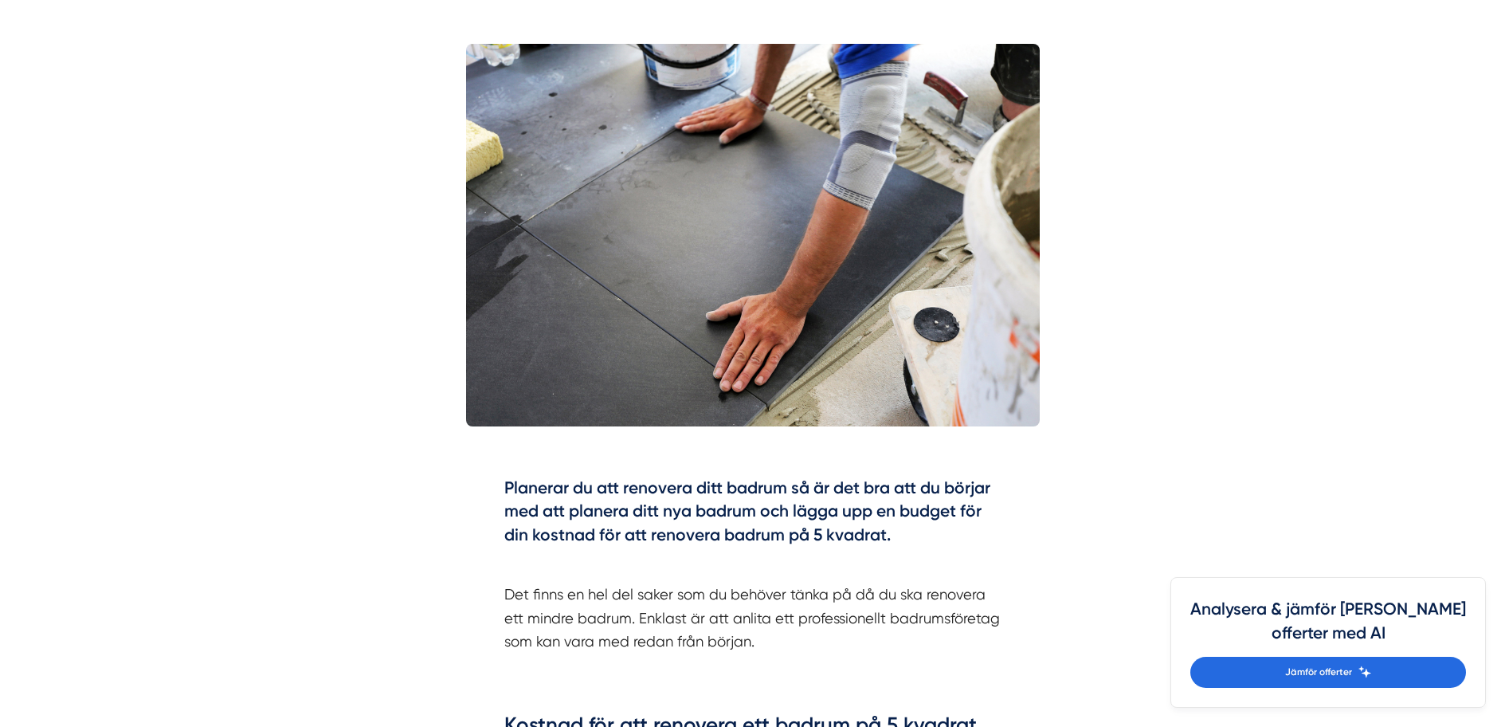
scroll to position [642, 0]
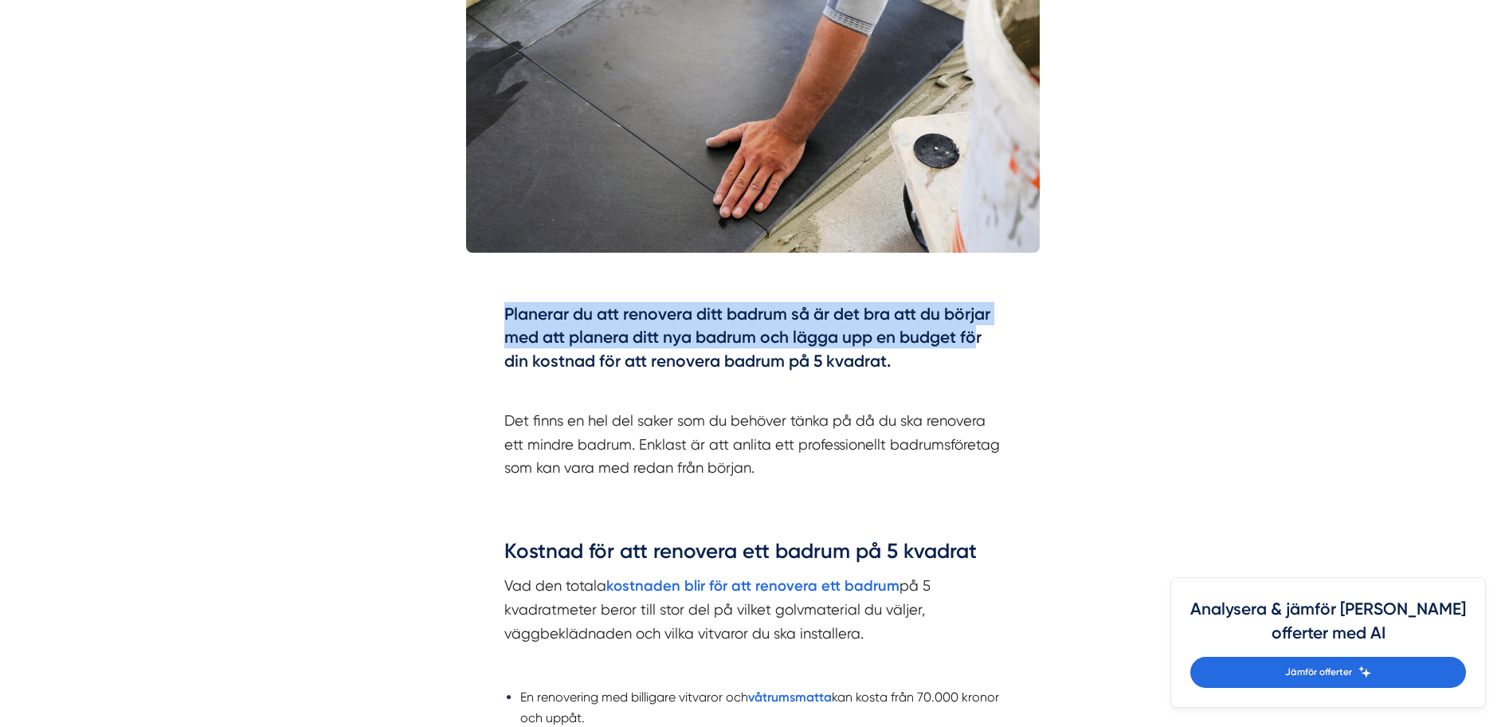
drag, startPoint x: 500, startPoint y: 312, endPoint x: 985, endPoint y: 347, distance: 487.2
click at [984, 345] on div "Planerar du att renovera ditt badrum så är det bra att du börjar med att planer…" at bounding box center [753, 395] width 574 height 235
click at [985, 347] on h4 "Planerar du att renovera ditt badrum så är det bra att du börjar med att planer…" at bounding box center [752, 340] width 497 height 76
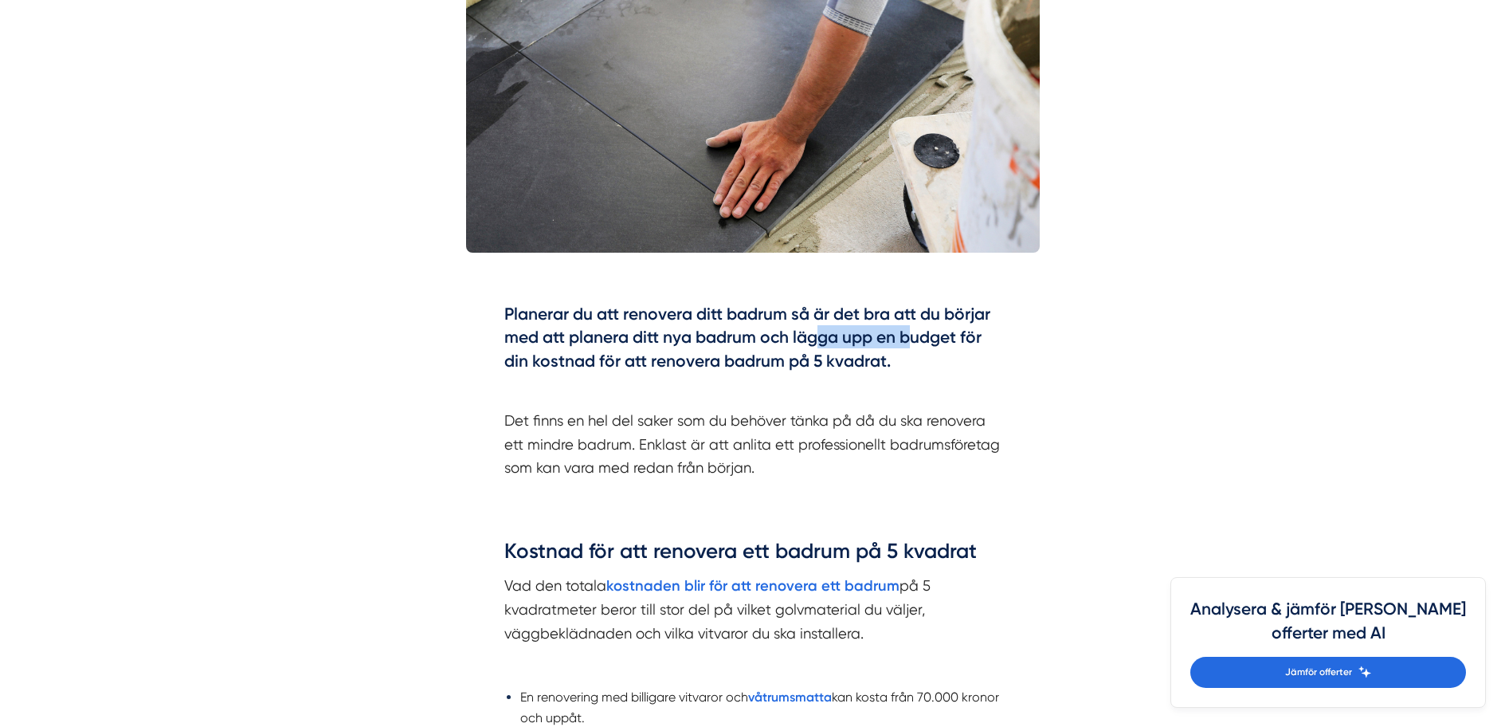
click at [930, 342] on h4 "Planerar du att renovera ditt badrum så är det bra att du börjar med att planer…" at bounding box center [752, 340] width 497 height 76
click at [964, 349] on h4 "Planerar du att renovera ditt badrum så är det bra att du börjar med att planer…" at bounding box center [752, 340] width 497 height 76
click at [966, 351] on h4 "Planerar du att renovera ditt badrum så är det bra att du börjar med att planer…" at bounding box center [752, 340] width 497 height 76
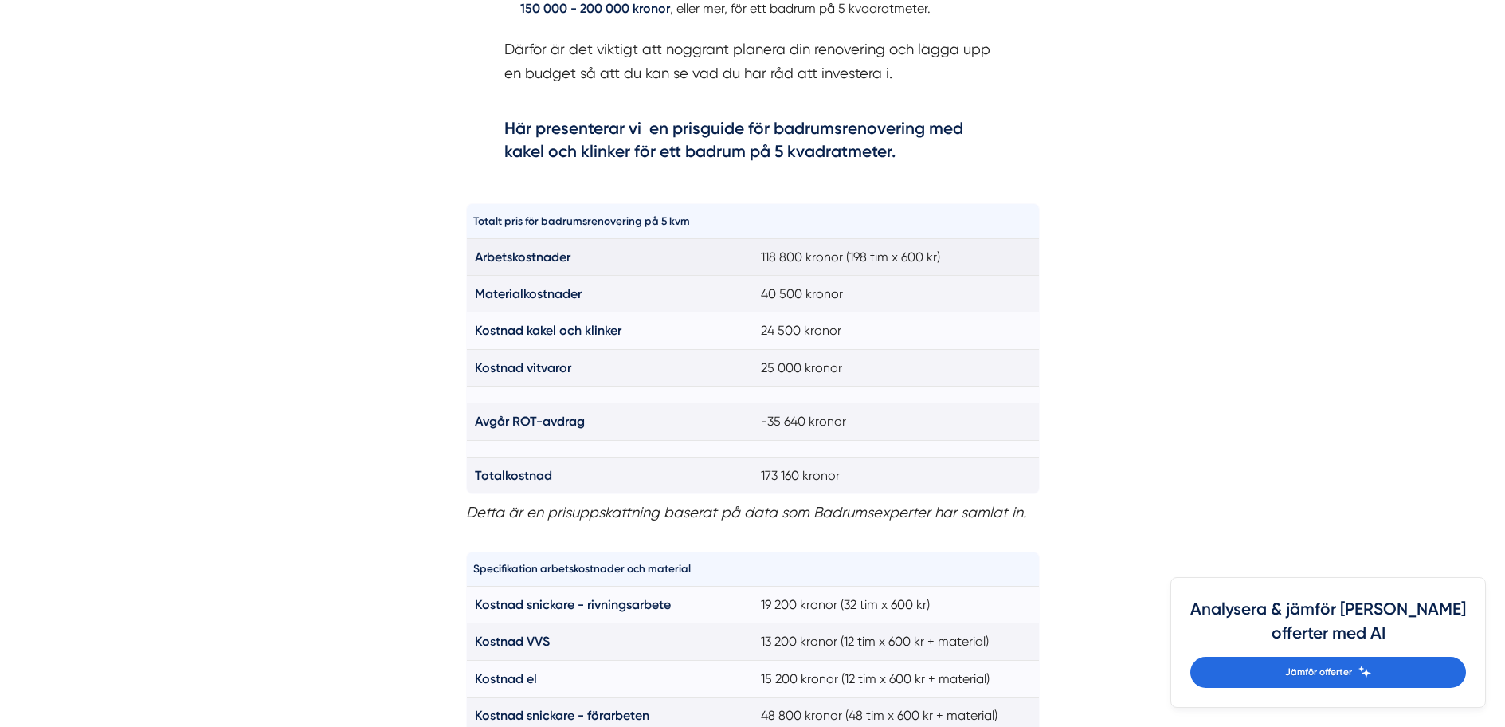
scroll to position [1439, 0]
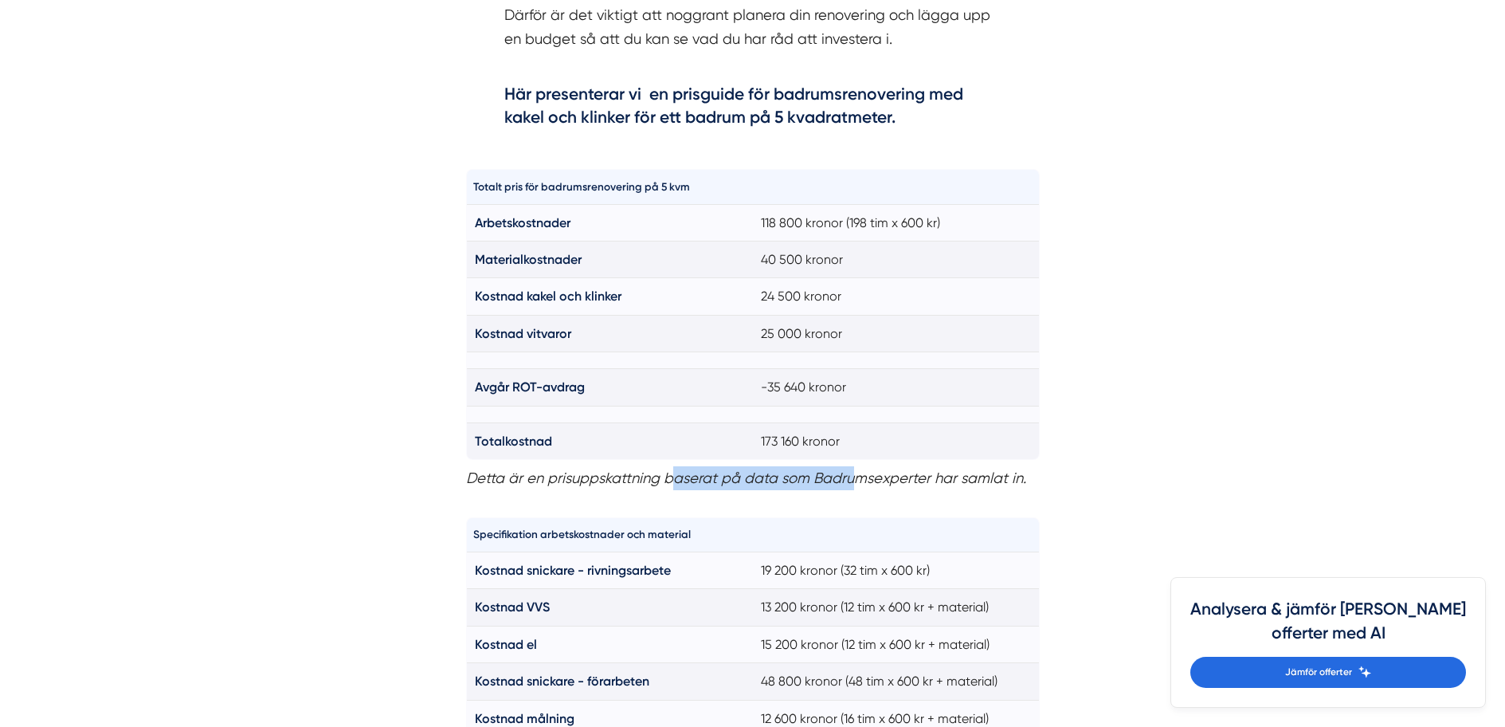
drag, startPoint x: 676, startPoint y: 468, endPoint x: 876, endPoint y: 486, distance: 199.9
click at [873, 486] on p "Detta är en prisuppskattning baserat på data som Badrumsexperter har samlat in." at bounding box center [753, 478] width 574 height 24
click at [895, 486] on p "Detta är en prisuppskattning baserat på data som Badrumsexperter har samlat in." at bounding box center [753, 478] width 574 height 24
click at [919, 485] on em "Detta är en prisuppskattning baserat på data som Badrumsexperter har samlat in." at bounding box center [746, 477] width 560 height 17
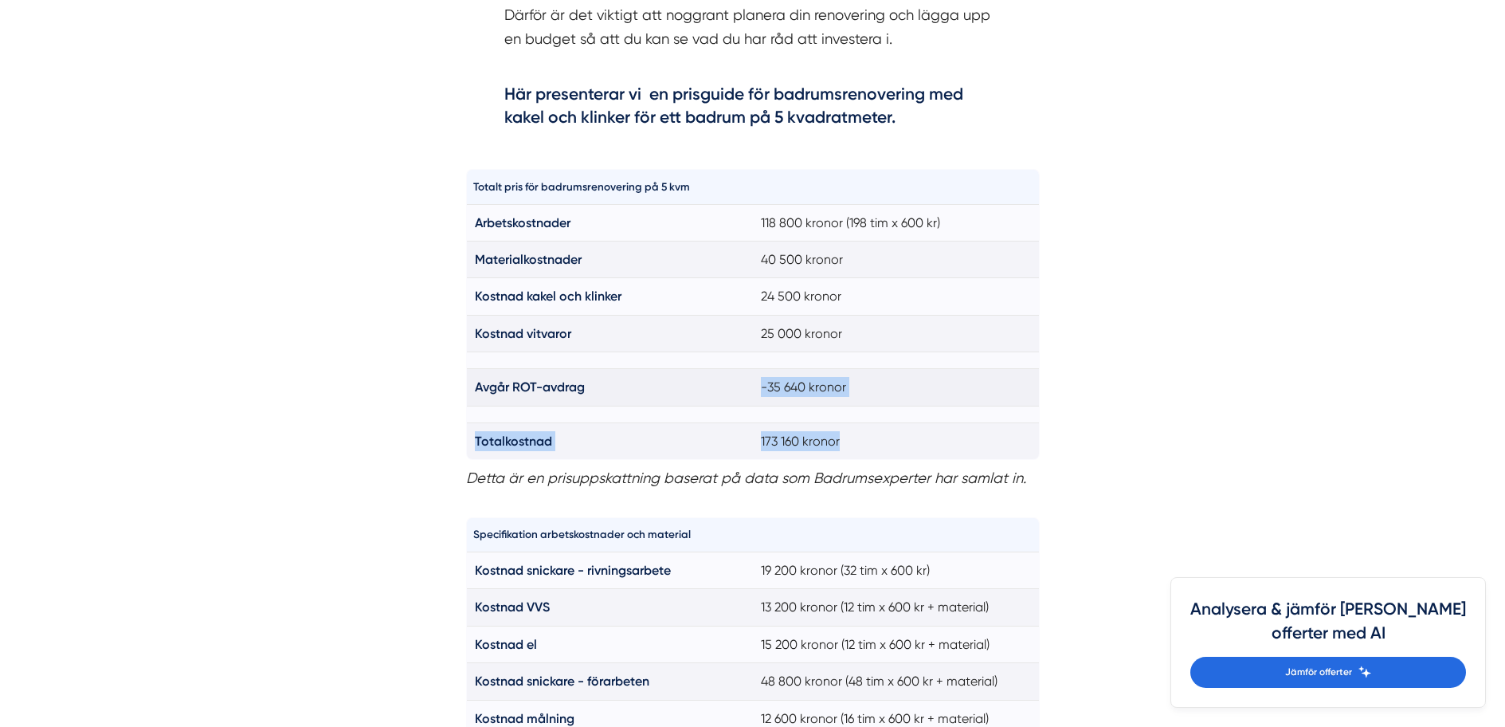
drag, startPoint x: 847, startPoint y: 447, endPoint x: 741, endPoint y: 379, distance: 125.7
click at [741, 379] on tbody "Arbetskostnader 118 800 kronor (198 tim x 600 kr) Materialkostnader 40 500 kron…" at bounding box center [752, 331] width 573 height 255
click at [739, 396] on td "Avgår ROT-avdrag" at bounding box center [609, 387] width 287 height 37
drag, startPoint x: 746, startPoint y: 454, endPoint x: 885, endPoint y: 458, distance: 138.7
click at [885, 458] on tr "Totalkostnad 173 160 kronor" at bounding box center [752, 440] width 573 height 37
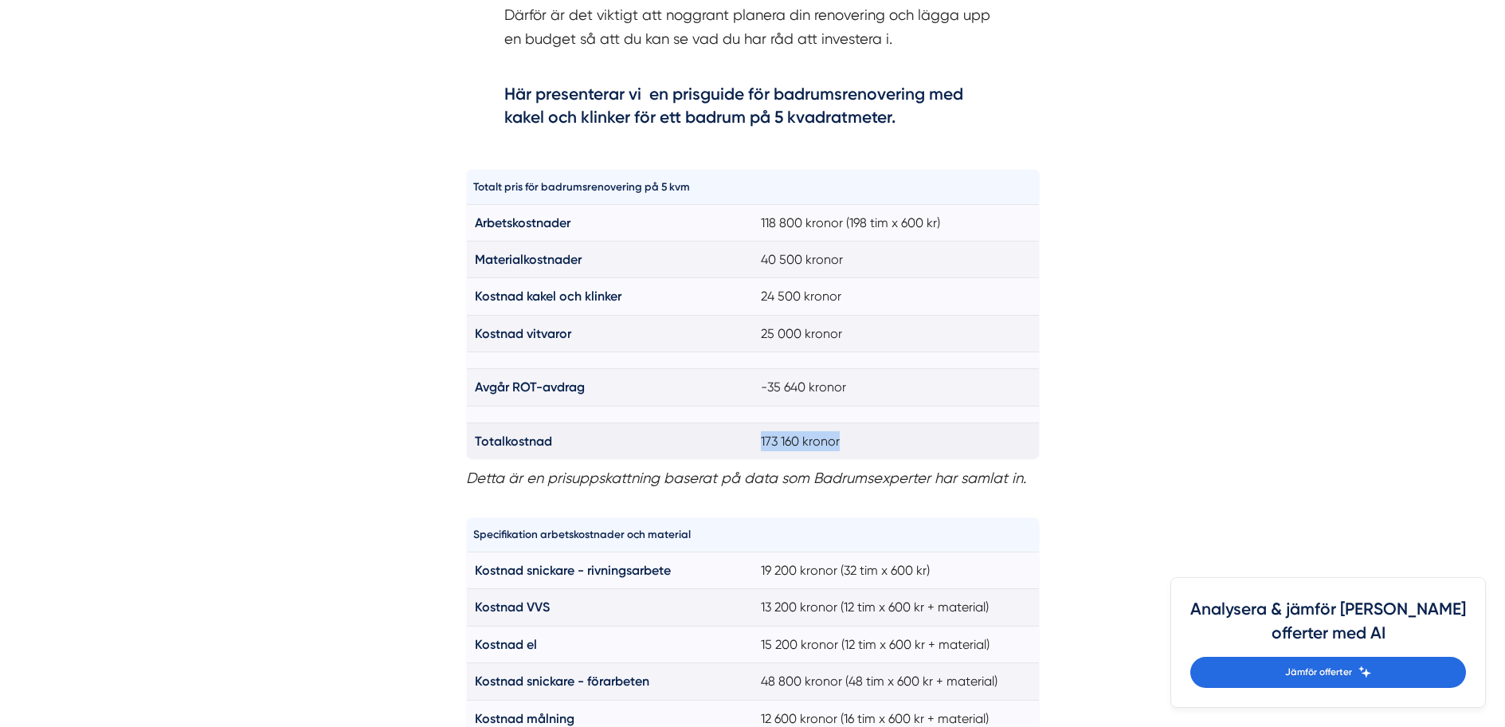
click at [885, 458] on td "173 160 kronor" at bounding box center [896, 440] width 287 height 37
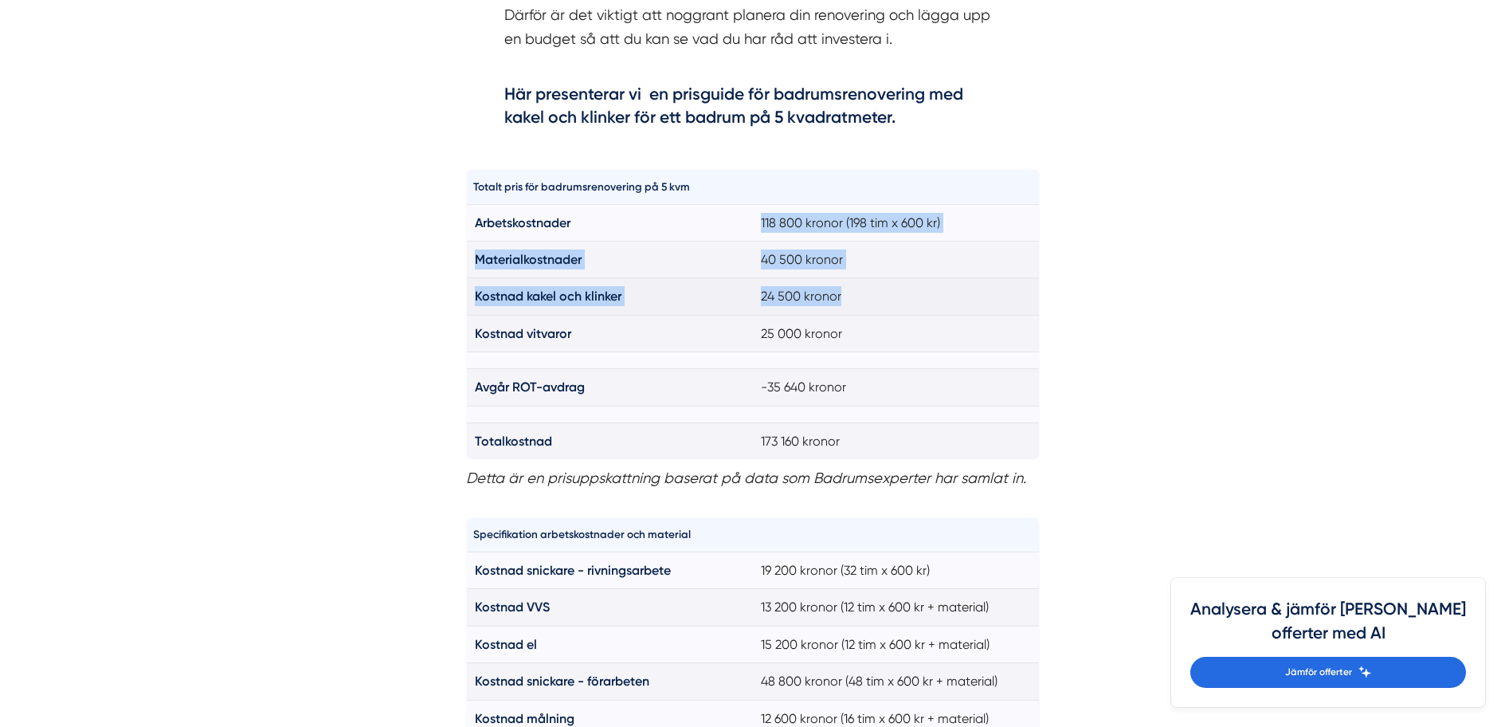
drag, startPoint x: 761, startPoint y: 206, endPoint x: 930, endPoint y: 298, distance: 192.1
click at [918, 289] on tbody "Arbetskostnader 118 800 kronor (198 tim x 600 kr) Materialkostnader 40 500 kron…" at bounding box center [752, 331] width 573 height 255
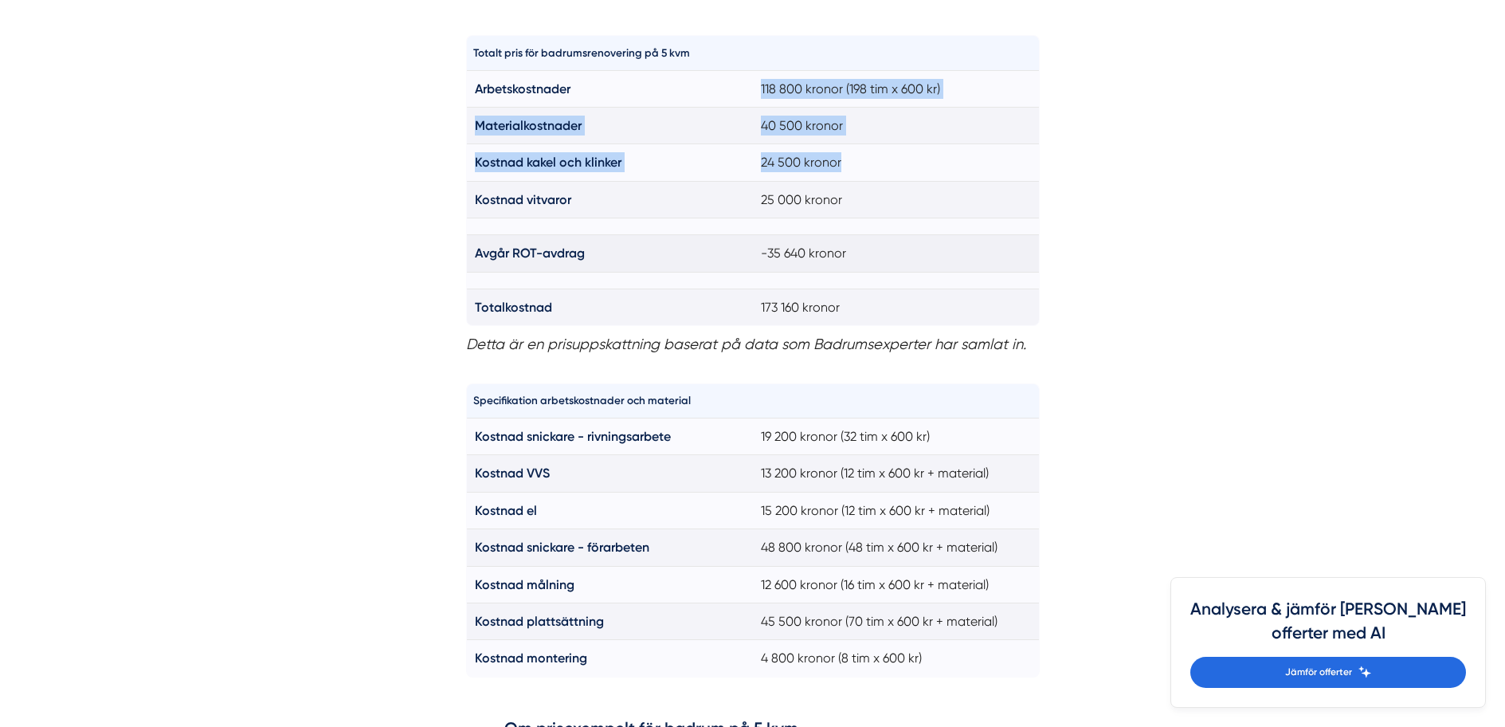
scroll to position [1598, 0]
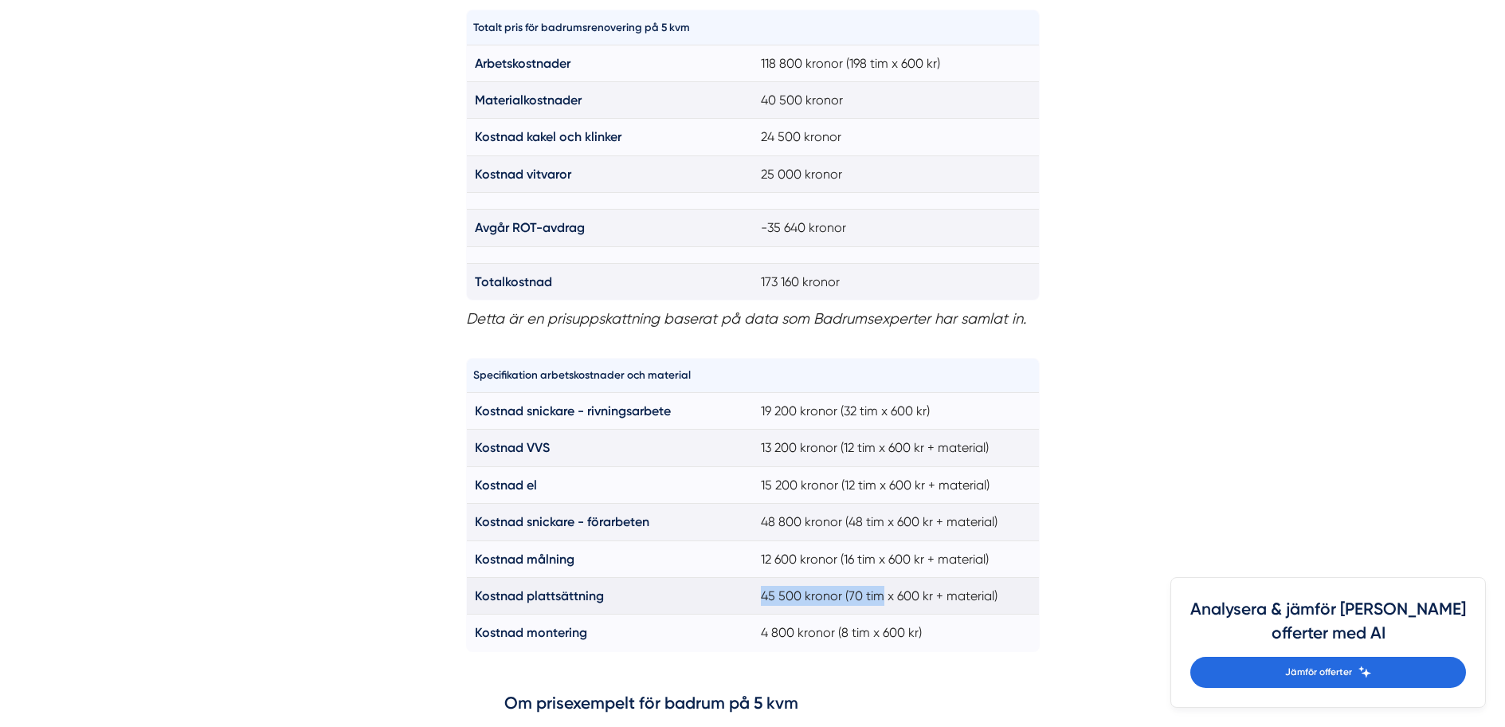
drag, startPoint x: 763, startPoint y: 594, endPoint x: 900, endPoint y: 601, distance: 137.2
click at [891, 600] on td "45 500 kronor (70 tim x 600 kr + material)" at bounding box center [896, 595] width 287 height 37
drag, startPoint x: 900, startPoint y: 601, endPoint x: 908, endPoint y: 605, distance: 9.3
click at [901, 601] on td "45 500 kronor (70 tim x 600 kr + material)" at bounding box center [896, 595] width 287 height 37
click at [798, 613] on td "45 500 kronor (70 tim x 600 kr + material)" at bounding box center [896, 595] width 287 height 37
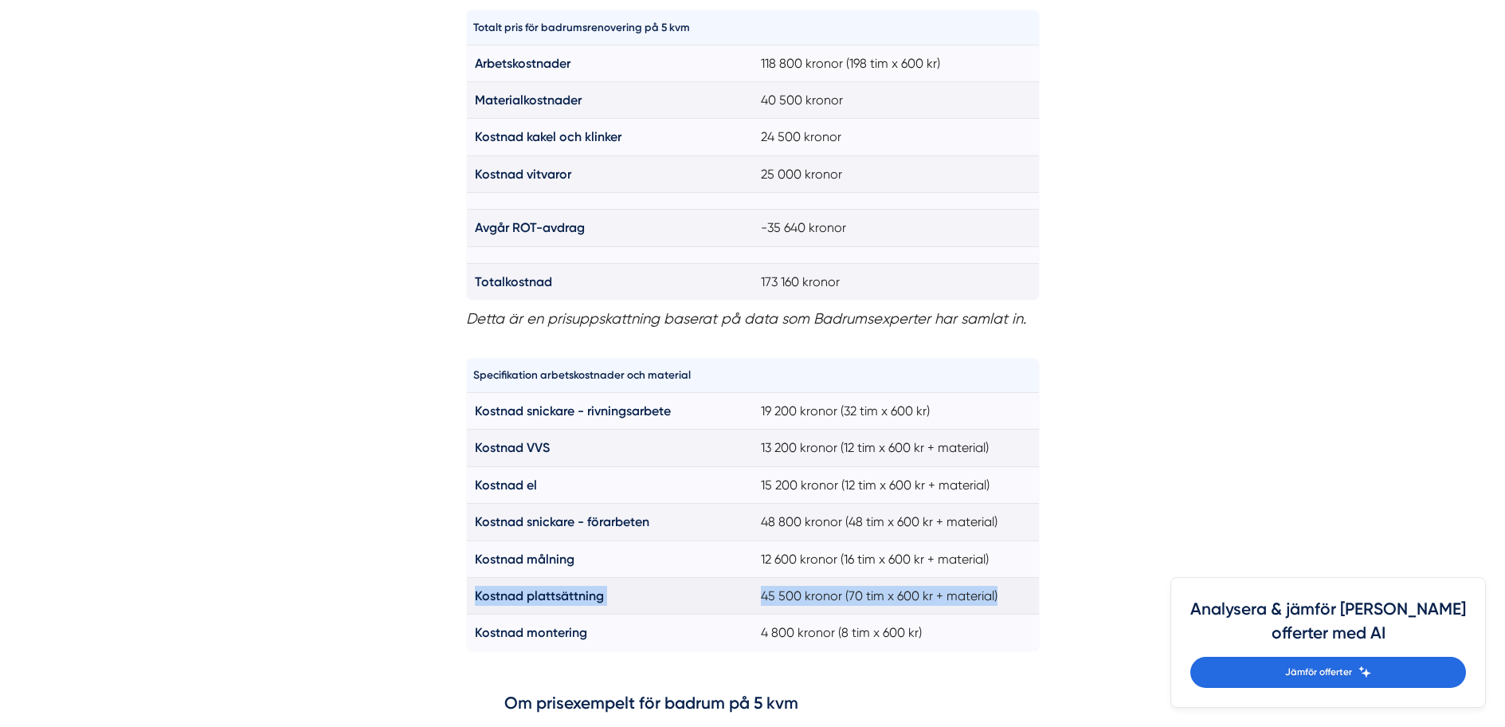
drag, startPoint x: 472, startPoint y: 587, endPoint x: 1002, endPoint y: 606, distance: 530.9
click at [999, 605] on tr "Kostnad plattsättning 45 500 kronor (70 tim x 600 kr + material)" at bounding box center [752, 595] width 573 height 37
click at [1002, 606] on td "45 500 kronor (70 tim x 600 kr + material)" at bounding box center [896, 595] width 287 height 37
drag, startPoint x: 1005, startPoint y: 599, endPoint x: 750, endPoint y: 601, distance: 254.9
click at [750, 601] on tr "Kostnad plattsättning 45 500 kronor (70 tim x 600 kr + material)" at bounding box center [752, 595] width 573 height 37
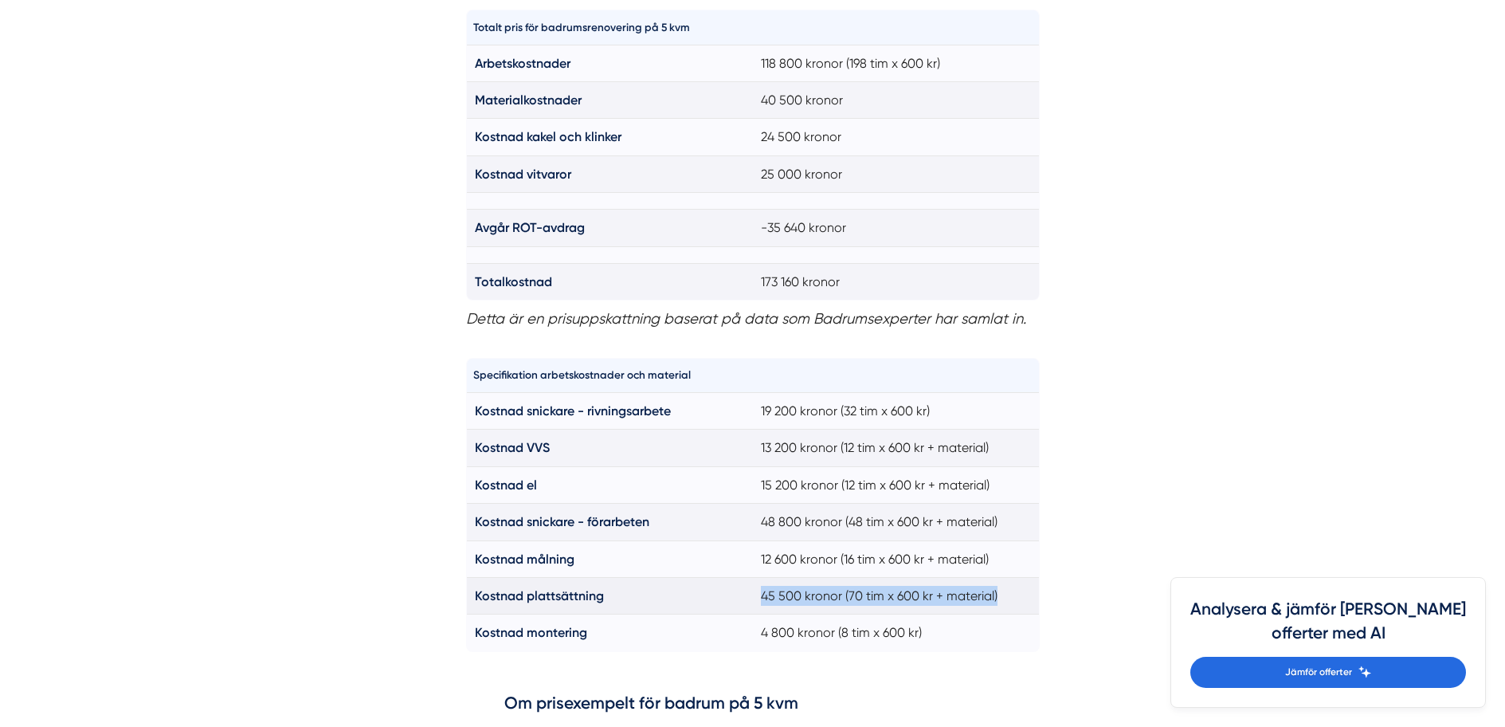
click at [750, 601] on td "Kostnad plattsättning" at bounding box center [609, 595] width 287 height 37
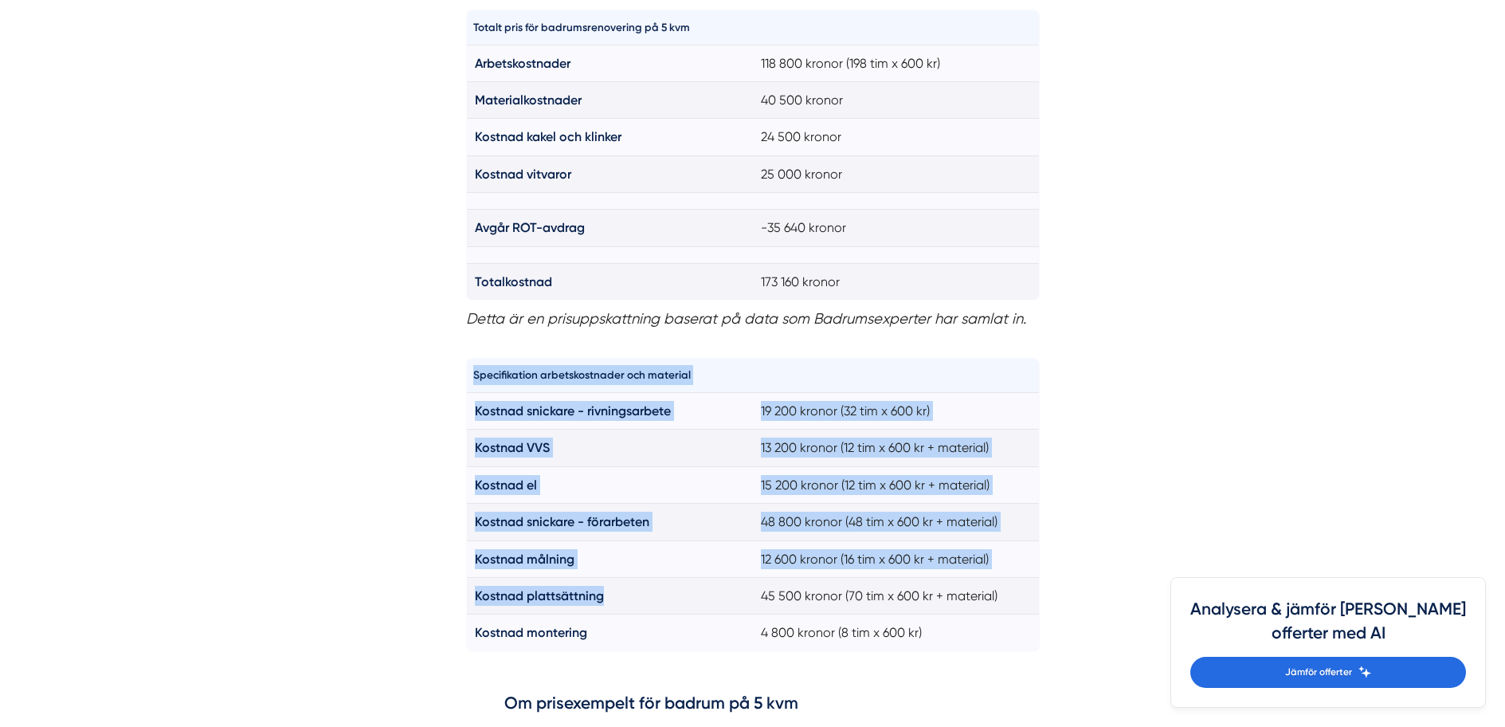
drag, startPoint x: 762, startPoint y: 594, endPoint x: 1042, endPoint y: 595, distance: 280.4
click at [1019, 596] on td "45 500 kronor (70 tim x 600 kr + material)" at bounding box center [896, 595] width 287 height 37
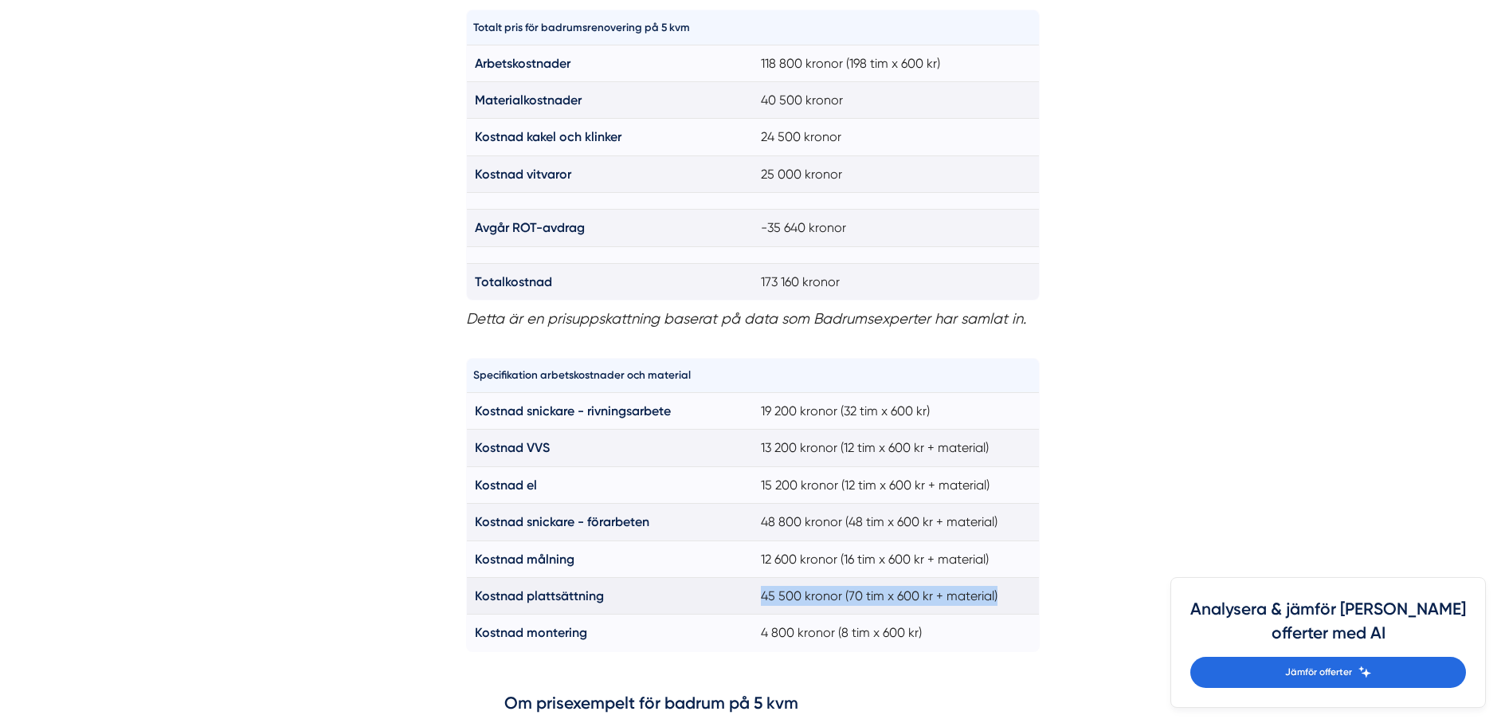
drag, startPoint x: 1009, startPoint y: 590, endPoint x: 743, endPoint y: 591, distance: 266.9
click at [743, 591] on tr "Kostnad plattsättning 45 500 kronor (70 tim x 600 kr + material)" at bounding box center [752, 595] width 573 height 37
click at [743, 591] on td "Kostnad plattsättning" at bounding box center [609, 595] width 287 height 37
drag, startPoint x: 495, startPoint y: 590, endPoint x: 684, endPoint y: 594, distance: 188.9
click at [679, 595] on td "Kostnad plattsättning" at bounding box center [609, 595] width 287 height 37
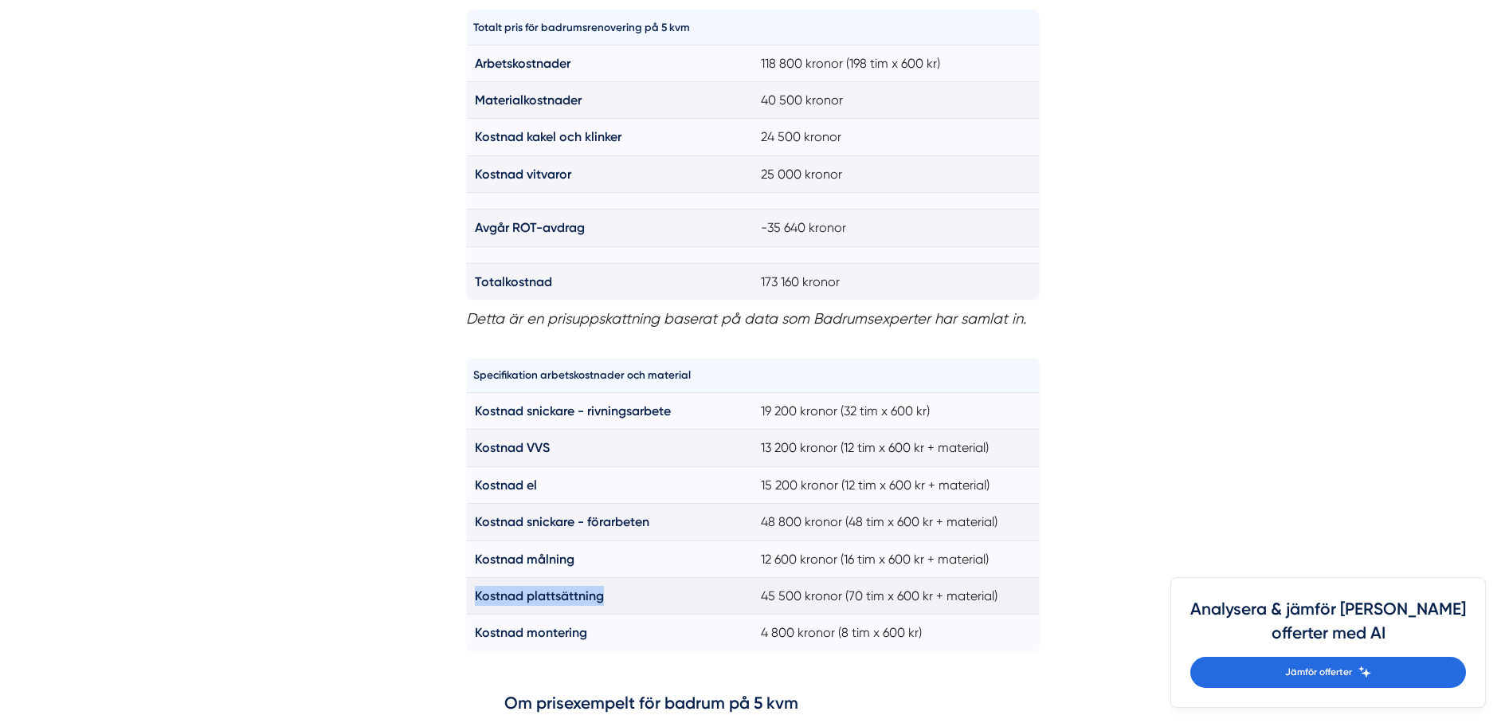
click at [684, 594] on td "Kostnad plattsättning" at bounding box center [609, 595] width 287 height 37
drag, startPoint x: 756, startPoint y: 618, endPoint x: 936, endPoint y: 627, distance: 180.3
click at [932, 627] on tr "Kostnad montering 4 800 kronor (8 tim x 600 kr)" at bounding box center [752, 632] width 573 height 37
click at [936, 627] on td "4 800 kronor (8 tim x 600 kr)" at bounding box center [896, 632] width 287 height 37
drag, startPoint x: 756, startPoint y: 515, endPoint x: 1007, endPoint y: 533, distance: 251.6
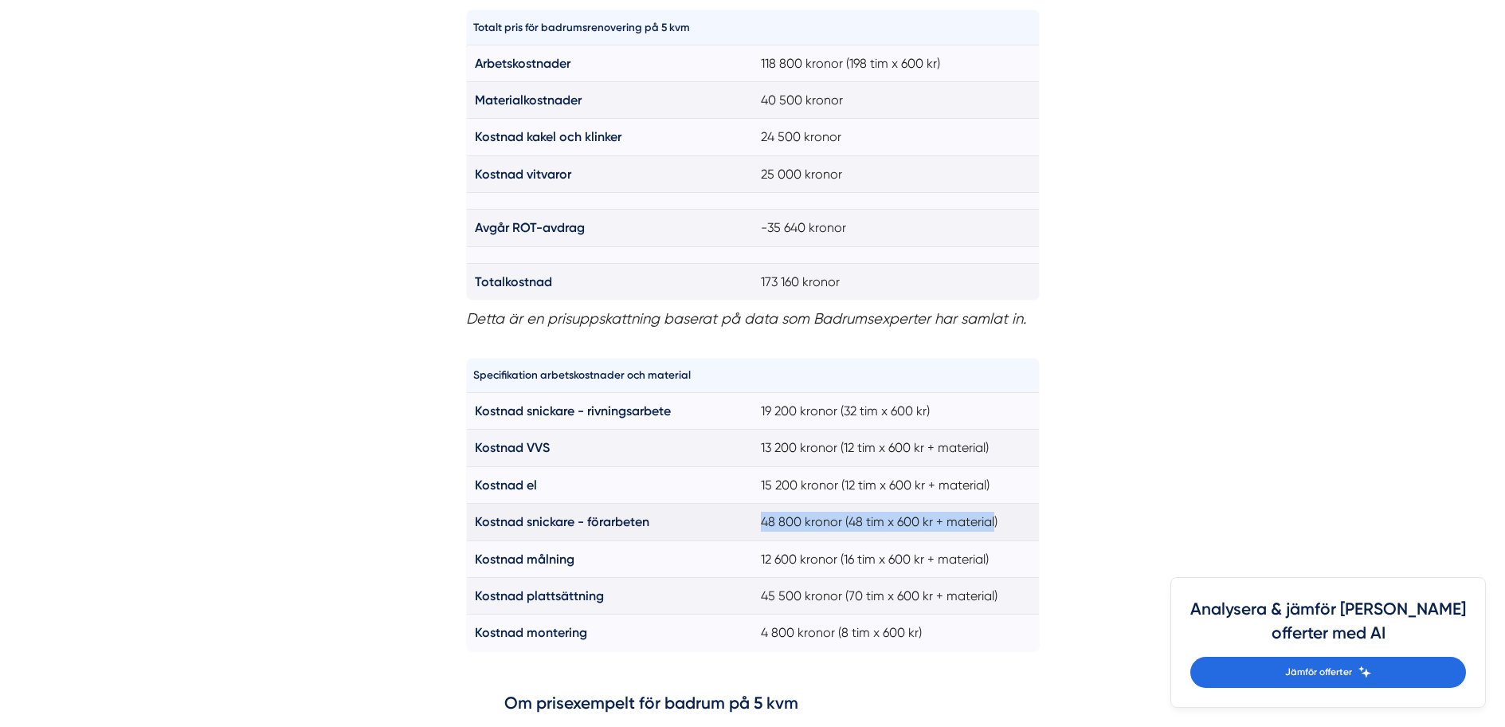
click at [997, 532] on td "48 800 kronor (48 tim x 600 kr + material)" at bounding box center [896, 522] width 287 height 37
click at [1007, 533] on td "48 800 kronor (48 tim x 600 kr + material)" at bounding box center [896, 522] width 287 height 37
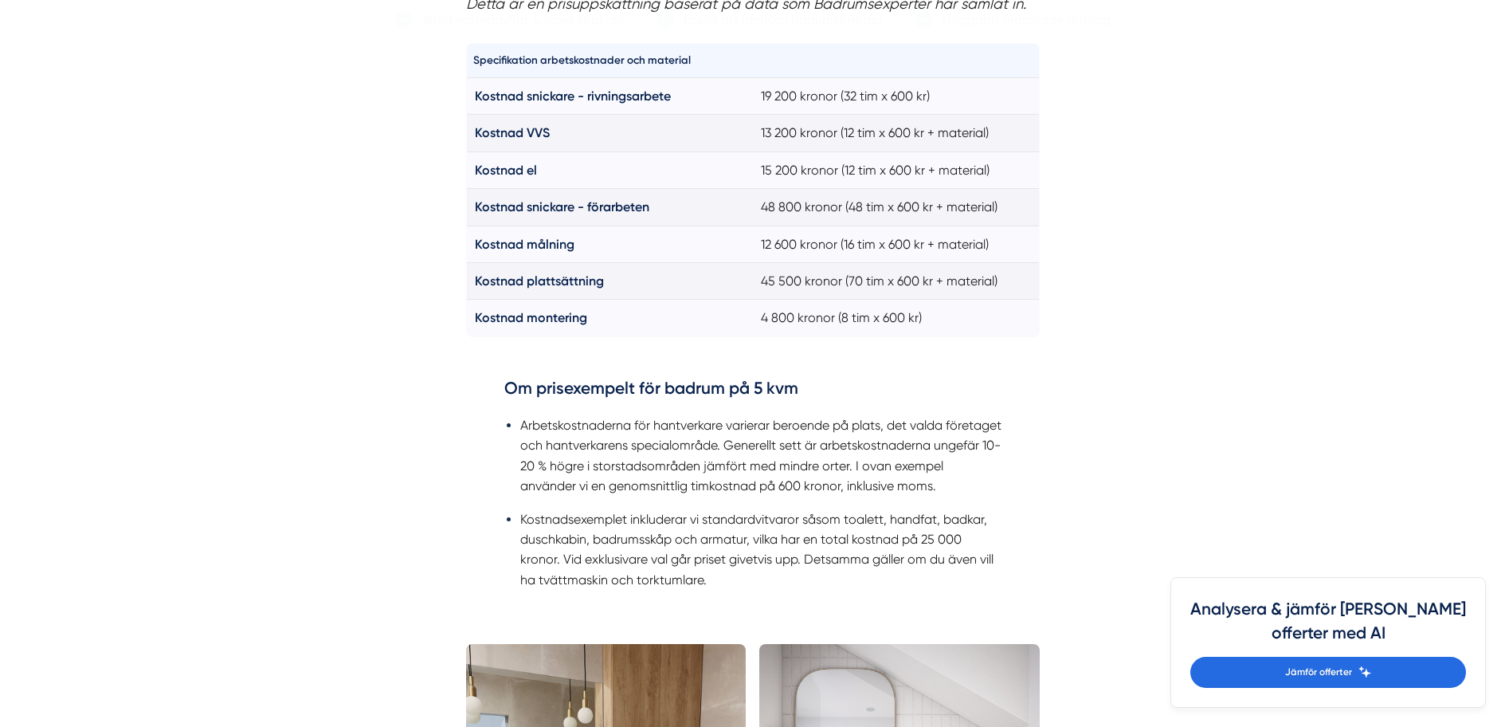
scroll to position [1917, 0]
